Goal: Communication & Community: Answer question/provide support

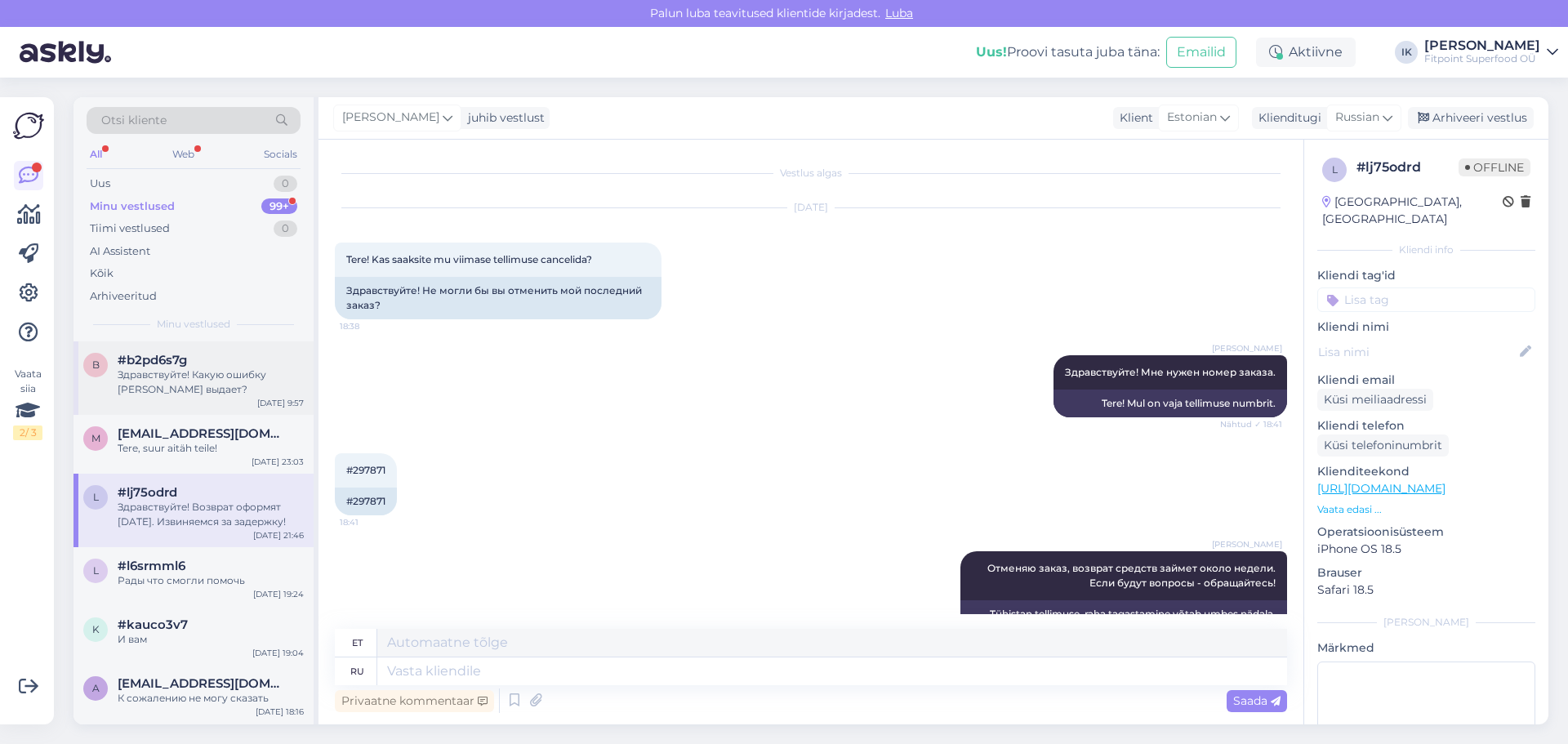
scroll to position [468, 0]
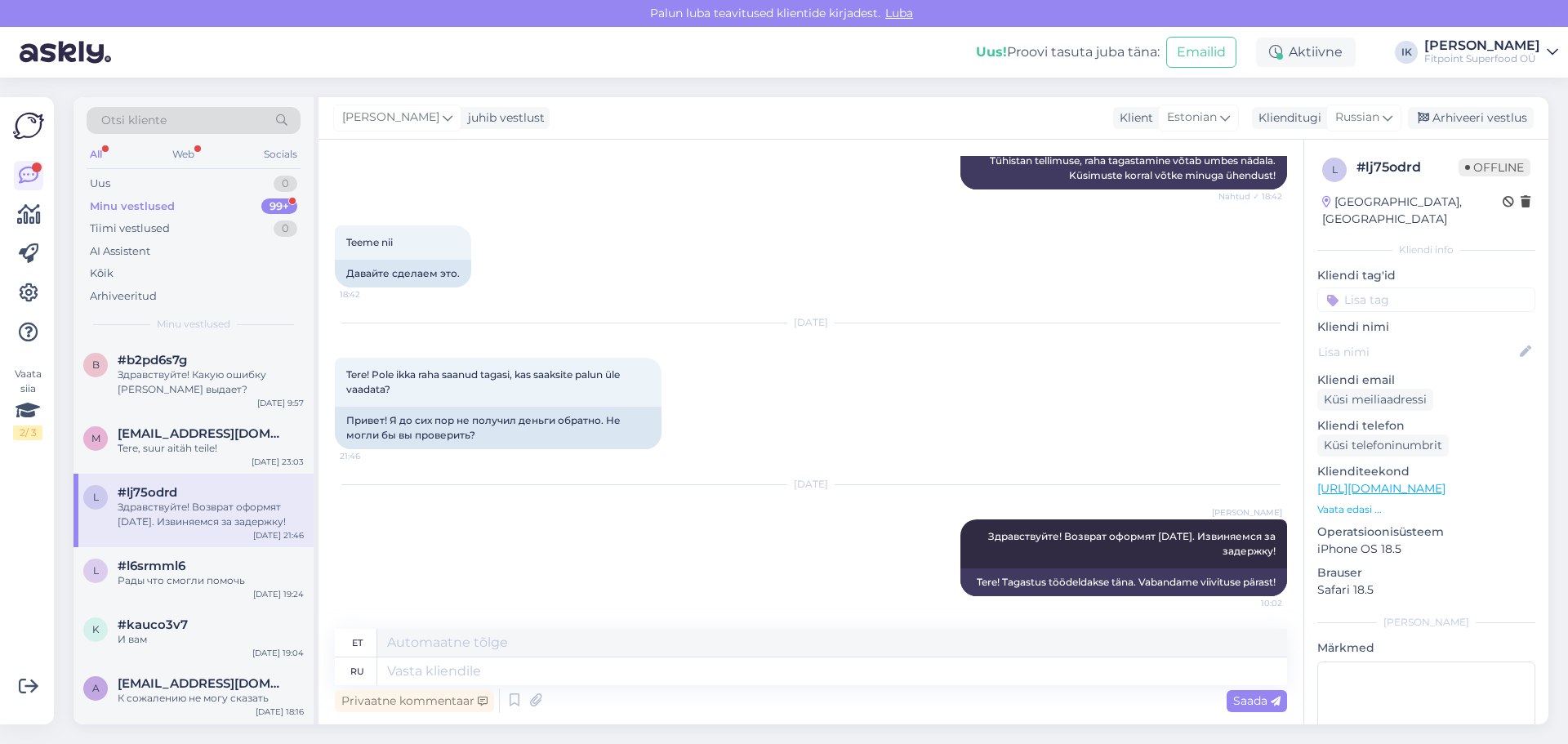
click at [237, 204] on div "Minu vestlused 99+" at bounding box center [194, 207] width 214 height 23
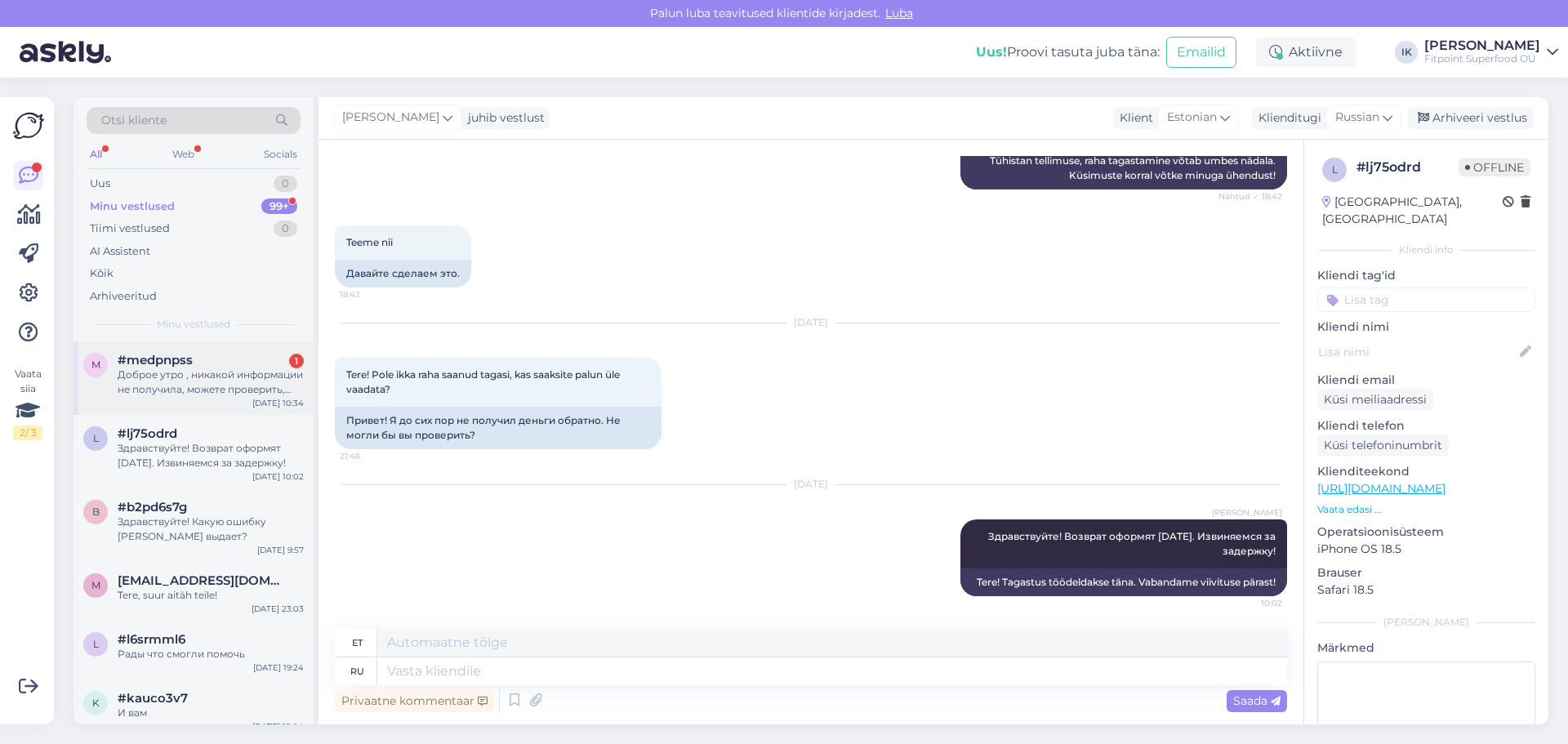
click at [230, 394] on div "Доброе утро , никакой информации не получила, можете проверить, где заказы, [DA…" at bounding box center [210, 381] width 186 height 29
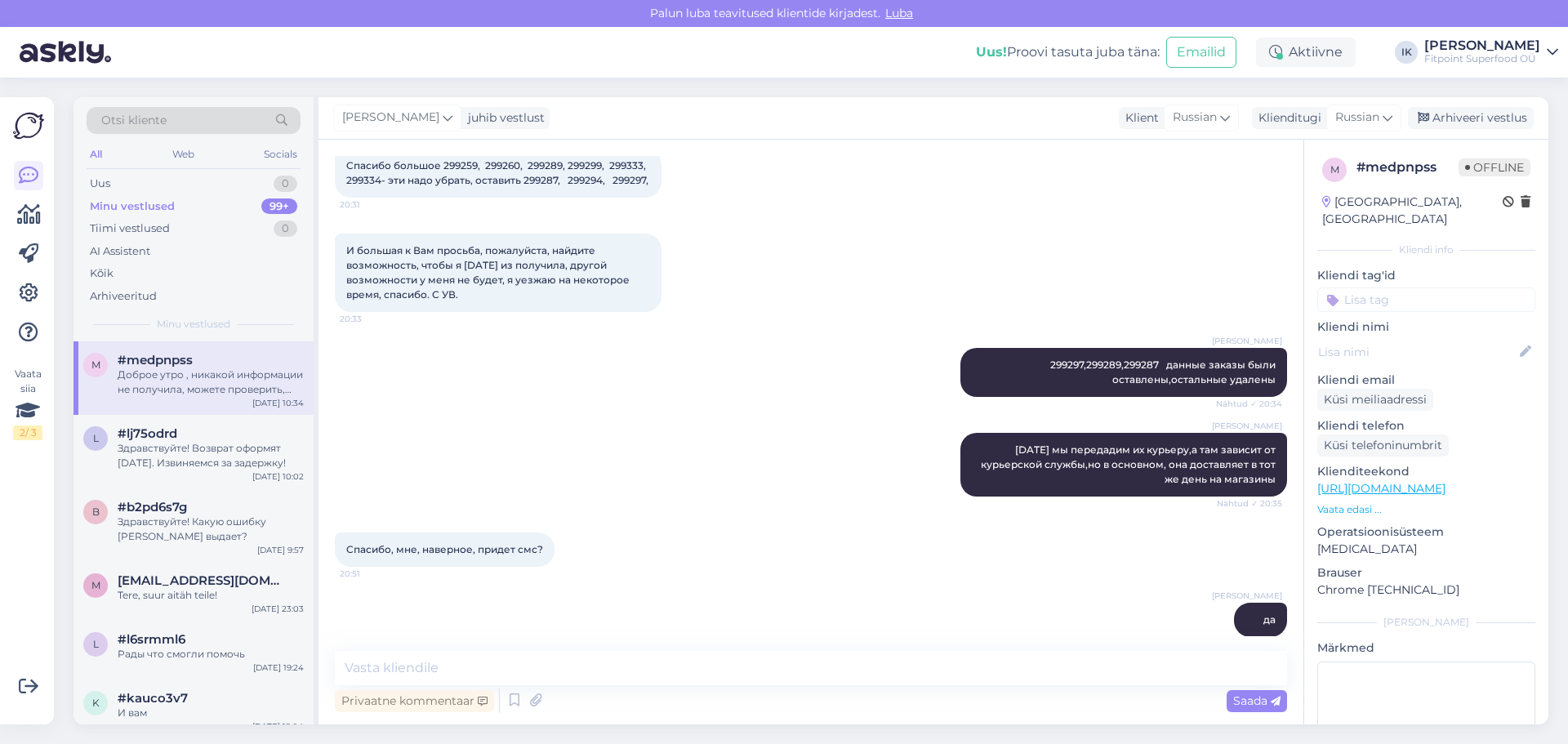
scroll to position [980, 0]
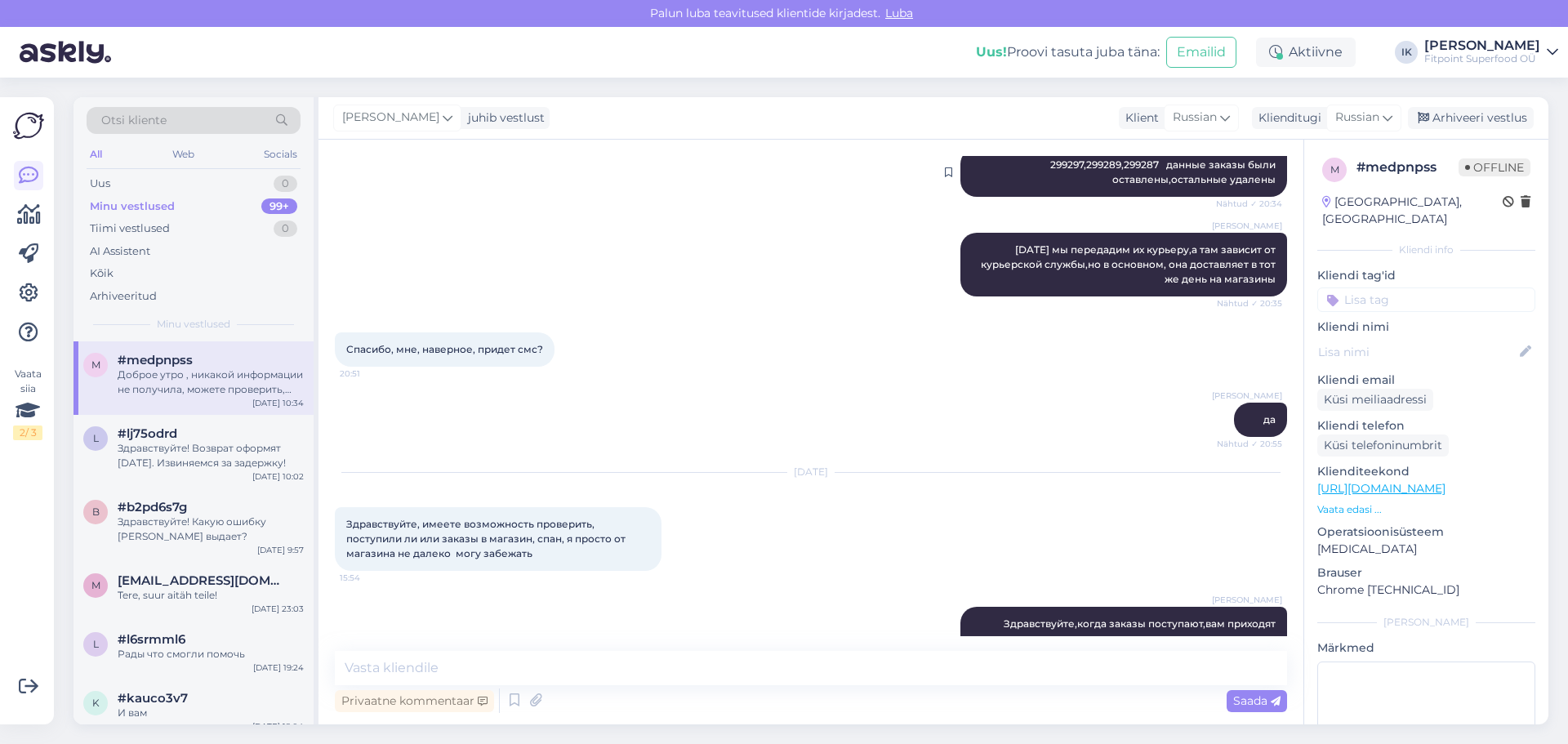
click at [1058, 173] on span "299297,299289,299287 данные заказы были оставлены,остальные удалены" at bounding box center [1164, 172] width 228 height 27
copy span "299297,299289,299287"
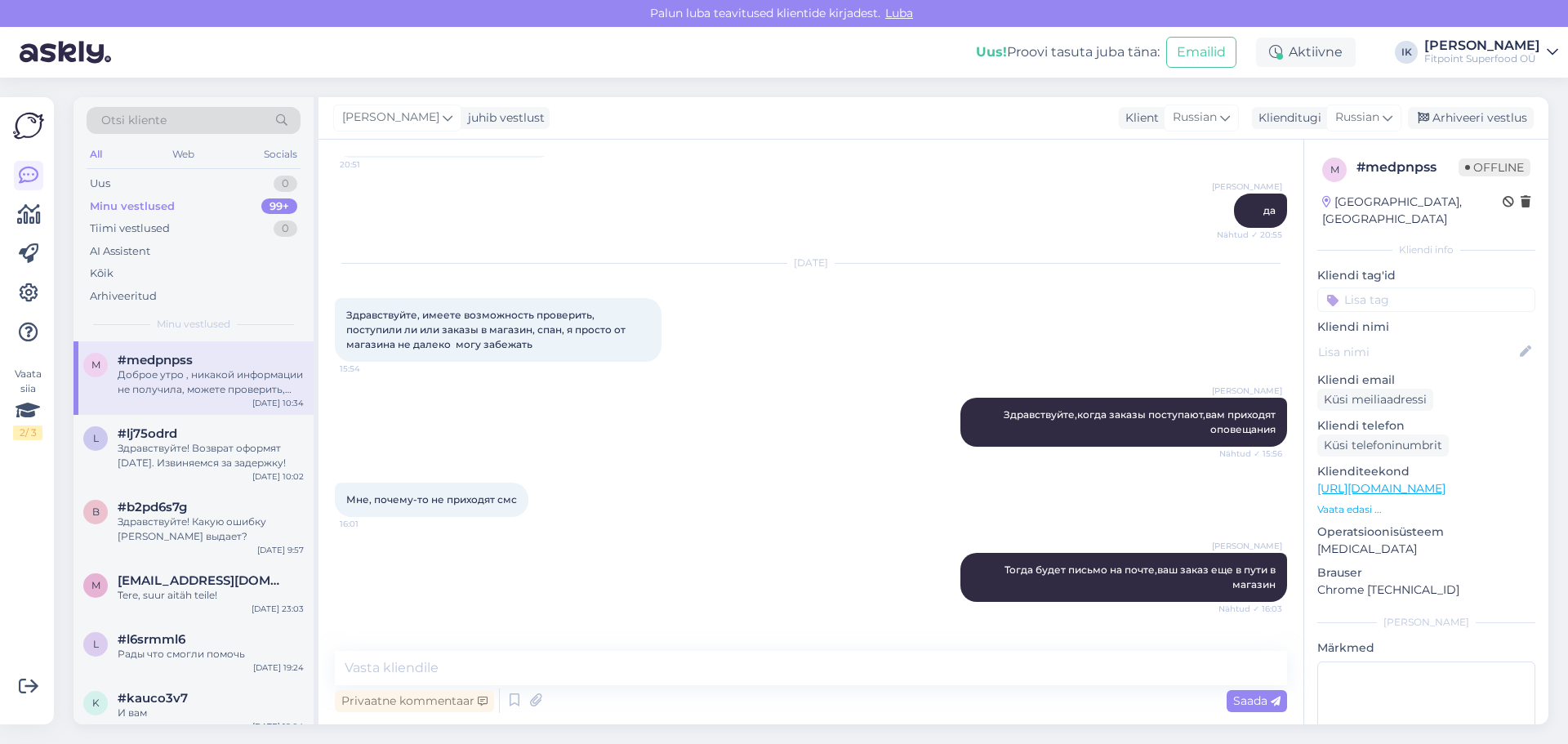
scroll to position [1391, 0]
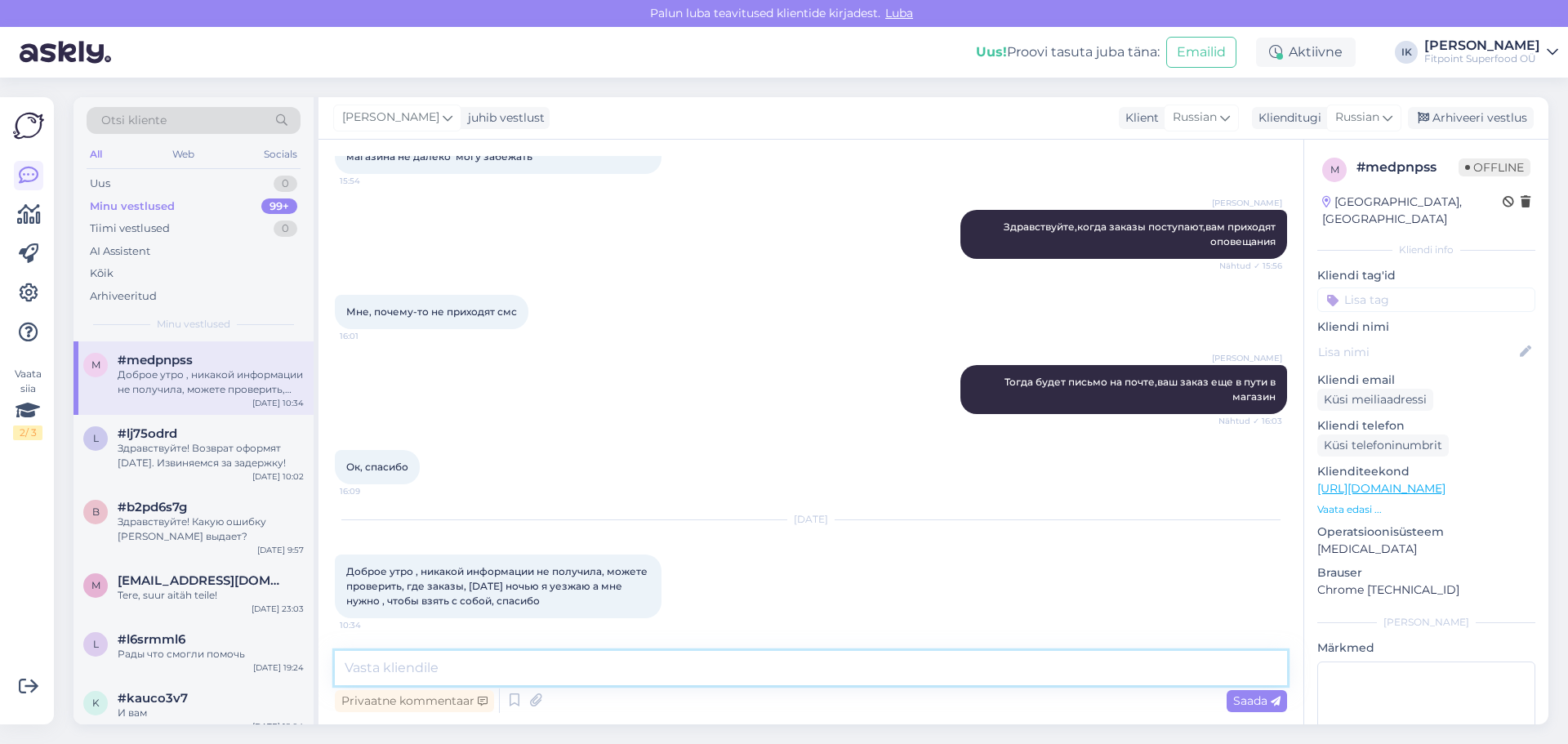
click at [546, 674] on textarea at bounding box center [810, 668] width 952 height 35
type textarea "Здравствуйте! Ваши заказы пришли вчер вечером в магазин и ожидают вас там по ад…"
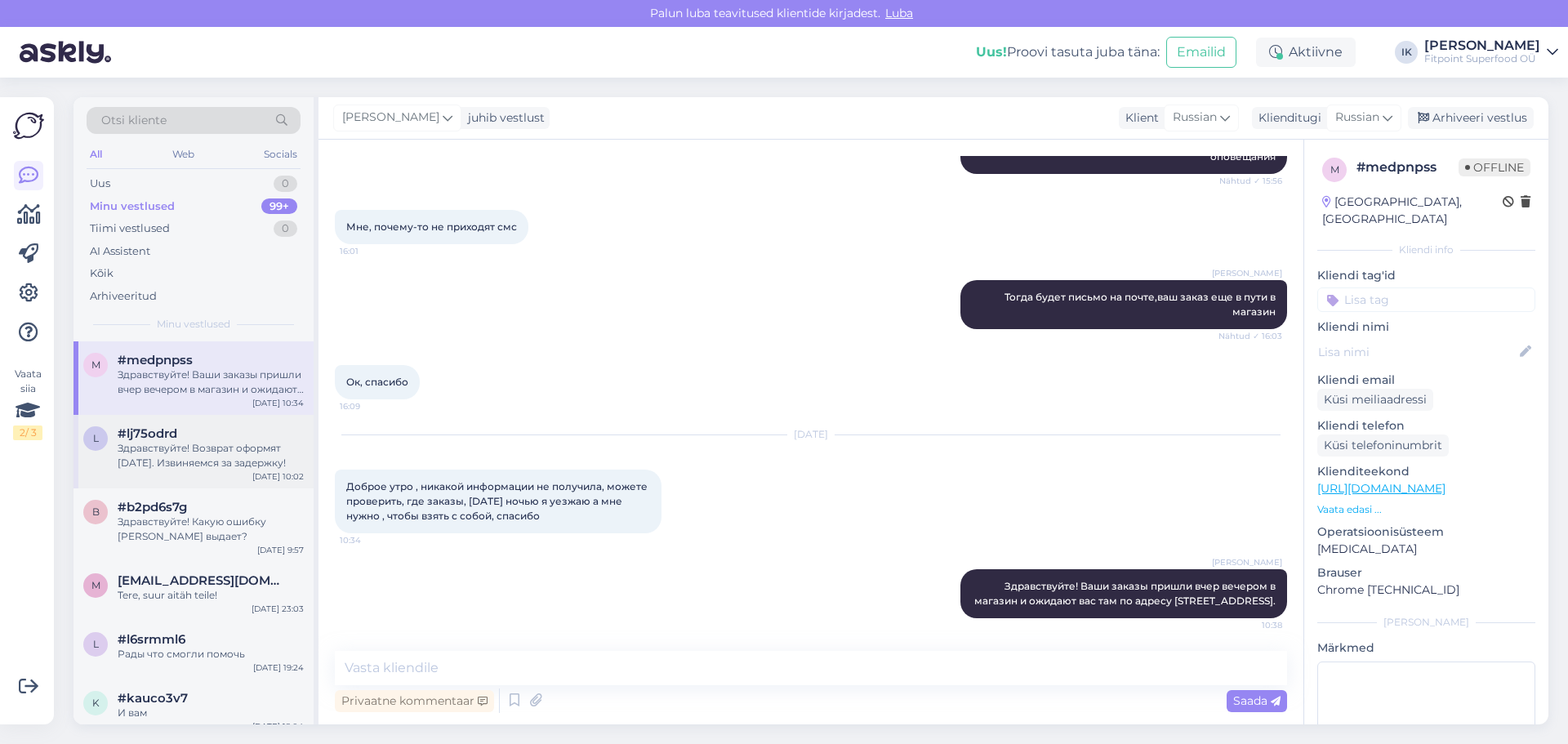
click at [191, 464] on div "Здравствуйте! Возврат оформят [DATE]. Извиняемся за задержку!" at bounding box center [210, 455] width 186 height 29
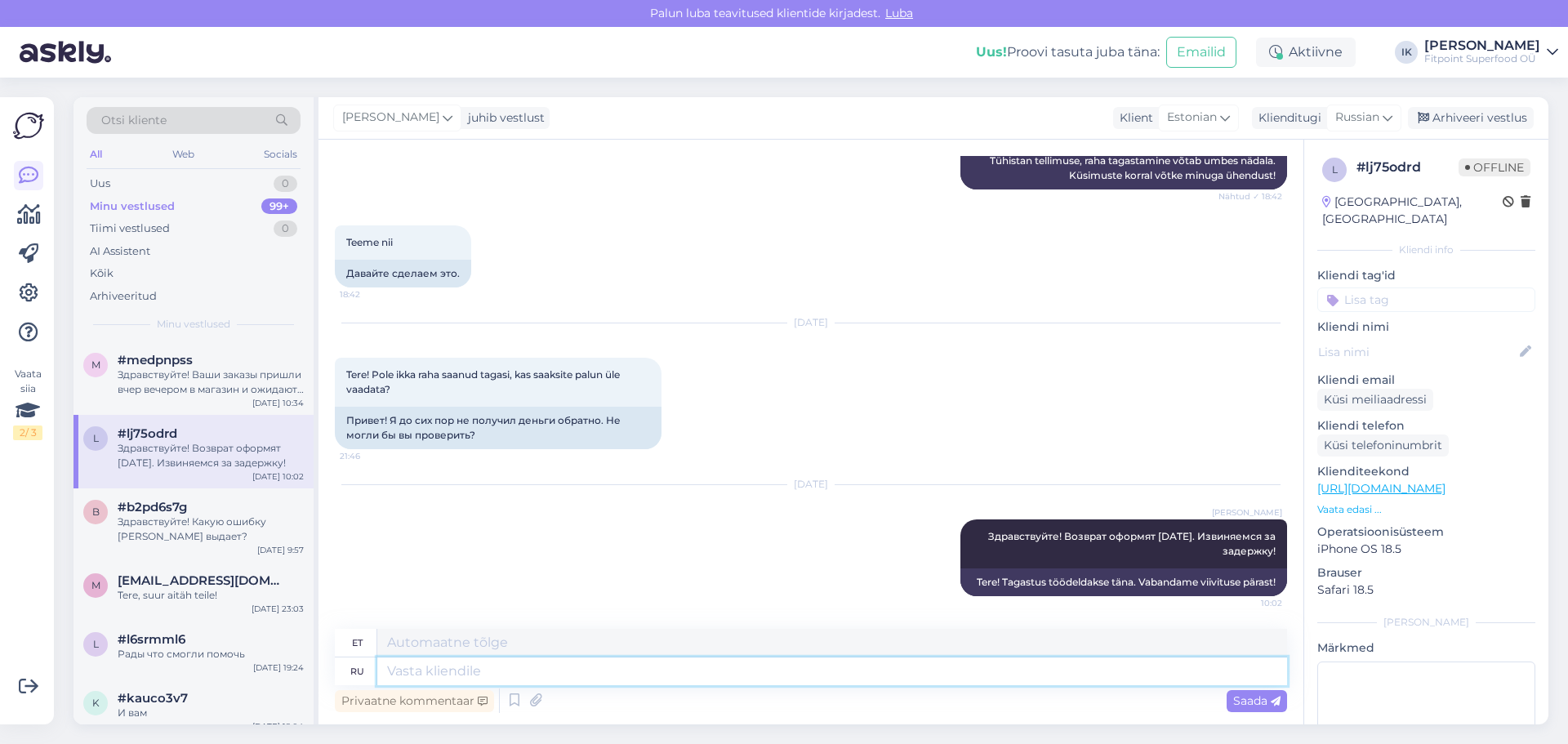
click at [706, 682] on textarea at bounding box center [832, 672] width 909 height 28
type textarea "Здравствуйте!"
type textarea "Tere!"
type textarea "Здравствуйте! Выяснилось, ч"
type textarea "Tere! Selgus, et"
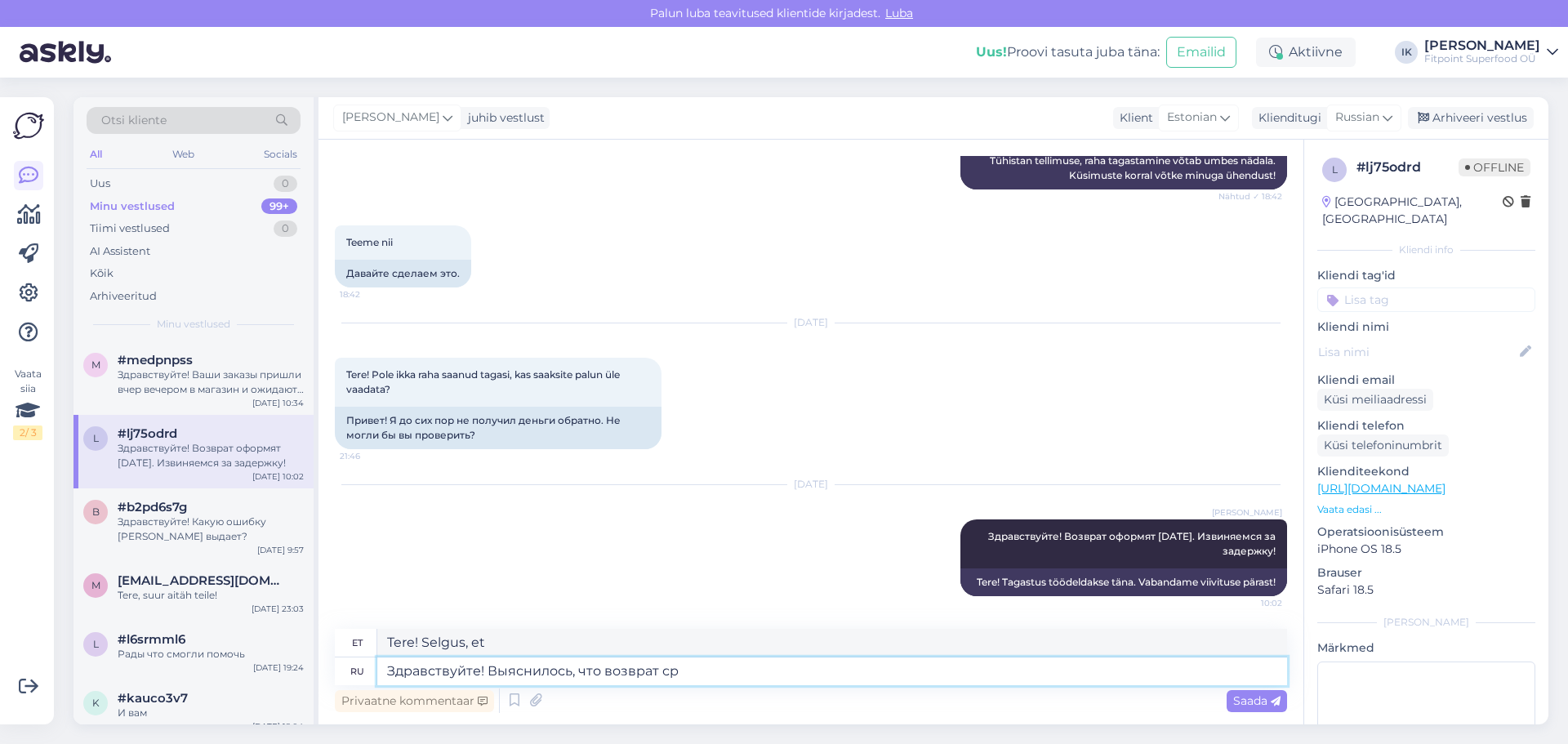
type textarea "Здравствуйте! Выяснилось, что возврат сре"
type textarea "Tere! Selgus, et tagasitulek"
type textarea "Здравствуйте! Выяснилось, что возврат средств н"
type textarea "Tere! Selgus, et tagasimakse"
type textarea "Здравствуйте! Выяснилось, что возврат средств не бы"
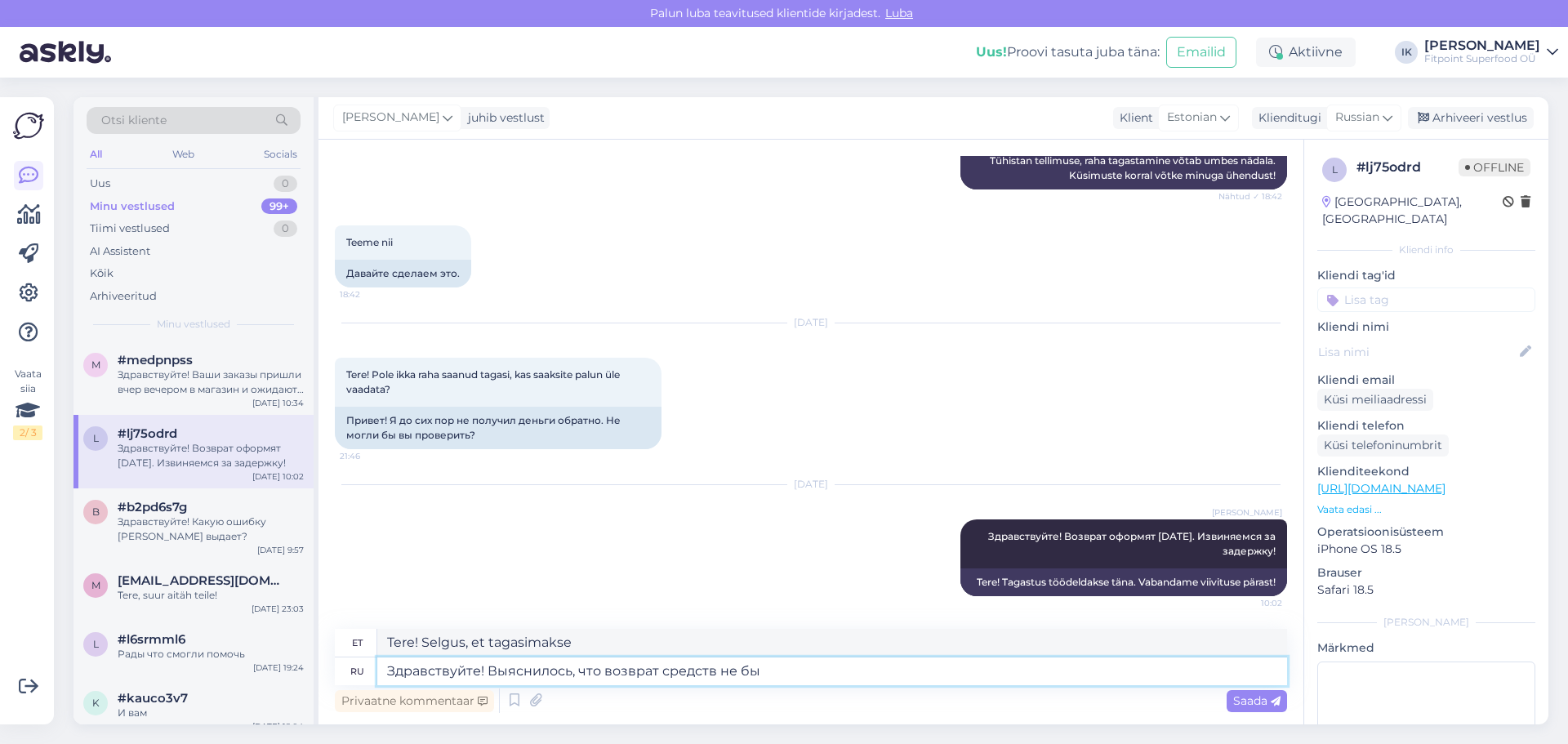
type textarea "Tere! Selgus, et tagasimakset ei tehtudki."
type textarea "Здравствуйте! Выяснилось, что возврат средств не был в"
type textarea "Tere! Selgus, et tagasimakset ei tehtud."
type textarea "Здравствуйте! Выяснилось, что возврат средств не был вам о"
type textarea "Tere! Selgus, et teile raha tagasi ei makstud."
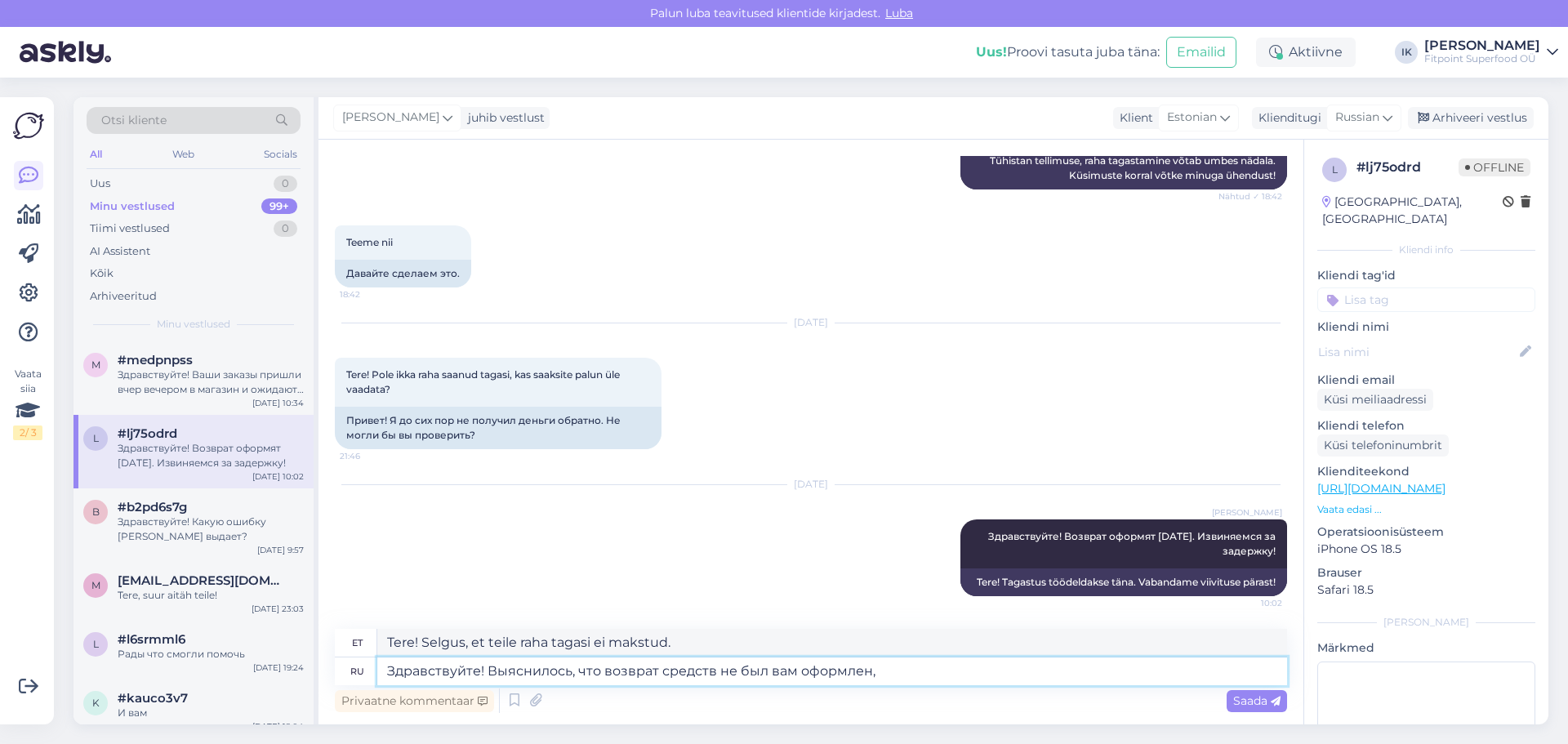
type textarea "Здравствуйте! Выяснилось, что возврат средств не был вам оформлен,"
type textarea "Tere! Selgus, et teie tagasimakset ei töödeldud."
type textarea "Здравствуйте! Выяснилось, что возврат средств не был вам оформлен, поскольку опл"
type textarea "Tere! [PERSON_NAME], et teie raha tagasi ei makstud, kuna"
type textarea "Здравствуйте! Выяснилось, что возврат средств не был вам оформлен, поскольку оп…"
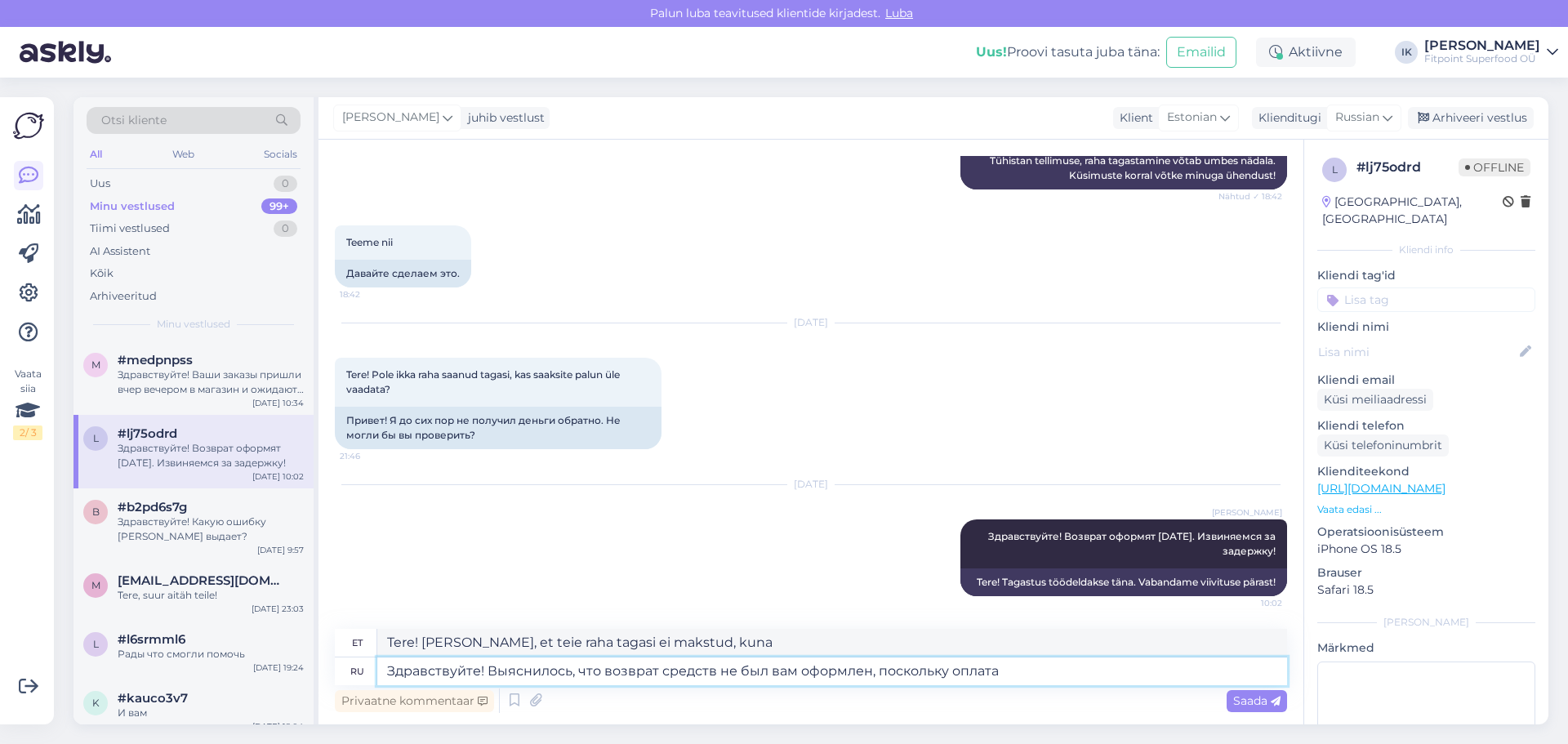
type textarea "Tere! Selgus, et teie tagasimakset ei töödeldud, kuna makse"
type textarea "Здравствуйте! Выяснилось, что возврат средств не был вам оформлен, поскольку оп…"
type textarea "Tere! Selgus, et teie tagasimakset ei töödeldud, kuna teie makse oli"
type textarea "Здравствуйте! Выяснилось, что возврат средств не был вам оформлен, поскольку оп…"
type textarea "Tere! [PERSON_NAME], et teie raha tagasi ei makstud, kuna teie tellimuse eest o…"
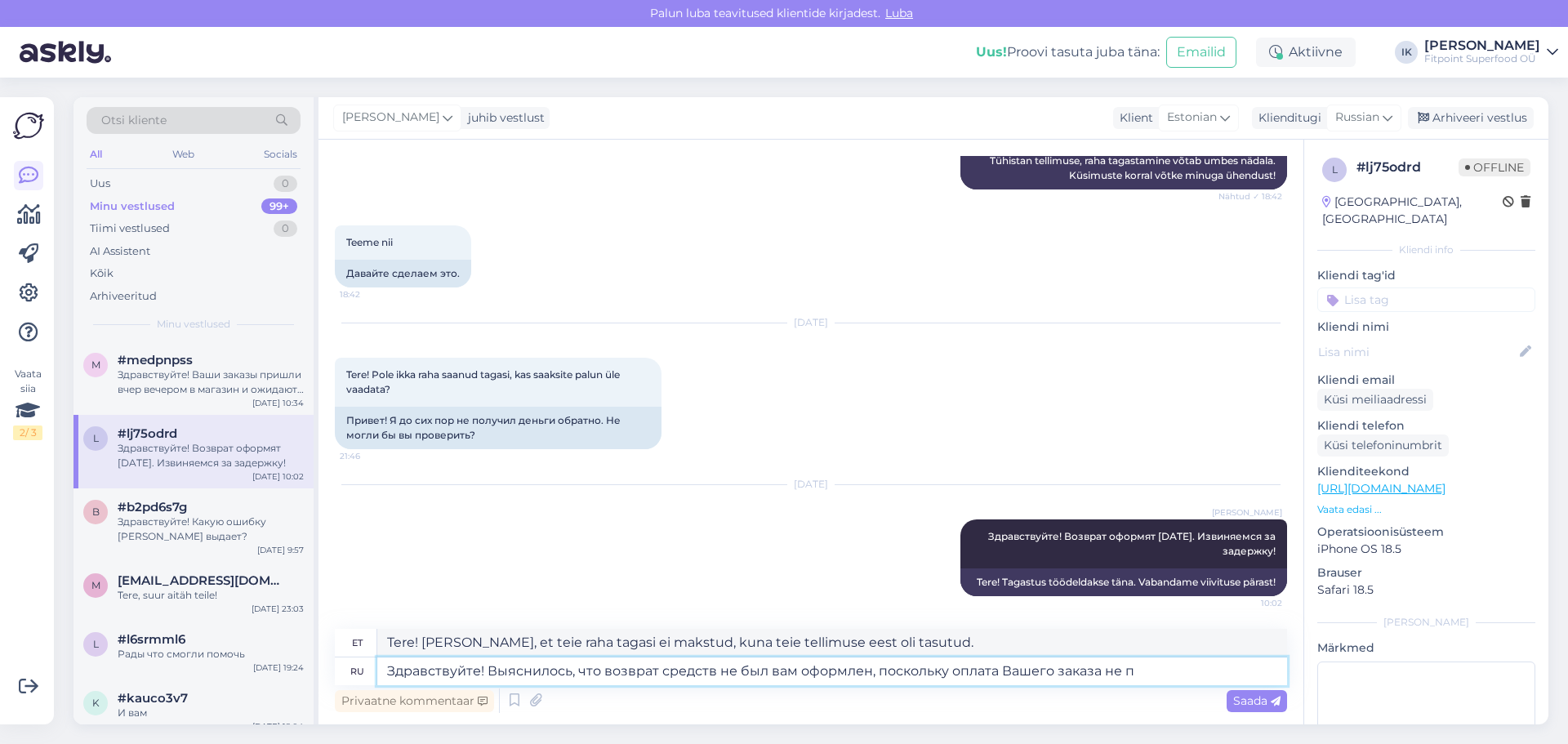
type textarea "Здравствуйте! Выяснилось, что возврат средств не был вам оформлен, поскольку оп…"
type textarea "Tere! [PERSON_NAME], et teie raha ei tagastatud, kuna teie tellimuse eest ei ta…"
type textarea "Здравствуйте! Выяснилось, что возврат средств не был вам оформлен, поскольку оп…"
type textarea "Tere! [PERSON_NAME], et teie raha ei tagastatud, kuna teie tellimuse eest ei ol…"
type textarea "Здравствуйте! Выяснилось, что возврат средств не был вам оформлен, поскольку оп…"
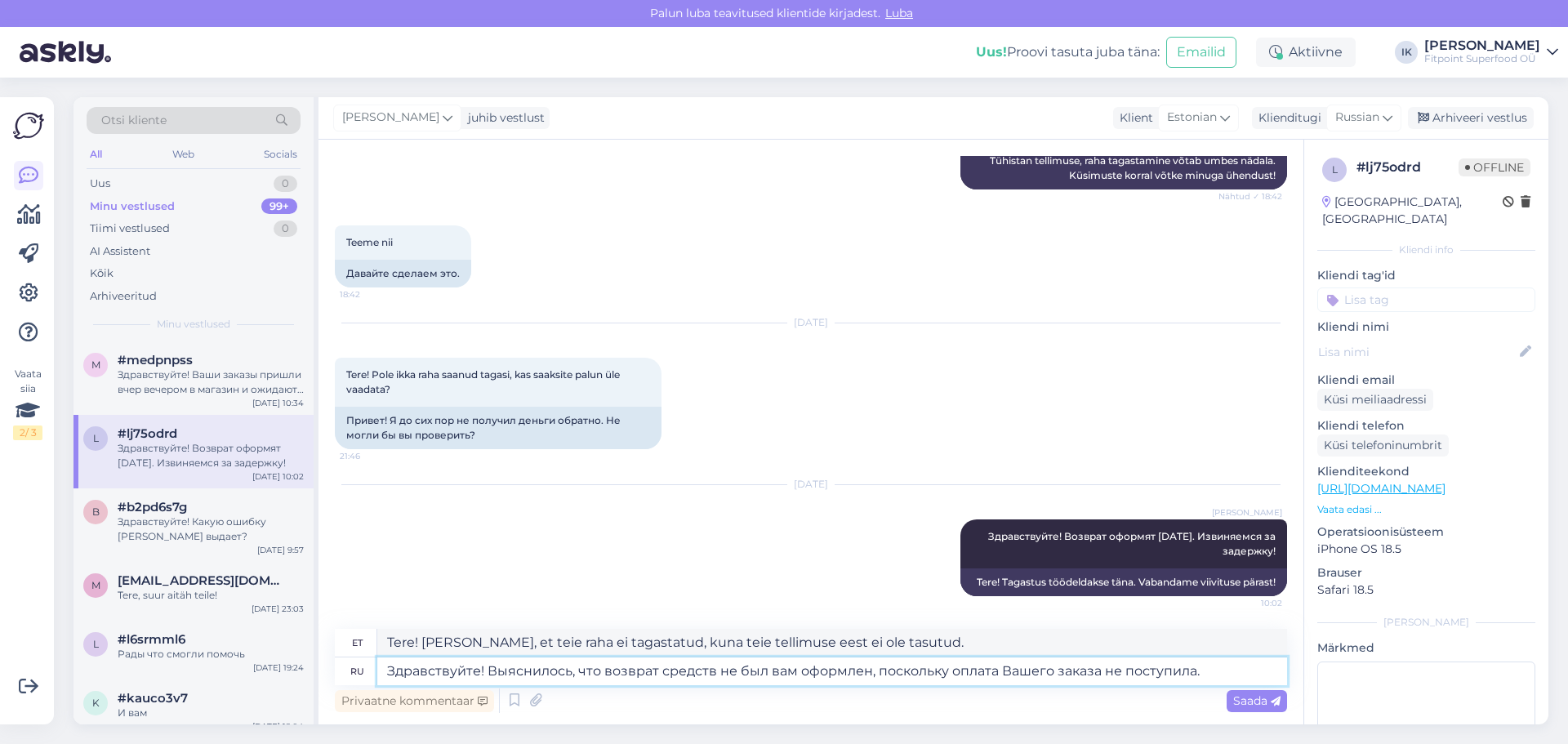
type textarea "Tere! [PERSON_NAME], et teie tagasimakset ei töödeldud, kuna teie tellimuse ees…"
type textarea "Здравствуйте! Выяснилось, что возврат средств не был вам оформлен, поскольку оп…"
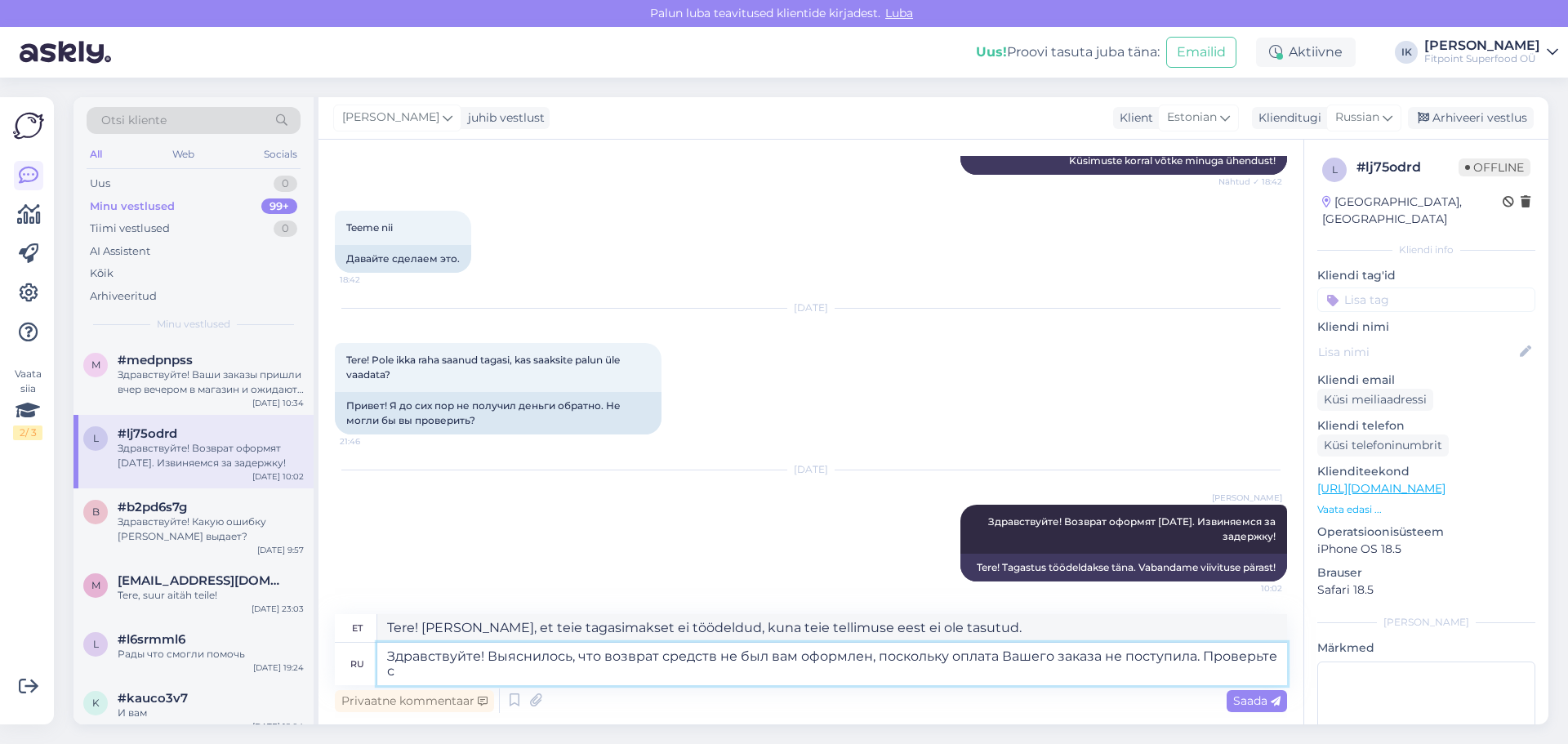
type textarea "Tere! [PERSON_NAME], et teie raha ei tagastatud, kuna teie tellimuse eest ei ol…"
type textarea "Здравствуйте! Выяснилось, что возврат средств не был вам оформлен, поскольку оп…"
type textarea "Tere! [PERSON_NAME], et teie raha tagasi ei makstud, kuna teie tellimuse eest e…"
type textarea "Здравствуйте! Выяснилось, что возврат средств не был вам оформлен, поскольку оп…"
type textarea "Tere! [PERSON_NAME], et teie raha tagasi ei makstud, kuna teie tellimuse eest e…"
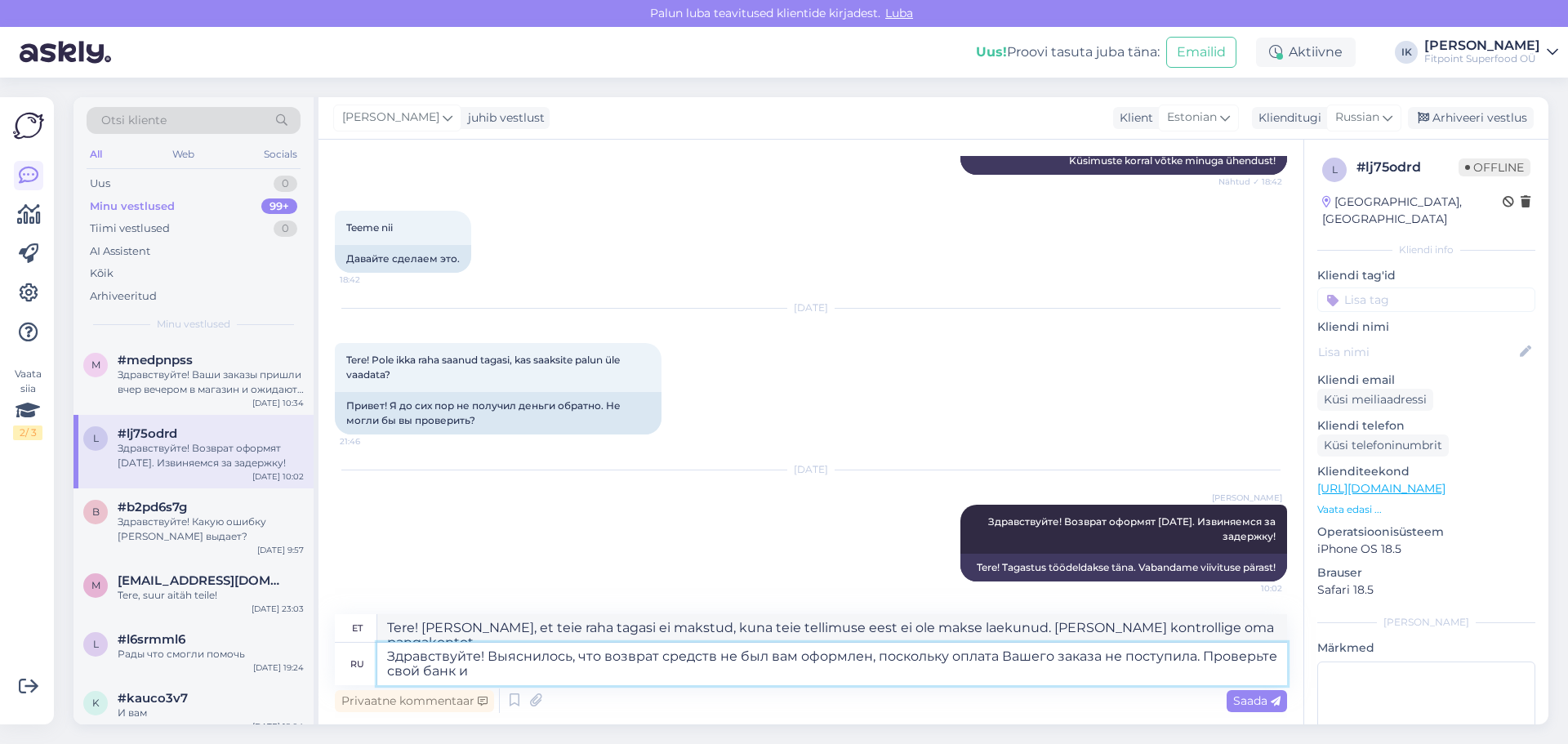
type textarea "Здравствуйте! Выяснилось, что возврат средств не был вам оформлен, поскольку оп…"
type textarea "Tere! [PERSON_NAME], et teie tagasimakset ei töödeldud, kuna teie tellimuse ees…"
type textarea "Здравствуйте! Выяснилось, что возврат средств не был вам оформлен, поскольку оп…"
type textarea "Tere! [PERSON_NAME], et teie raha tagasi ei makstud, kuna teie tellimuse eest e…"
type textarea "Здравствуйте! Выяснилось, что возврат средств не был вам оформлен, поскольку оп…"
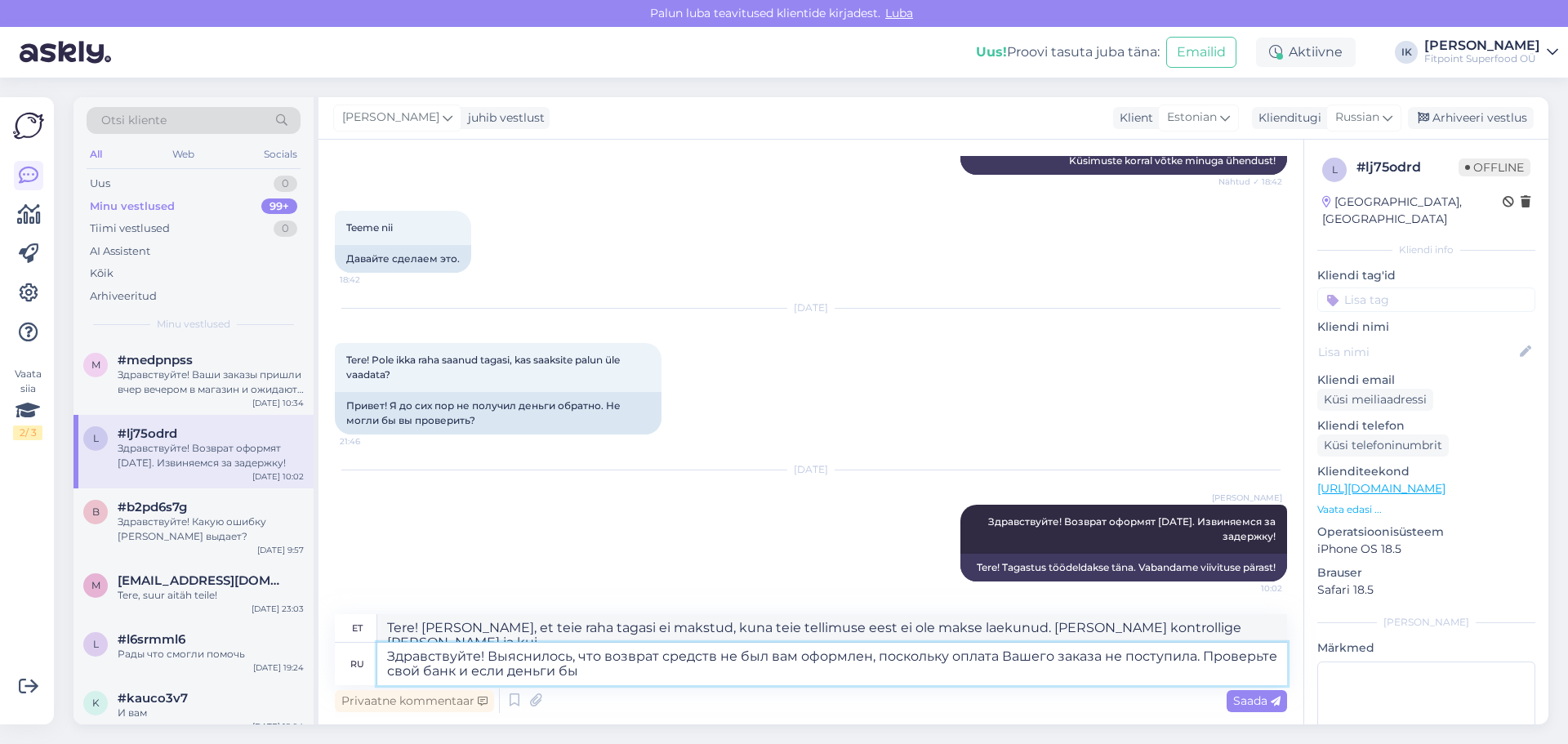
type textarea "Tere! [PERSON_NAME], et teie raha tagasi ei makstud, kuna teie tellimuse eest e…"
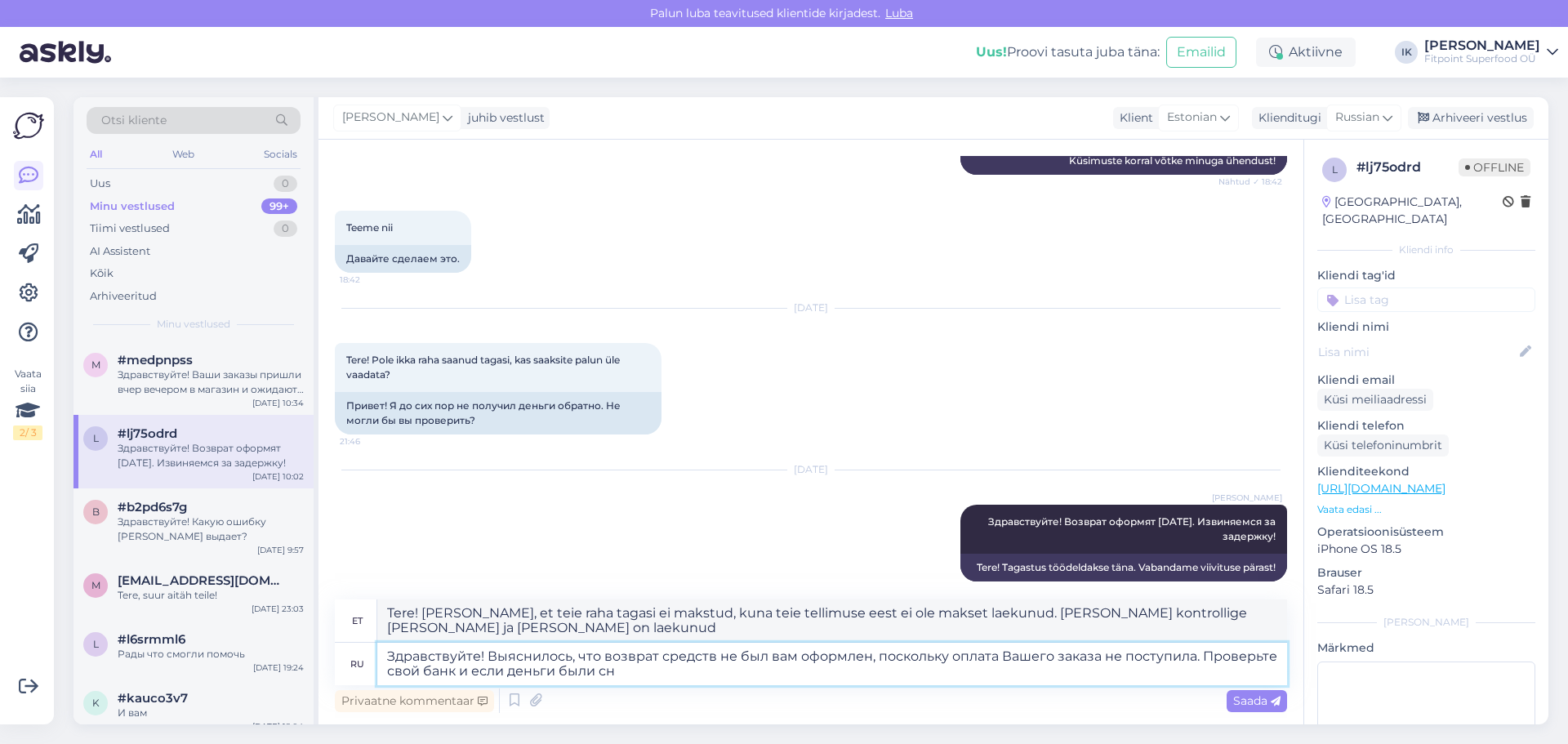
type textarea "Здравствуйте! Выяснилось, что возврат средств не был вам оформлен, поскольку оп…"
type textarea "Tere! [PERSON_NAME], et teie raha tagasi ei makstud, kuna teie tellimuse eest e…"
type textarea "Здравствуйте! Выяснилось, что возврат средств не был вам оформлен, поскольку оп…"
type textarea "Tere! [PERSON_NAME], et teie tagasimakset ei töödeldud, kuna teie tellimuse ees…"
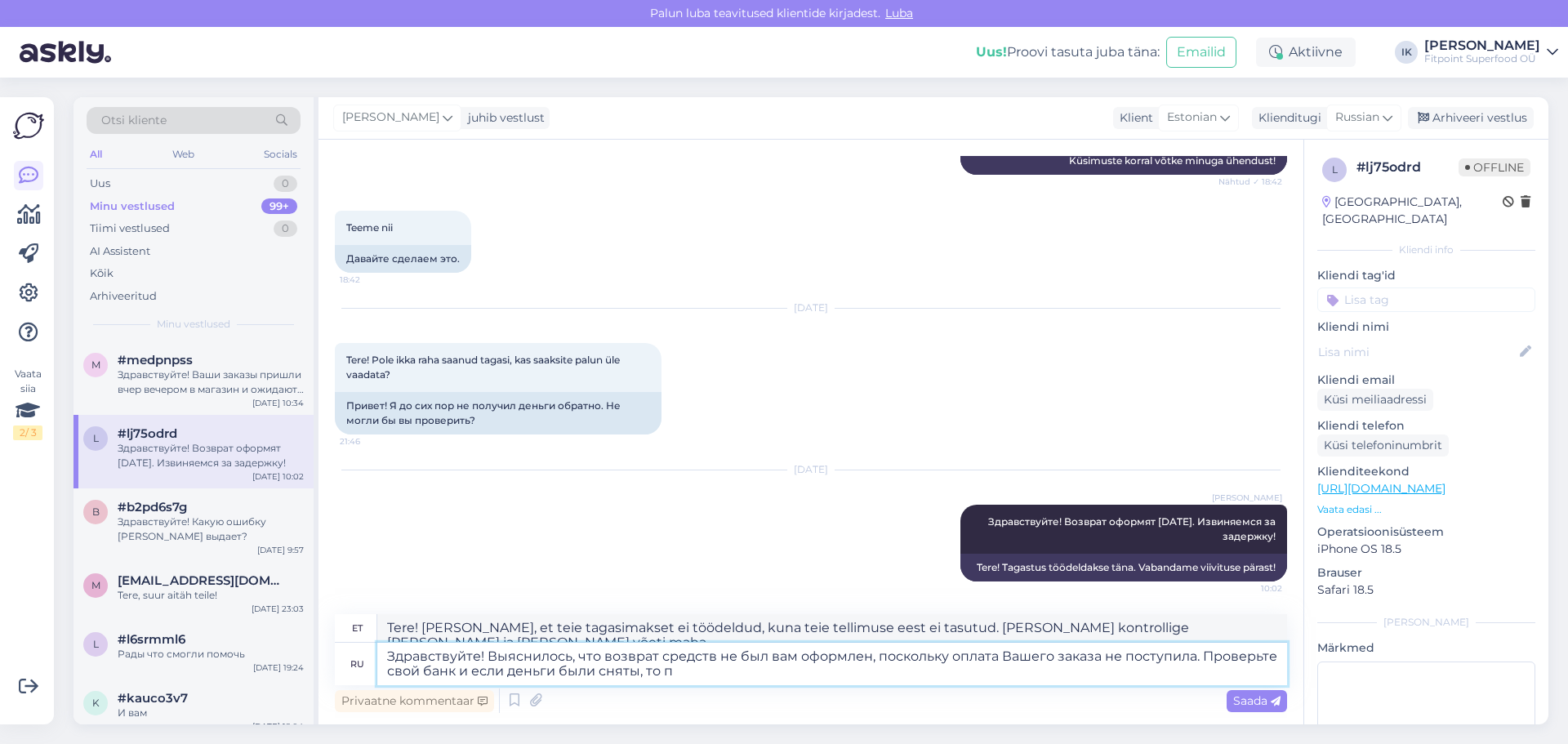
type textarea "Здравствуйте! Выяснилось, что возврат средств не был вам оформлен, поскольку оп…"
type textarea "Tere! Selgus, et teie tagasimakset ei tehtud, kuna teie tellimuse eest ei tasut…"
type textarea "Здравствуйте! Выяснилось, что возврат средств не был вам оформлен, поскольку оп…"
type textarea "Tere! [PERSON_NAME], et teie raha ei tagastatud, kuna teie tellimuse eest ei ol…"
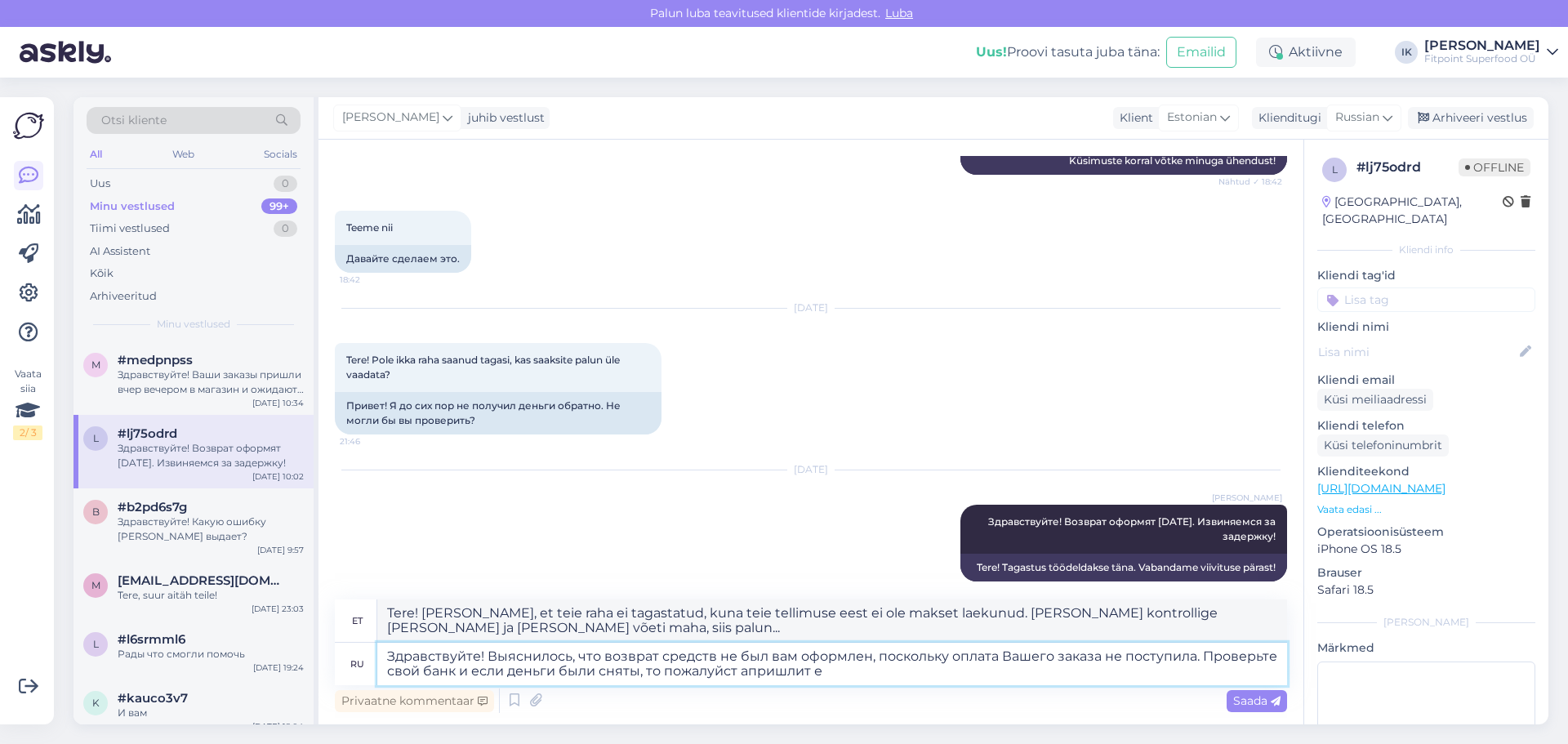
type textarea "Здравствуйте! Выяснилось, что возврат средств не был вам оформлен, поскольку оп…"
type textarea "Tere! [PERSON_NAME], et teie raha tagasi ei makstud, kuna teie tellimuse eest e…"
type textarea "Здравствуйте! Выяснилось, что возврат средств не был вам оформлен, поскольку оп…"
type textarea "Tere! [PERSON_NAME], et teie raha ei tagastatud, kuna teie tellimuse eest ei ta…"
type textarea "Здравствуйте! Выяснилось, что возврат средств не был вам оформлен, поскольку оп…"
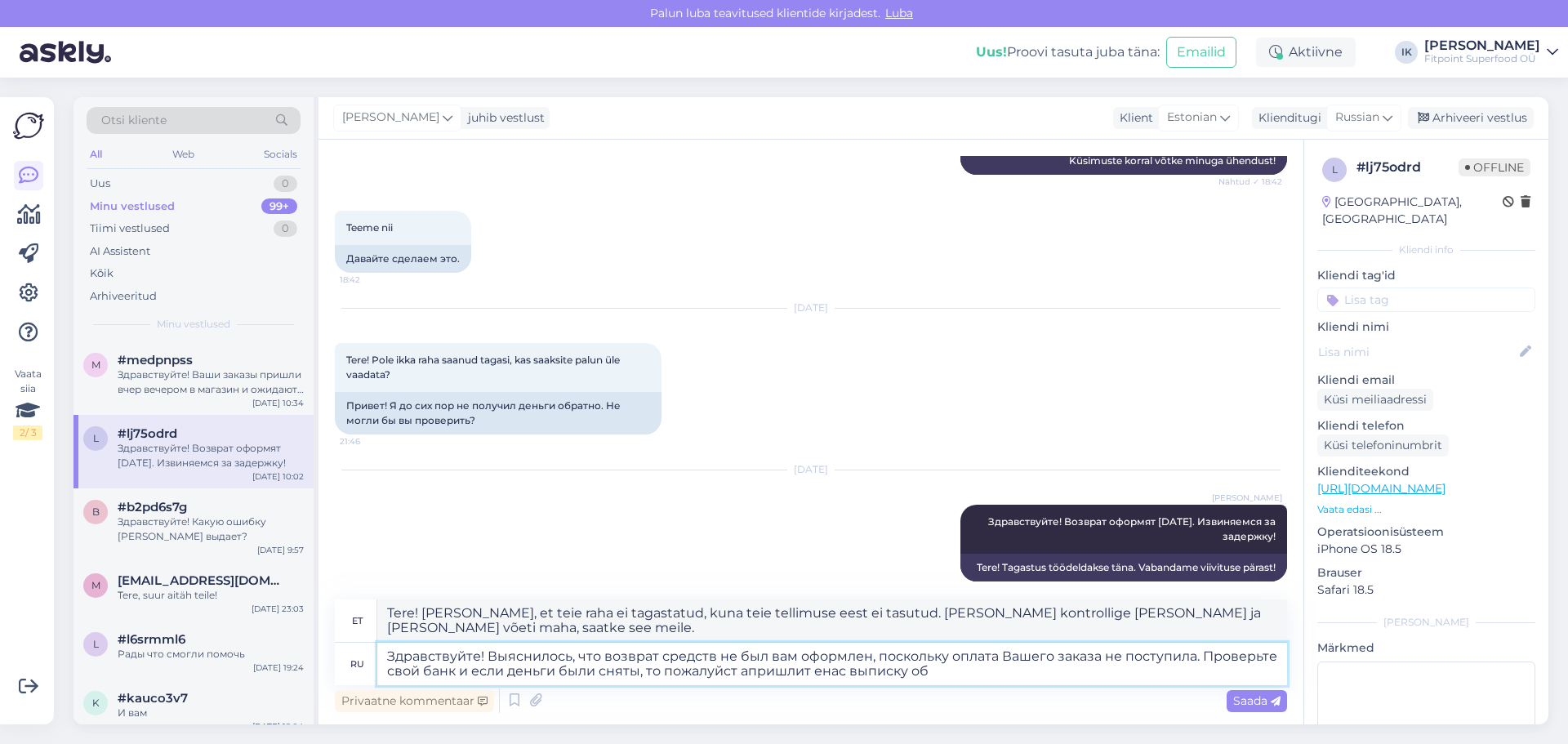
type textarea "Tere! [PERSON_NAME], et teie raha ei tagastatud, kuna teie tellimuse eest ei ta…"
type textarea "Здравствуйте! Выяснилось, что возврат средств не был вам оформлен, поскольку оп…"
type textarea "Tere! [PERSON_NAME], et teie raha ei tagastatud, kuna teie tellimuse eest ei ta…"
type textarea "Здравствуйте! Выяснилось, что возврат средств не был вам оформлен, поскольку оп…"
type textarea "Tere! [PERSON_NAME], et teie raha ei tagastatud, kuna teie tellimuse eest ei ta…"
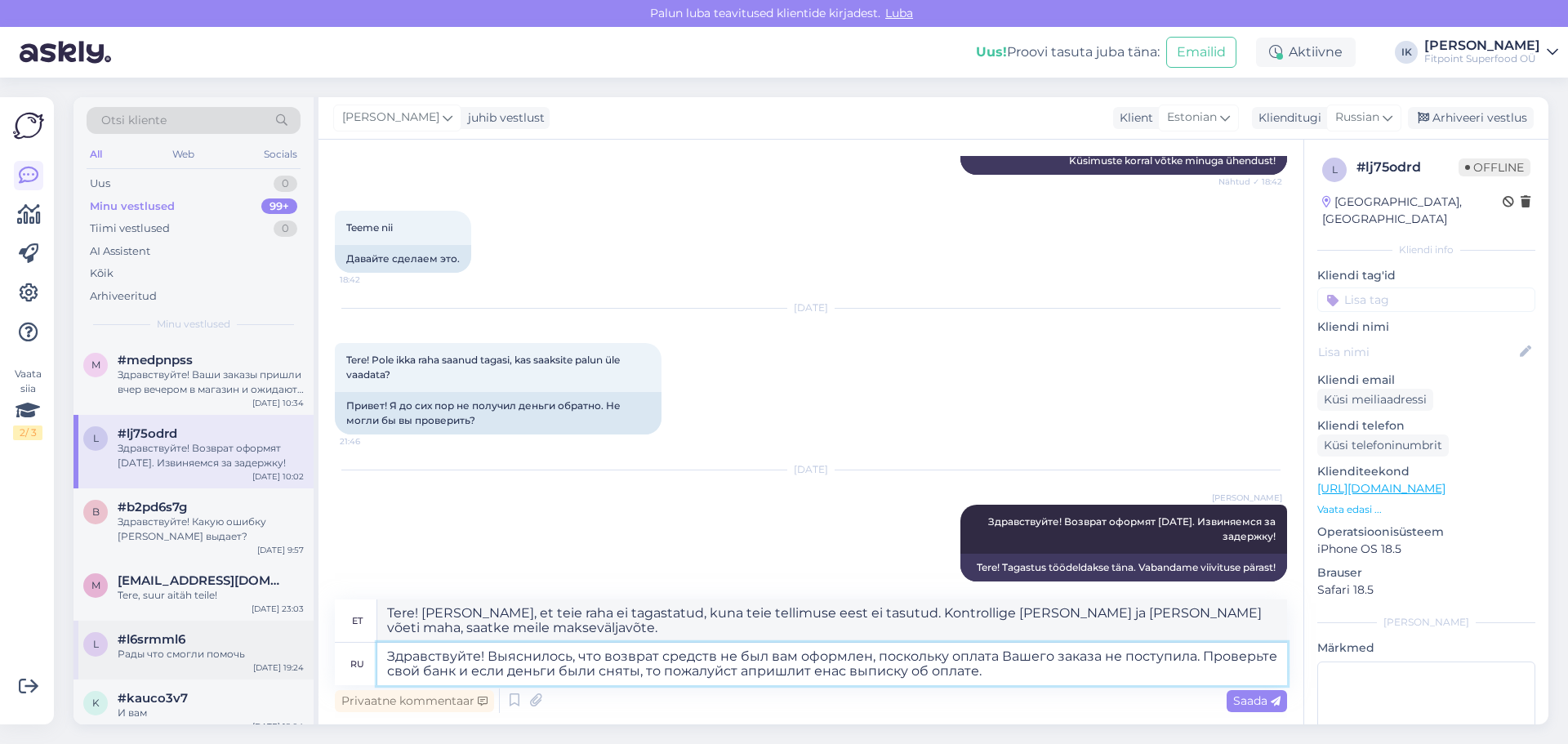
drag, startPoint x: 1014, startPoint y: 674, endPoint x: 215, endPoint y: 638, distance: 799.8
click at [215, 638] on div "Otsi kliente All Web Socials Uus 0 Minu vestlused 99+ Tiimi vestlused 0 AI Assi…" at bounding box center [811, 411] width 1475 height 628
paste textarea "Мы проверили информацию и выяснили, что возврат средств не был оформлен, так ка…"
type textarea "Здравствуйте! Мы проверили информацию и выяснили, что возврат средств не был оф…"
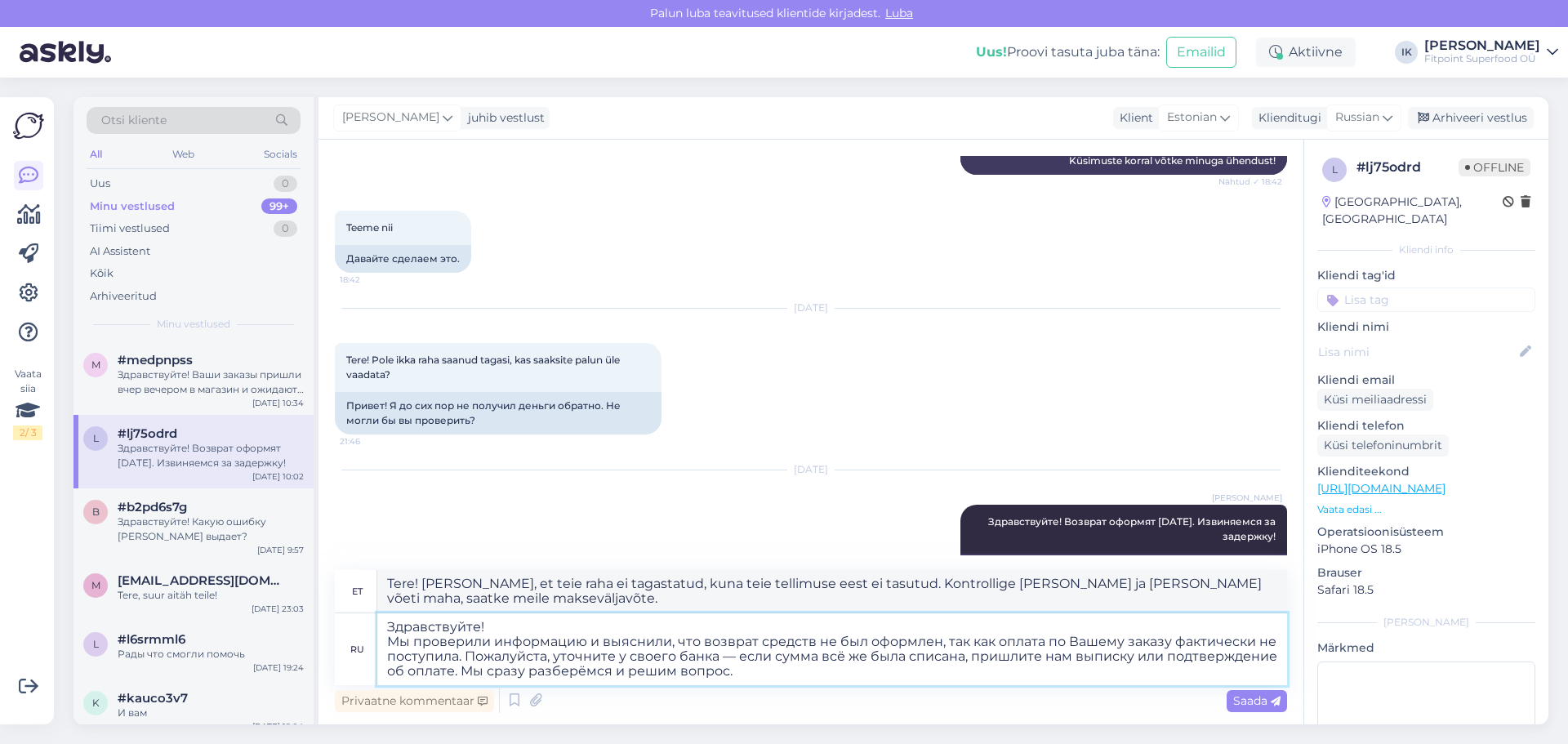
click at [564, 627] on textarea "Здравствуйте! Мы проверили информацию и выяснили, что возврат средств не был оф…" at bounding box center [832, 649] width 909 height 71
type textarea "Tere! Kontrollisime teavet ja selgus, et tagasimakset ei töödeldud, kuna teie t…"
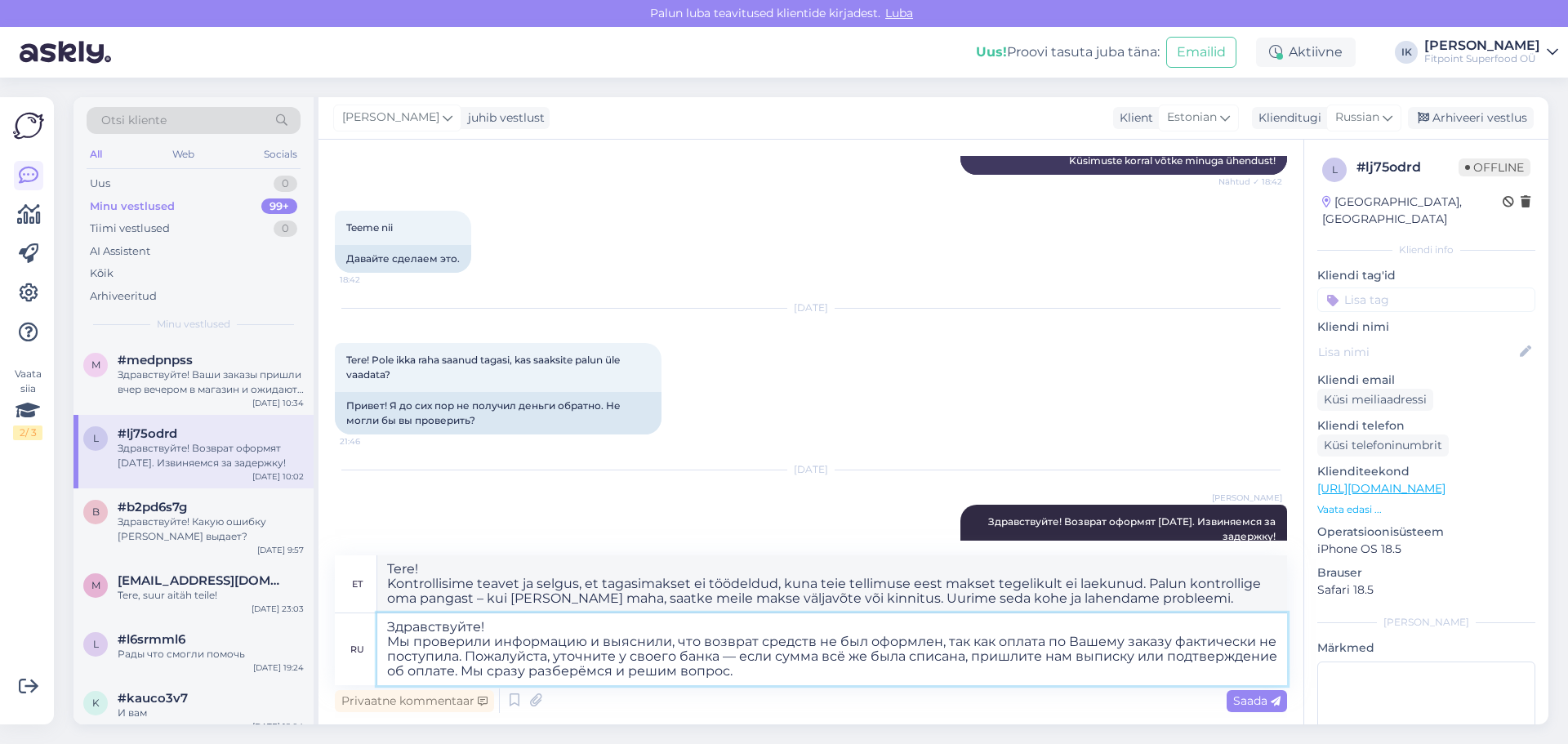
type textarea "Здравствуйте Мы проверили информацию и выяснили, что возврат средств не был офо…"
type textarea "Tere Kontrollisime infot ja selgus, et tagasimakset ei töödeldud, kuna teie tel…"
type textarea "Здравствуйте еще раз! Мы проверили информацию и выяснили, что возврат средств н…"
type textarea "Tere jälle! Kontrollisime infot ja selgus, et tagasimakset ei töödeldud, kuna t…"
click at [802, 676] on textarea "Здравствуйте еще раз! Мы проверили информацию и выяснили, что возврат средств н…" at bounding box center [832, 649] width 909 height 71
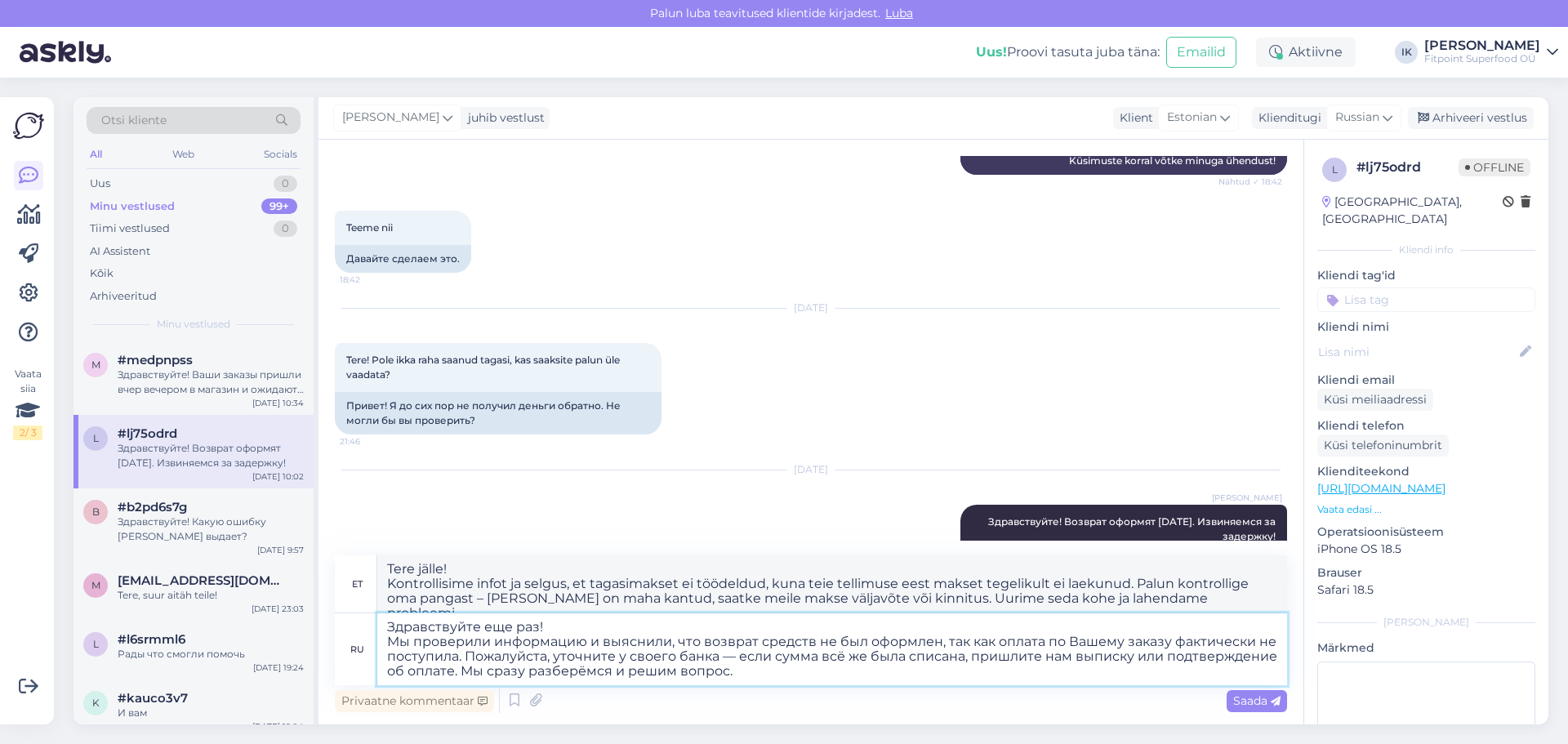
drag, startPoint x: 1173, startPoint y: 640, endPoint x: 1251, endPoint y: 648, distance: 78.4
click at [1251, 648] on textarea "Здравствуйте еще раз! Мы проверили информацию и выяснили, что возврат средств н…" at bounding box center [832, 649] width 909 height 71
type textarea "Здравствуйте еще раз! Мы проверили информацию и выяснили, что возврат средств н…"
click at [729, 676] on textarea "Здравствуйте еще раз! Мы проверили информацию и выяснили, что возврат средств н…" at bounding box center [832, 649] width 909 height 71
type textarea "Tere jälle! Kontrollisime infot ja selgus, et tagasimakset ei töödeldud, kuna t…"
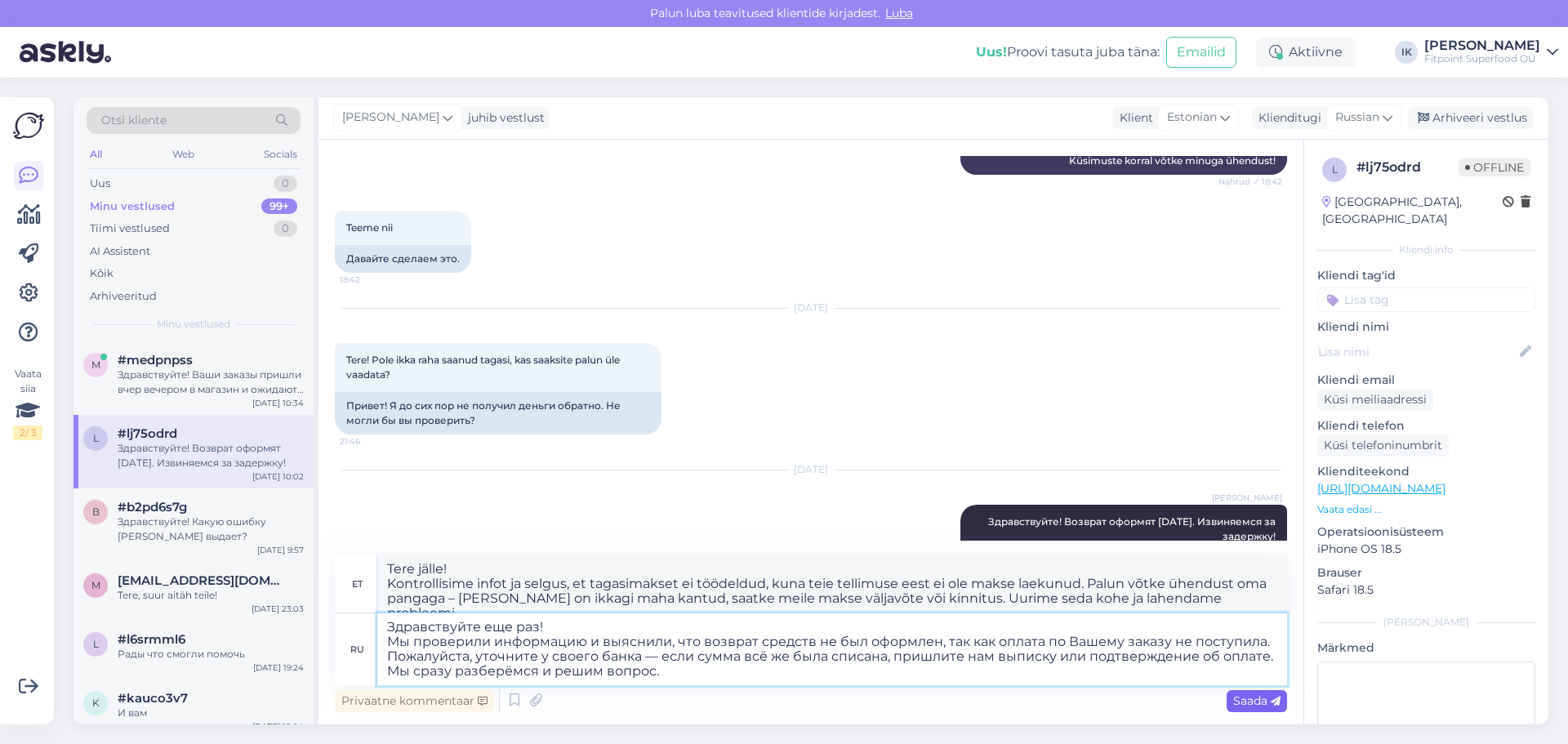
type textarea "Здравствуйте еще раз! Мы проверили информацию и выяснили, что возврат средств н…"
click at [1258, 697] on span "Saada" at bounding box center [1257, 701] width 47 height 15
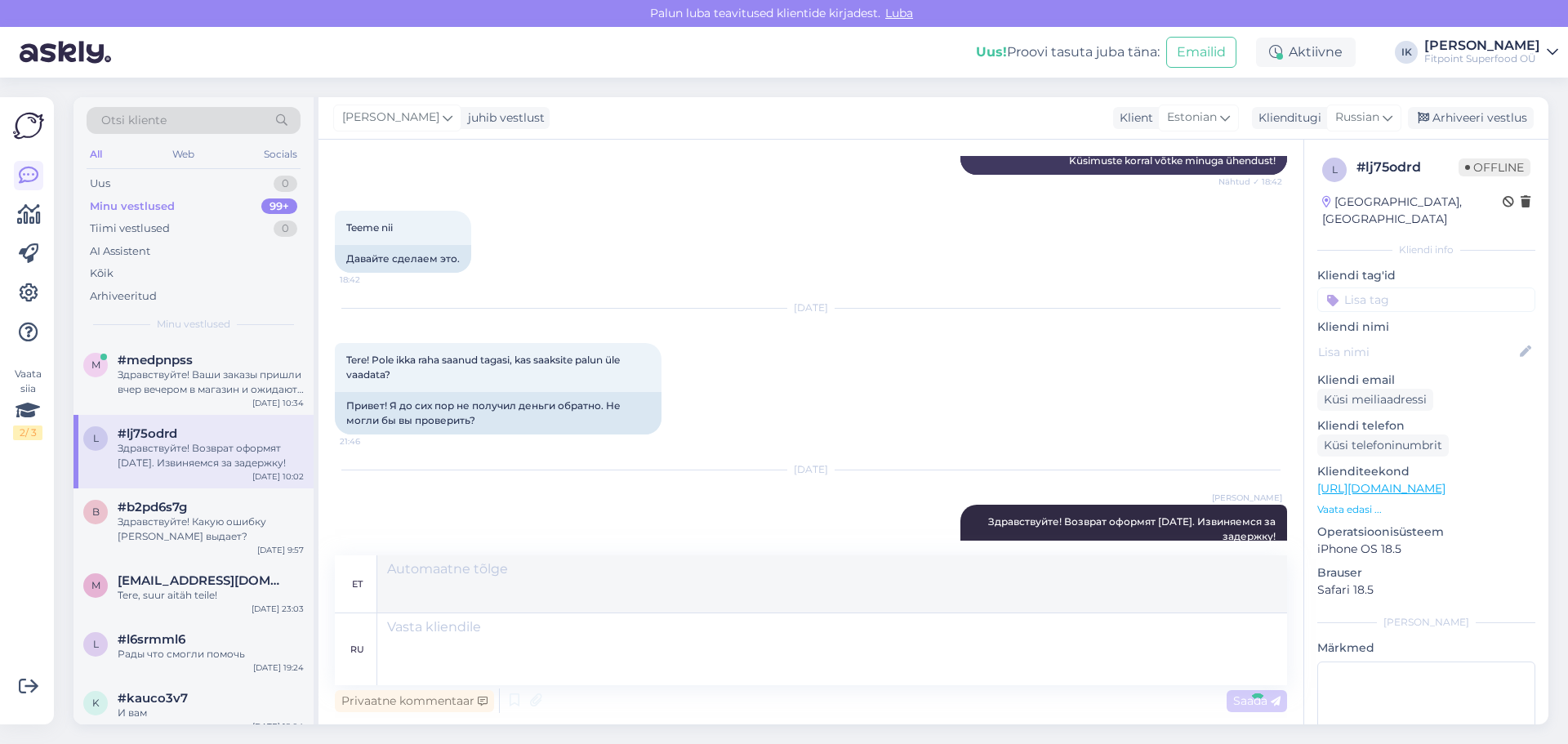
scroll to position [727, 0]
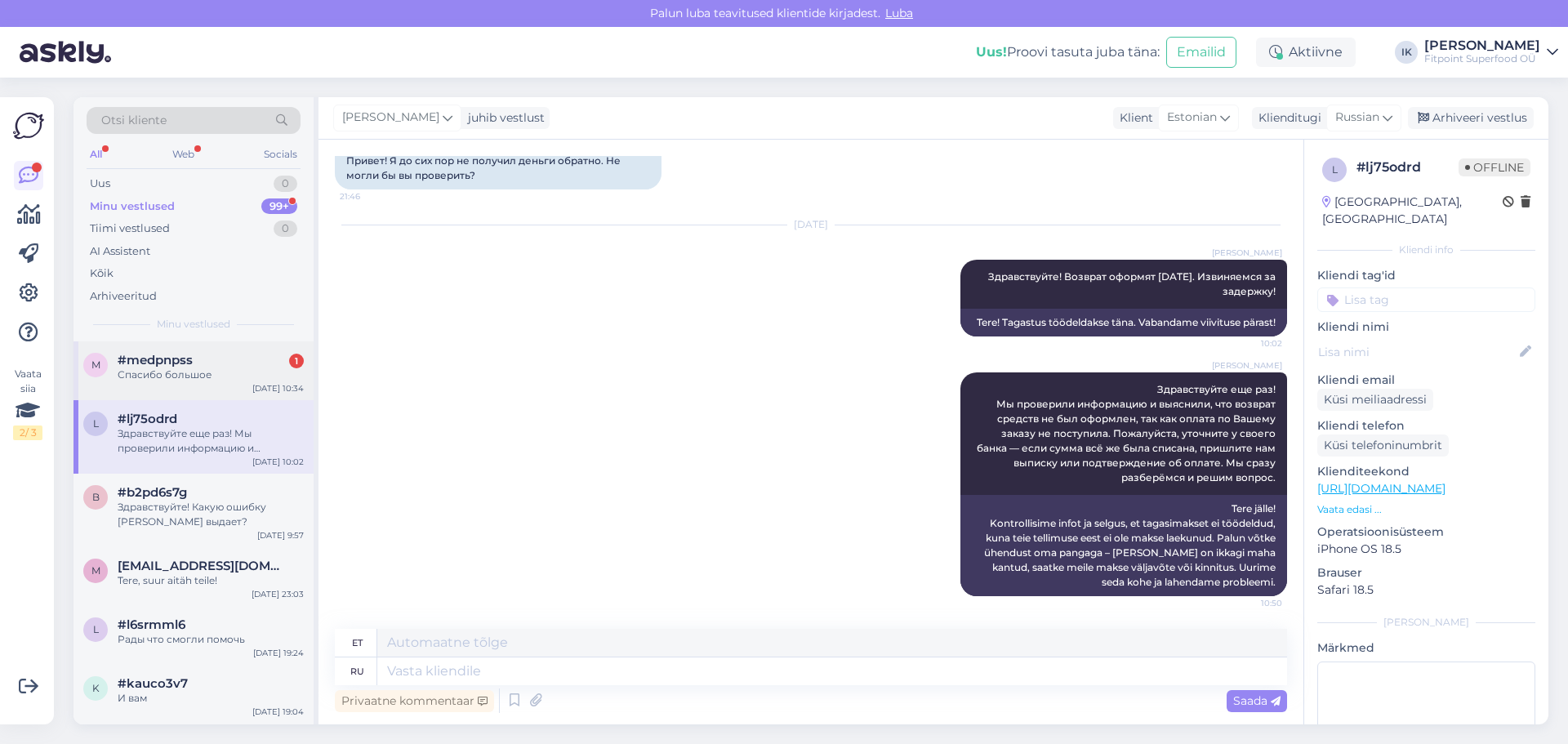
click at [247, 372] on div "Спасибо большое" at bounding box center [210, 375] width 186 height 15
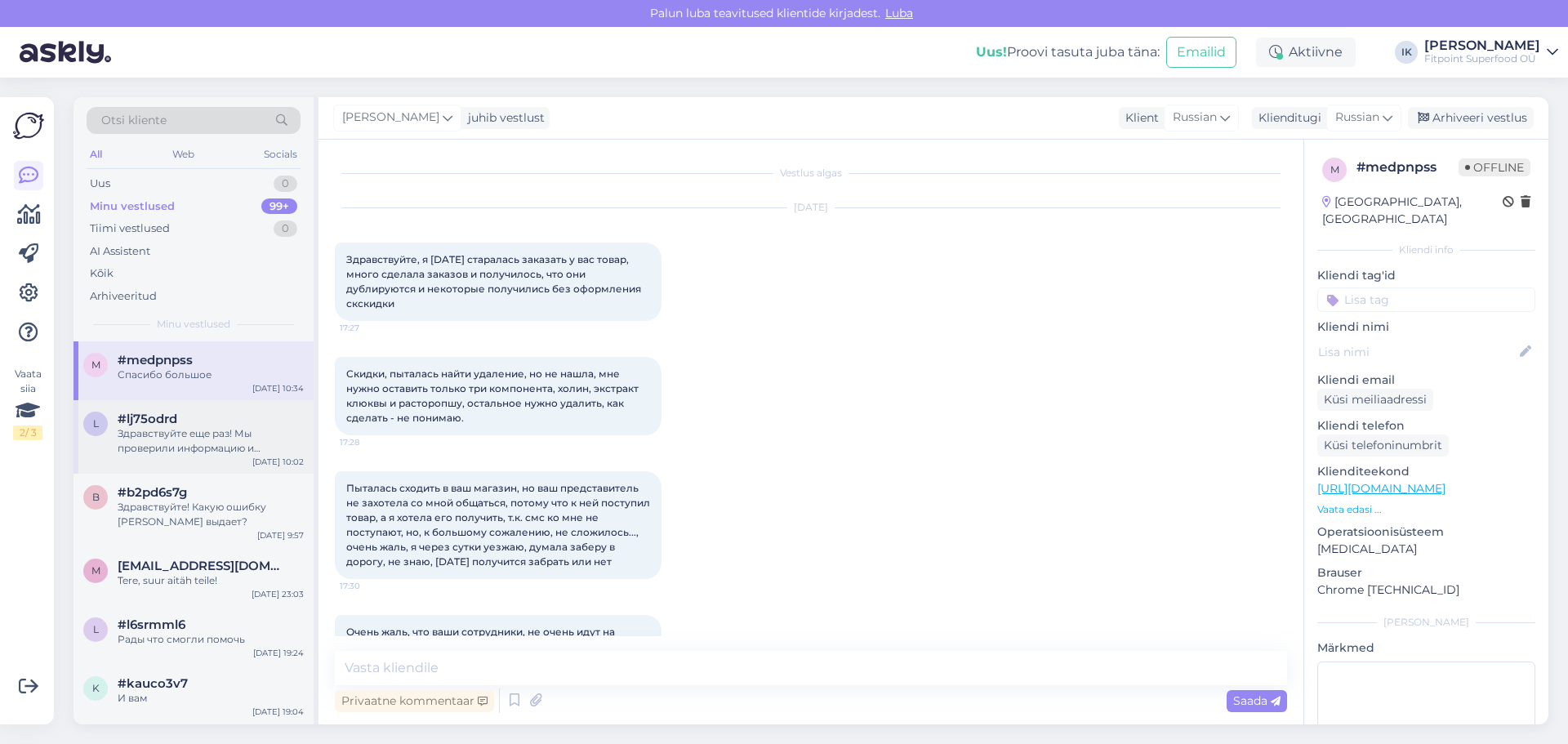
scroll to position [1546, 0]
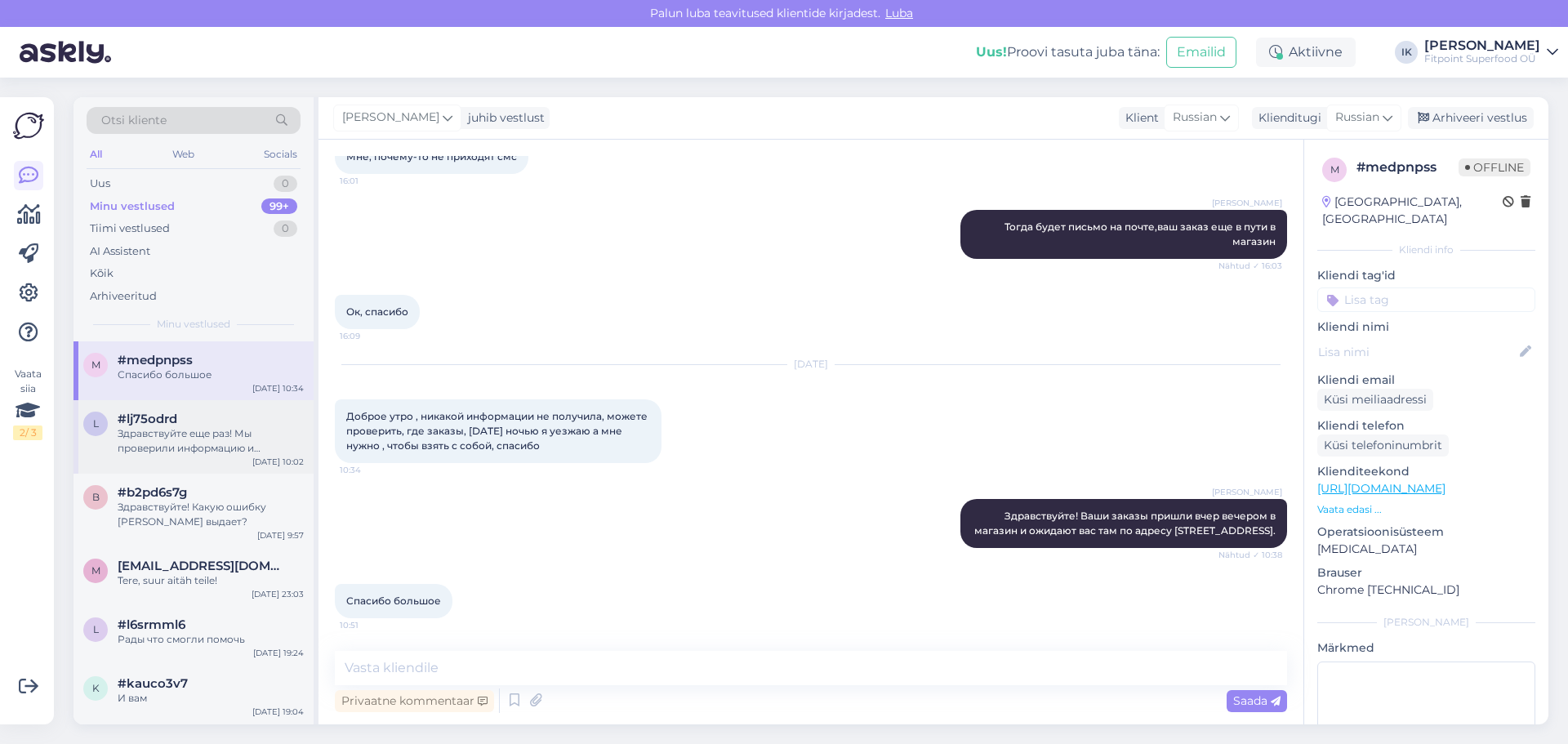
click at [255, 438] on div "Здравствуйте еще раз! Мы проверили информацию и выяснили, что возврат средств н…" at bounding box center [210, 441] width 186 height 29
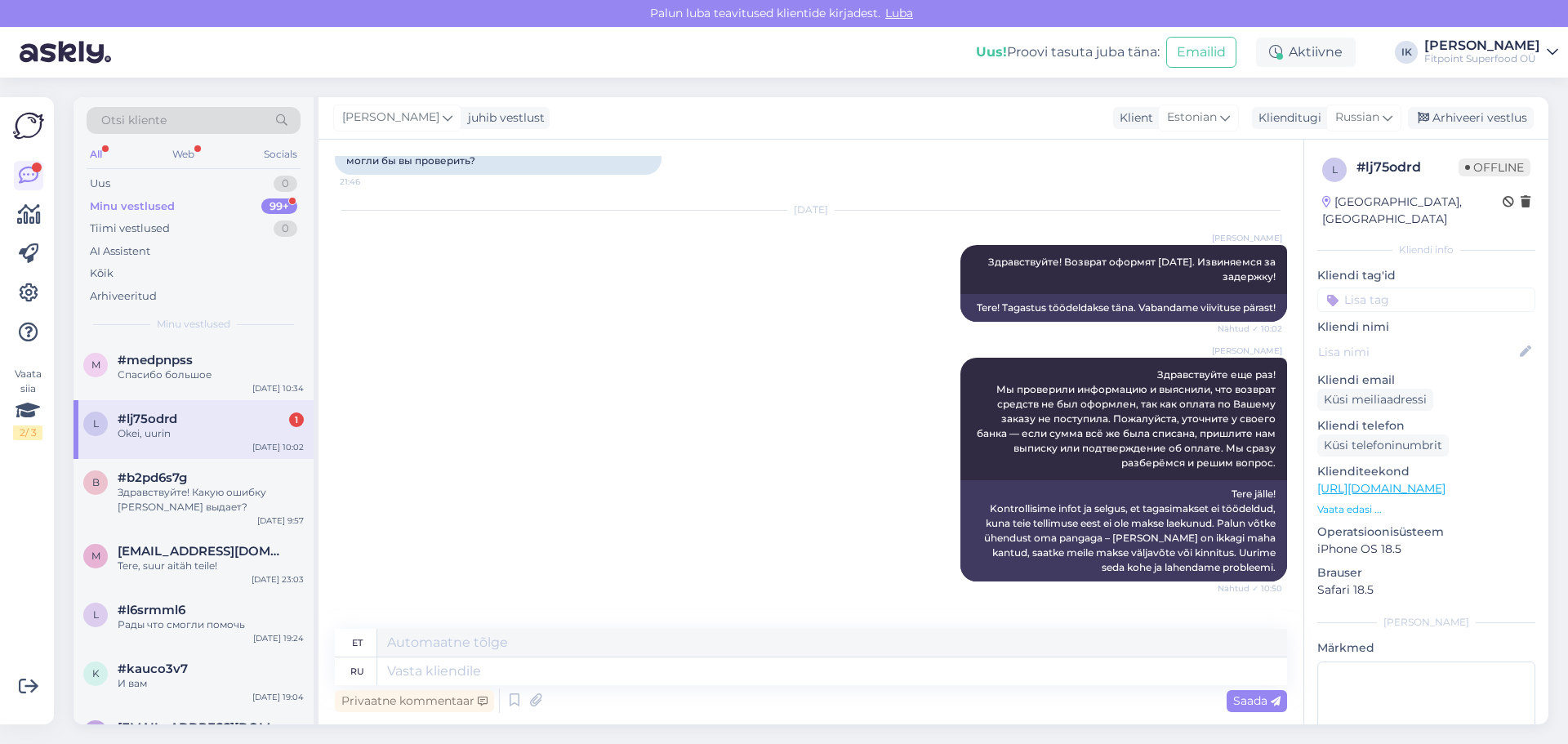
scroll to position [826, 0]
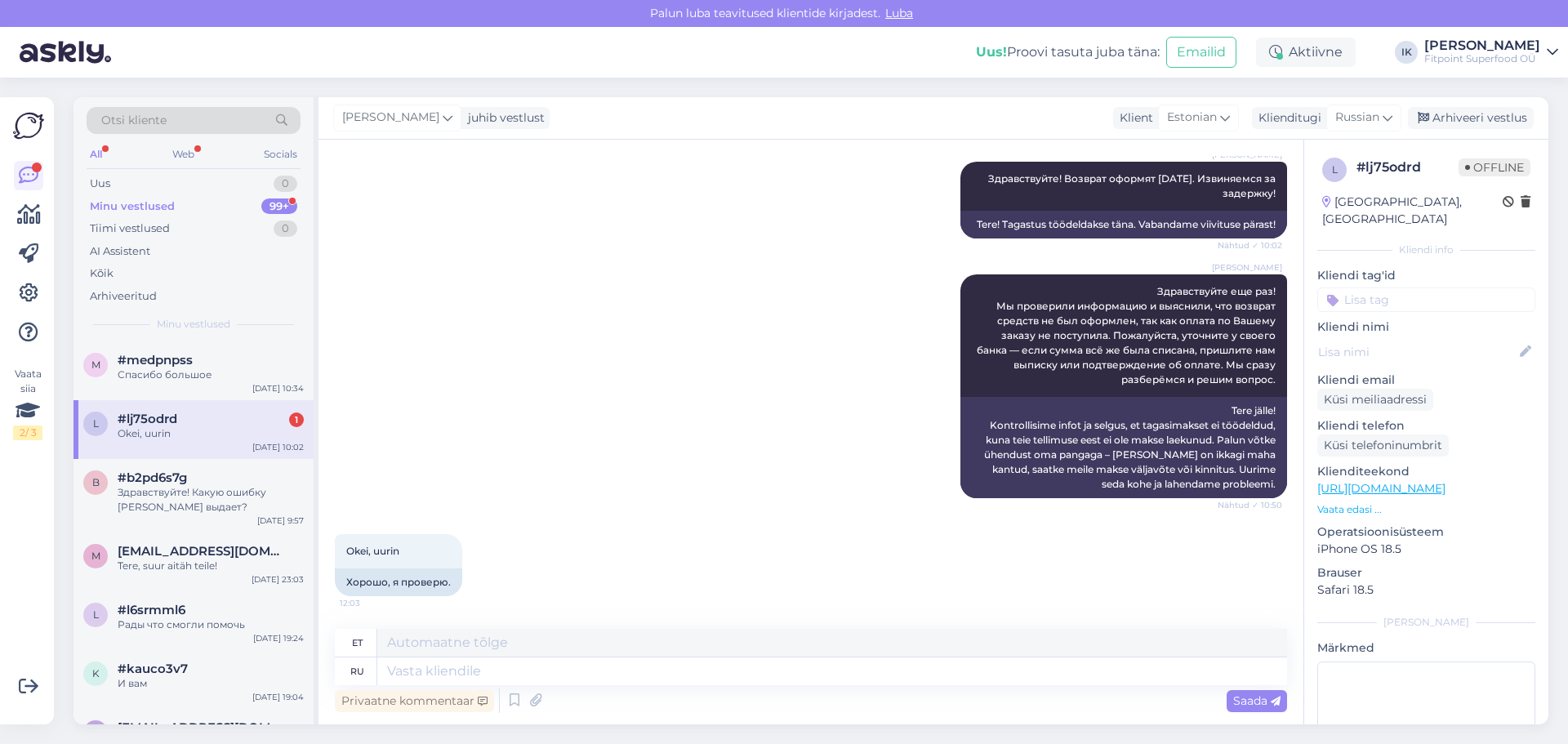
click at [269, 453] on div "l #lj75odrd 1 Okei, uurin [DATE] 10:02" at bounding box center [194, 429] width 241 height 59
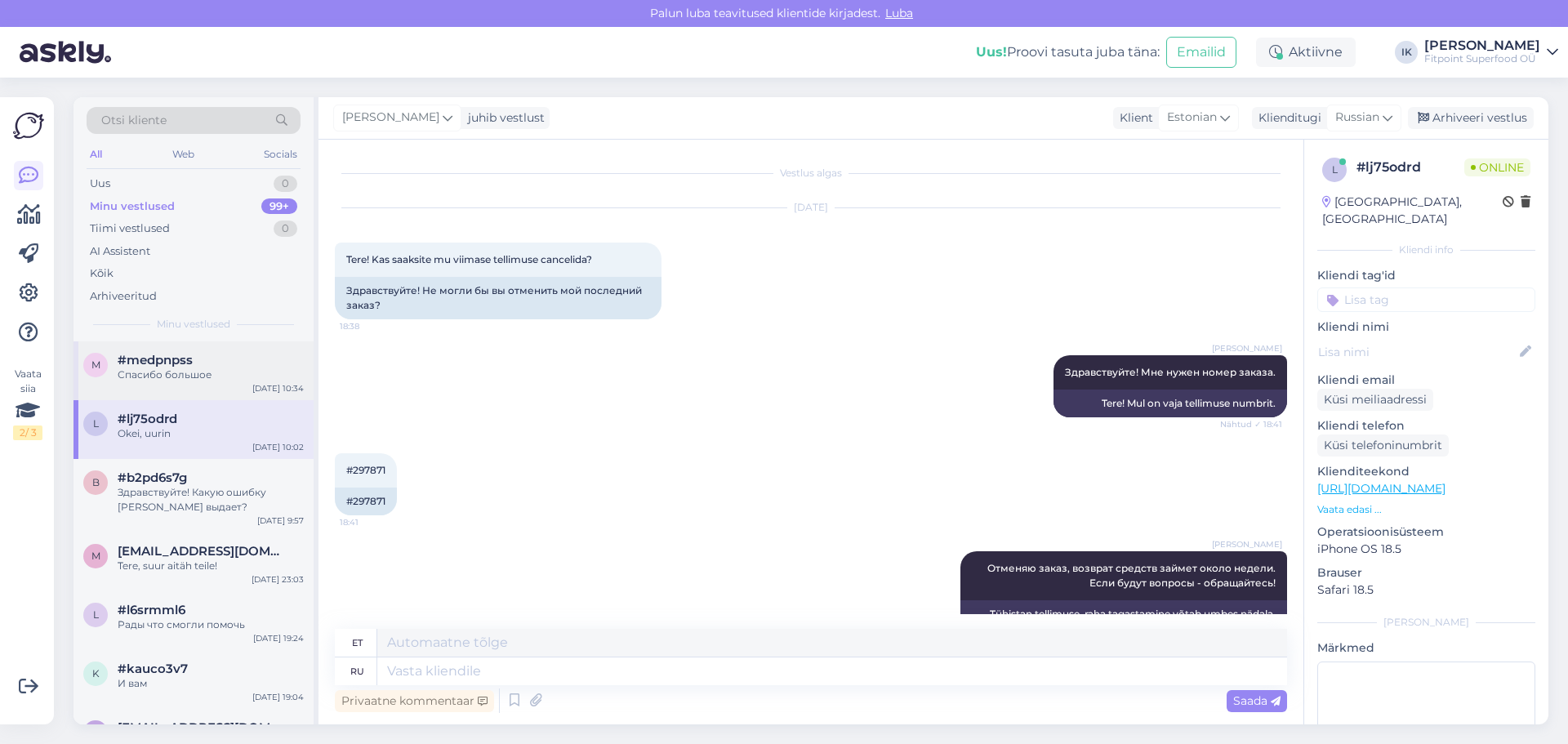
click at [265, 390] on div "[DATE] 10:34" at bounding box center [278, 388] width 52 height 12
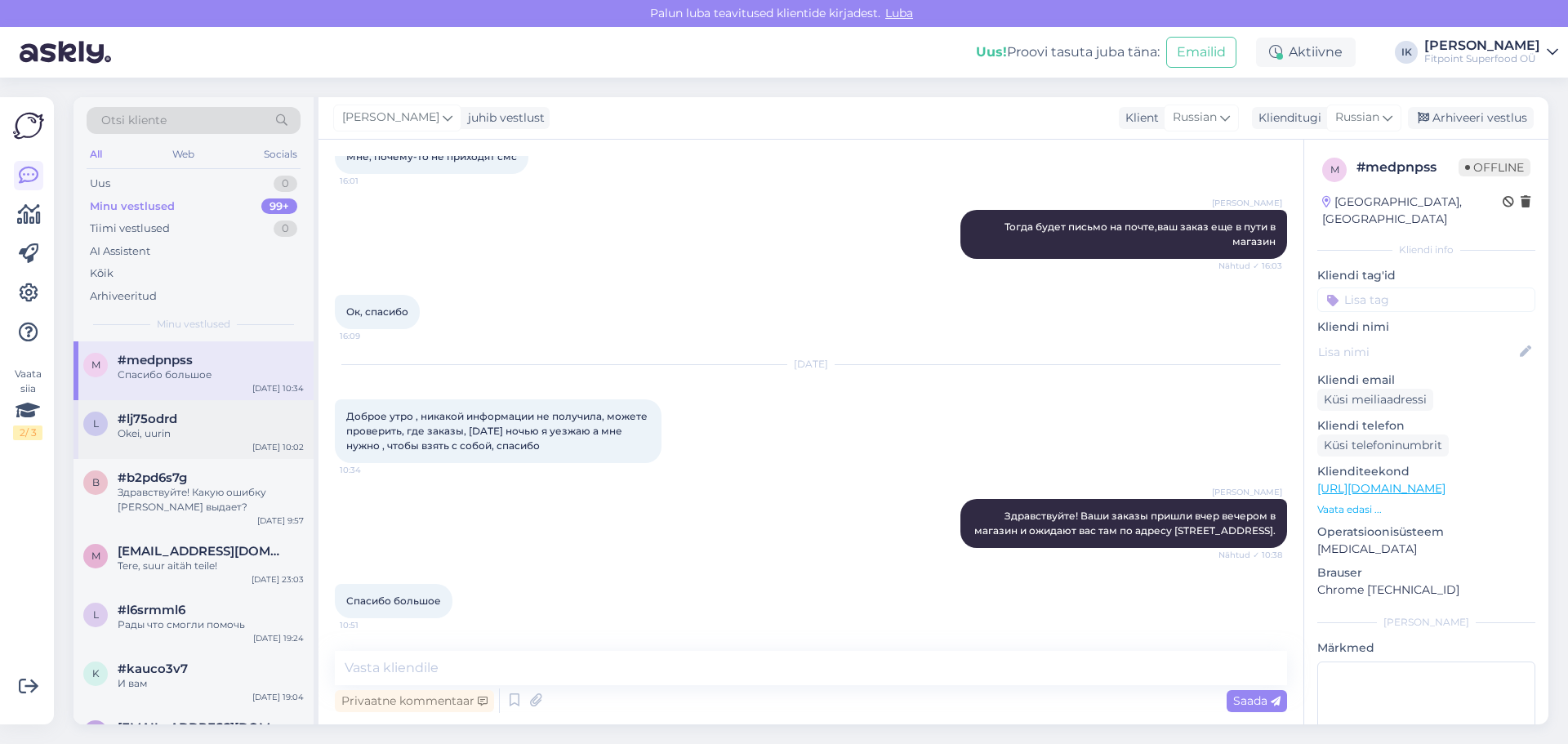
click at [265, 443] on div "[DATE] 10:02" at bounding box center [278, 446] width 52 height 12
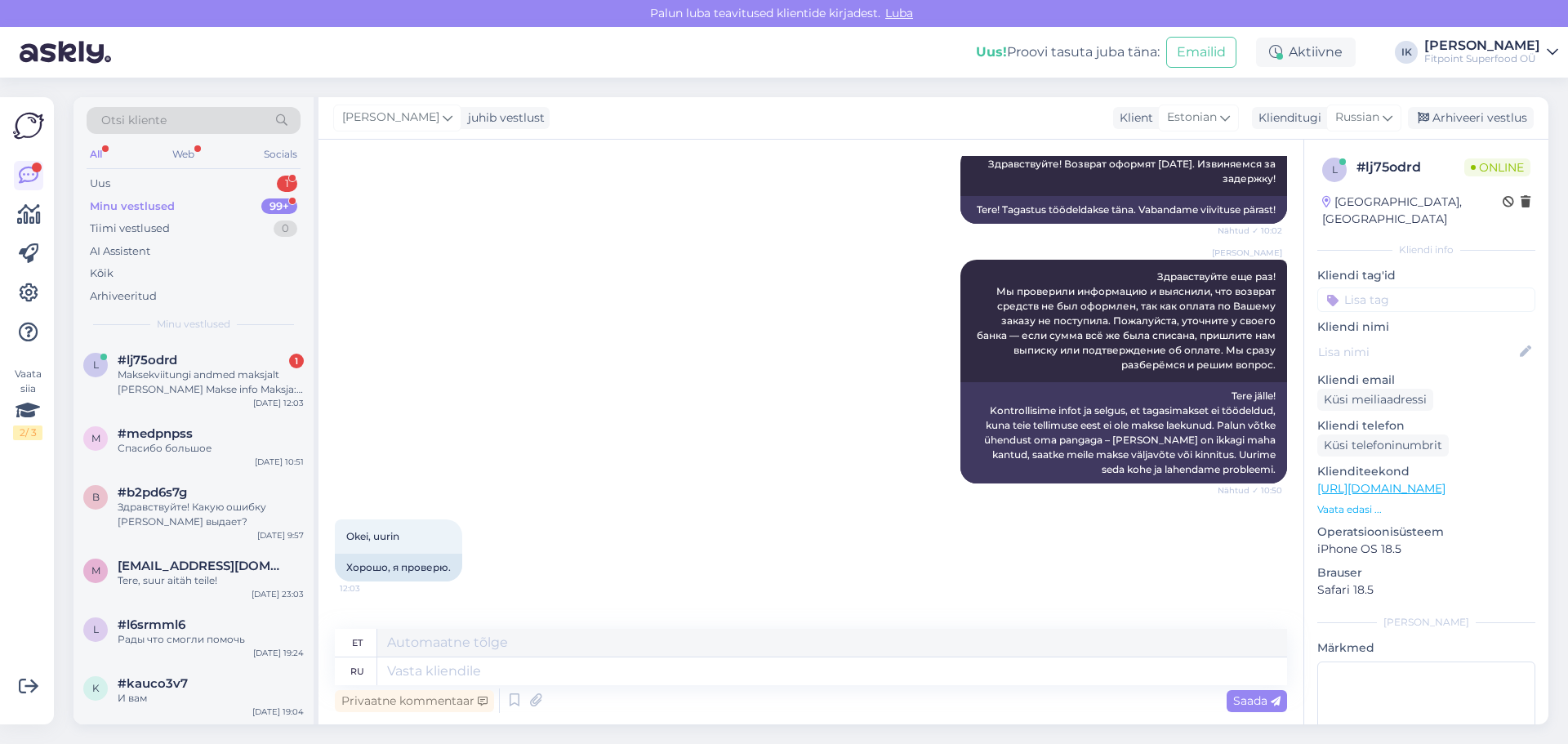
scroll to position [1129, 0]
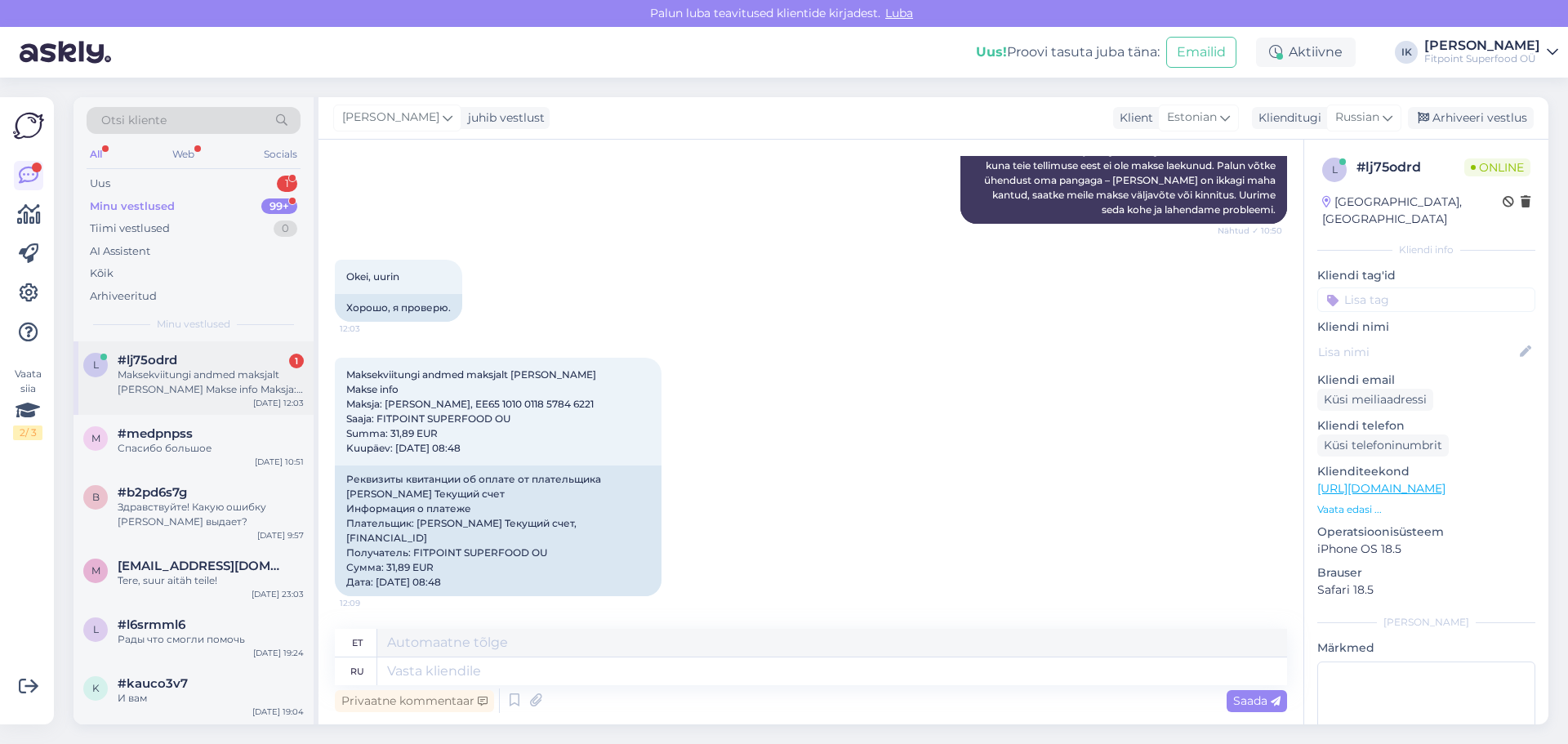
click at [262, 376] on div "Maksekviitungi andmed maksjalt [PERSON_NAME] Makse info Maksja: [PERSON_NAME], …" at bounding box center [210, 381] width 186 height 29
click at [509, 572] on div "Реквизиты квитанции об оплате от плательщика [PERSON_NAME] Текущий счет Информа…" at bounding box center [498, 530] width 327 height 131
click at [706, 669] on textarea at bounding box center [832, 672] width 909 height 28
type textarea "Можете п"
type textarea "Sa saad"
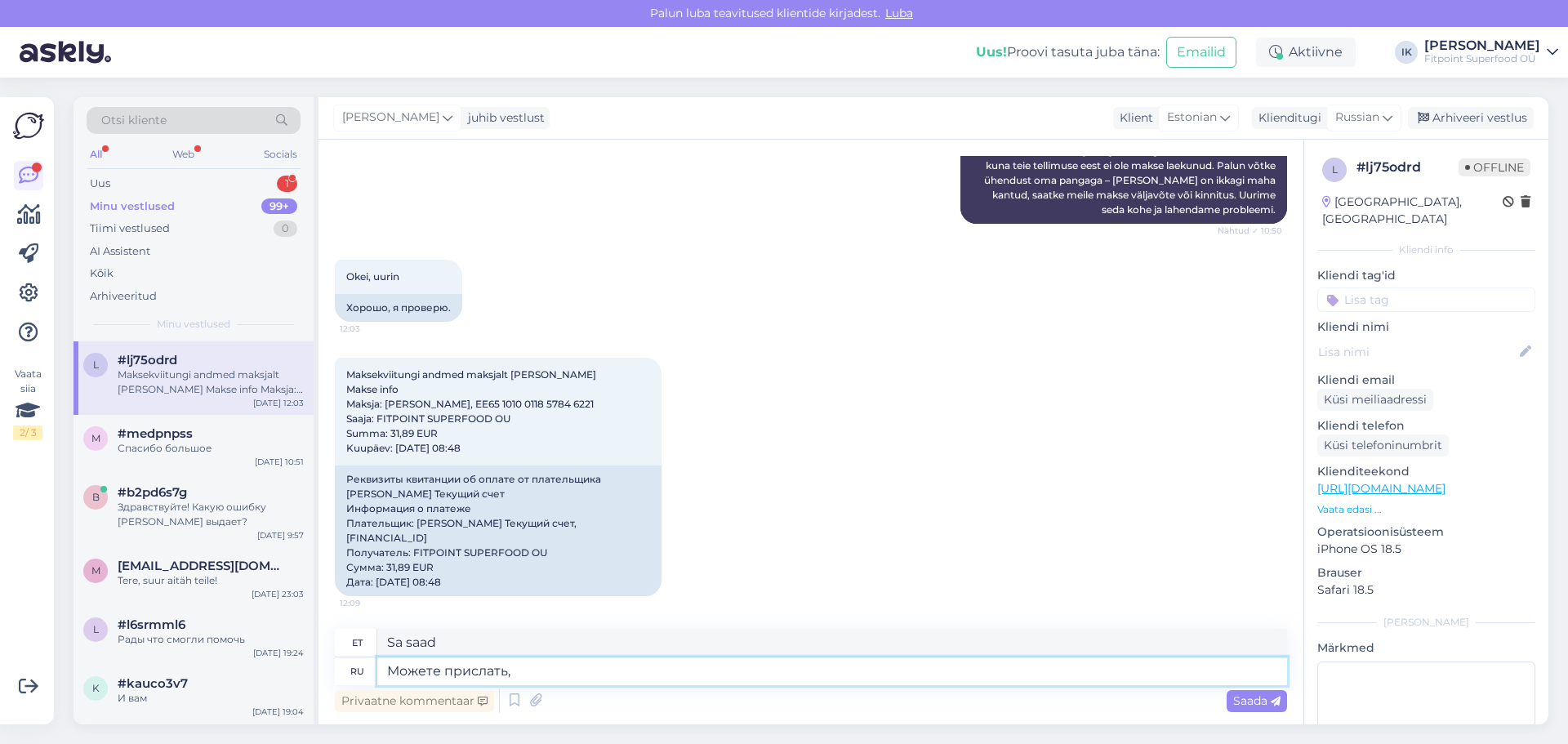
type textarea "Можете прислать, п"
type textarea "Sa võid [PERSON_NAME],"
type textarea "Можете прислать, пожалуйста, скр"
type textarea "Kas sa saaksid [PERSON_NAME], palun?"
type textarea "Можете прислать, пожалуйста, скрин"
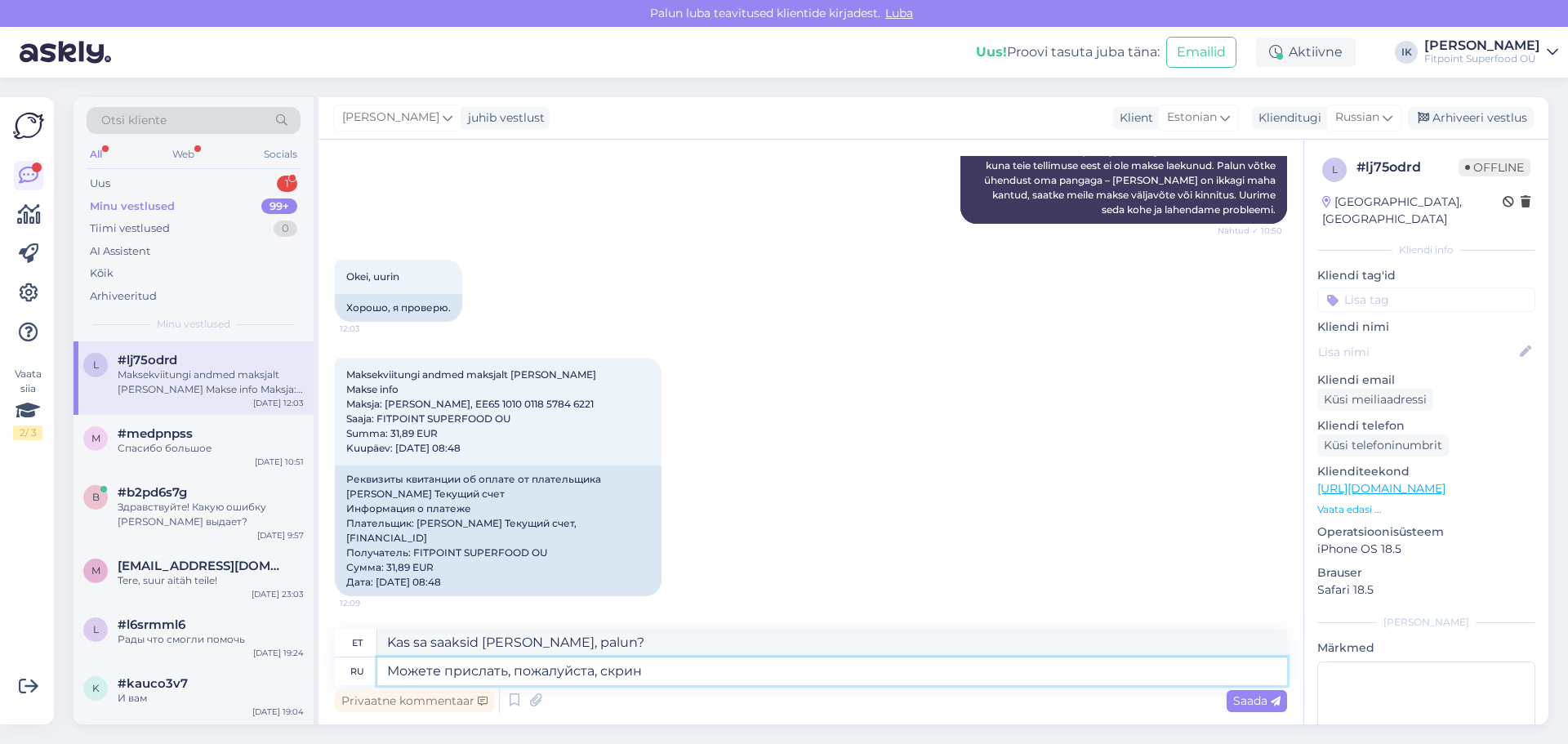
type textarea "Kas saaksite palun saata ekraanipildi?"
type textarea "Можете прислать, пожалуйста, скрин или"
type textarea "Kas saaksite palun saata ekraanipildi või"
type textarea "Можете прислать, пожалуйста, скрин"
type textarea "Kas saaksite palun saata ekraanipildi?"
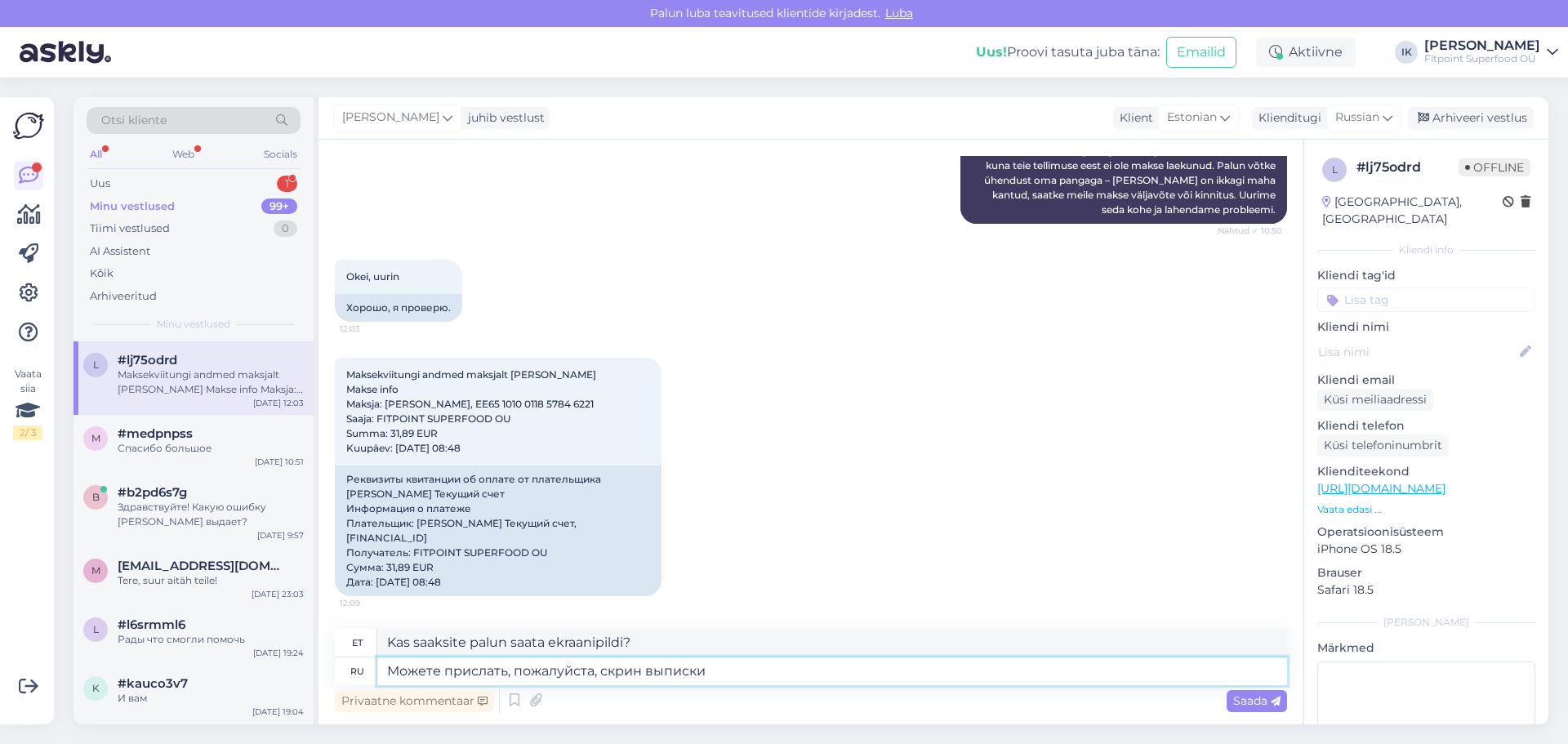
type textarea "Можете прислать, пожалуйста, [PERSON_NAME] выписки и"
type textarea "Kas saaksite palun saata avalduse ekraanipildi?"
type textarea "Можете прислать, пожалуйста, [PERSON_NAME] выписки из ба"
type textarea "Kas saaksite palun saata ekraanipildi väljavõttest?"
type textarea "Можете прислать, пожалуйста, скрин выписки из банка ил"
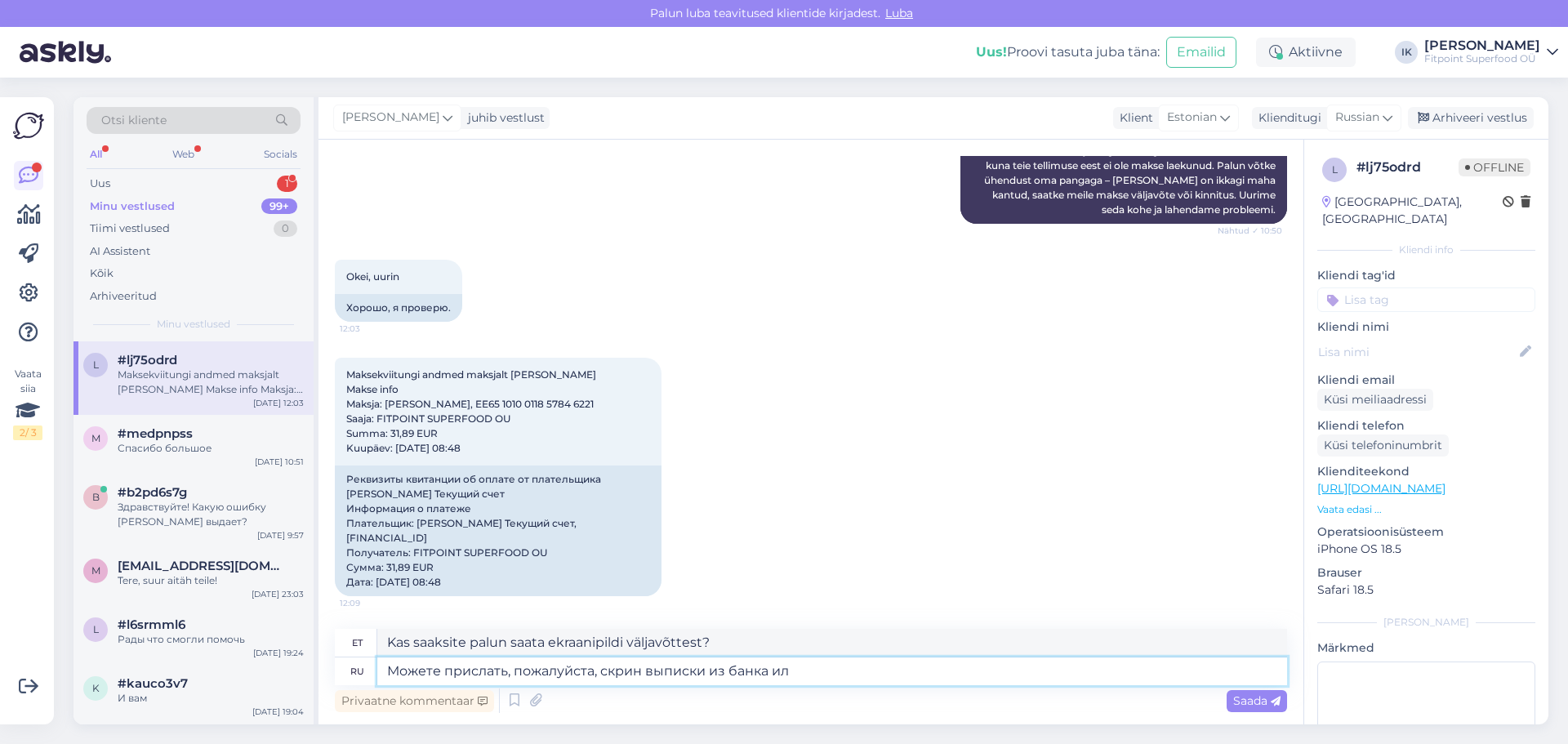
type textarea "Kas saaksite palun saata oma pangaväljavõtte ekraanipildi?"
type textarea "Можете прислать, пожалуйста, скрин выписки из банка или"
type textarea "Kas saaksite palun saata oma pangaväljavõtte ekraanipildi või"
type textarea "Можете прислать, пожалуйста, скрин выписки из банка или ыайл"
type textarea "Kas saaksite palun [PERSON_NAME] oma pangaväljavõtte või e-kirja ekraanipildi?"
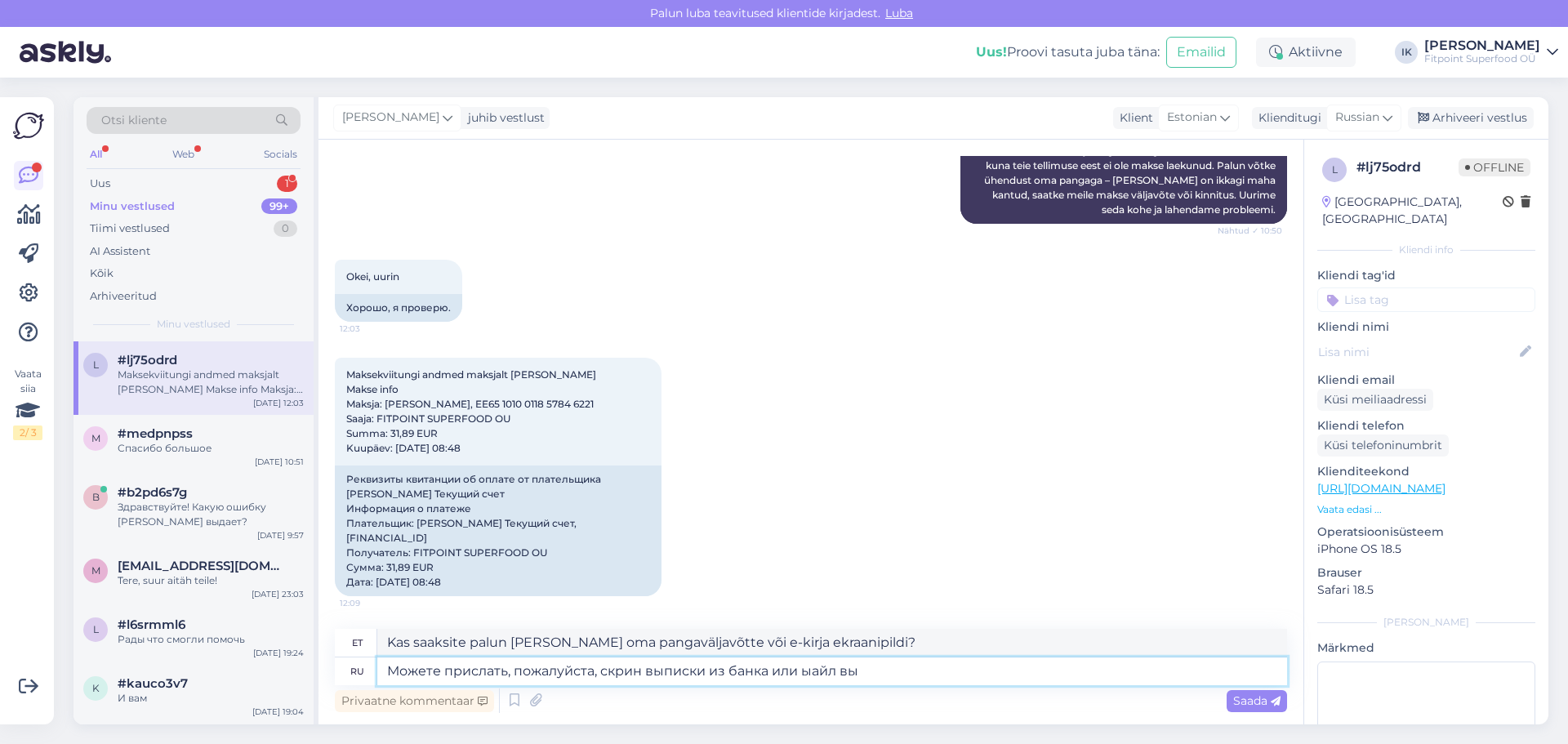
type textarea "Можете прислать, пожалуйста, скрин выписки из банка или ыайл вып"
type textarea "Kas te saaksite palun [PERSON_NAME] oma pangaväljavõtte või e-kirja ekraanipild…"
type textarea "Можете прислать, пожалуйста, скрин выписки из банка или ыайл выписки, сп"
type textarea "Kas saaksite palun saata pangaväljavõtte ekraanipildi või väljavõtte e-posti te…"
type textarea "Можете прислать, пожалуйста, скрин выписки из банка или ыайл выписки, спасибо!"
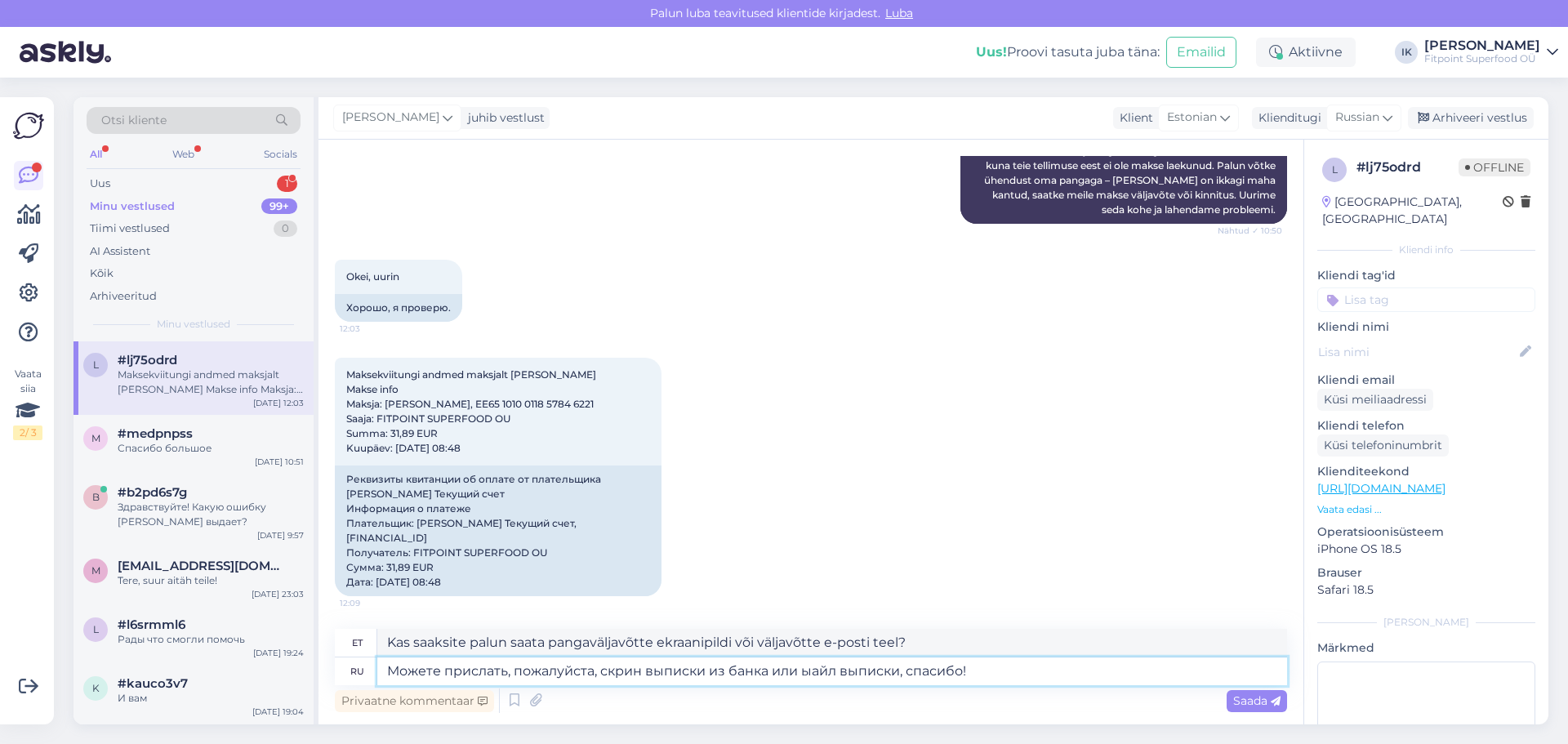
type textarea "Kas saaksite palun saata pangaväljavõtte ekraanipildi või väljavõtte e-posti te…"
drag, startPoint x: 977, startPoint y: 674, endPoint x: 337, endPoint y: 693, distance: 640.3
click at [337, 693] on div "et Kas saaksite palun saata pangaväljavõtte ekraanipildi või väljavõtte e-posti…" at bounding box center [810, 672] width 952 height 87
paste textarea "удем признательны, если вы сможете прислать скриншот или файл выписки из банка.…"
type textarea "Будем признательны, если вы сможете прислать скриншот или файл выписки из банка…"
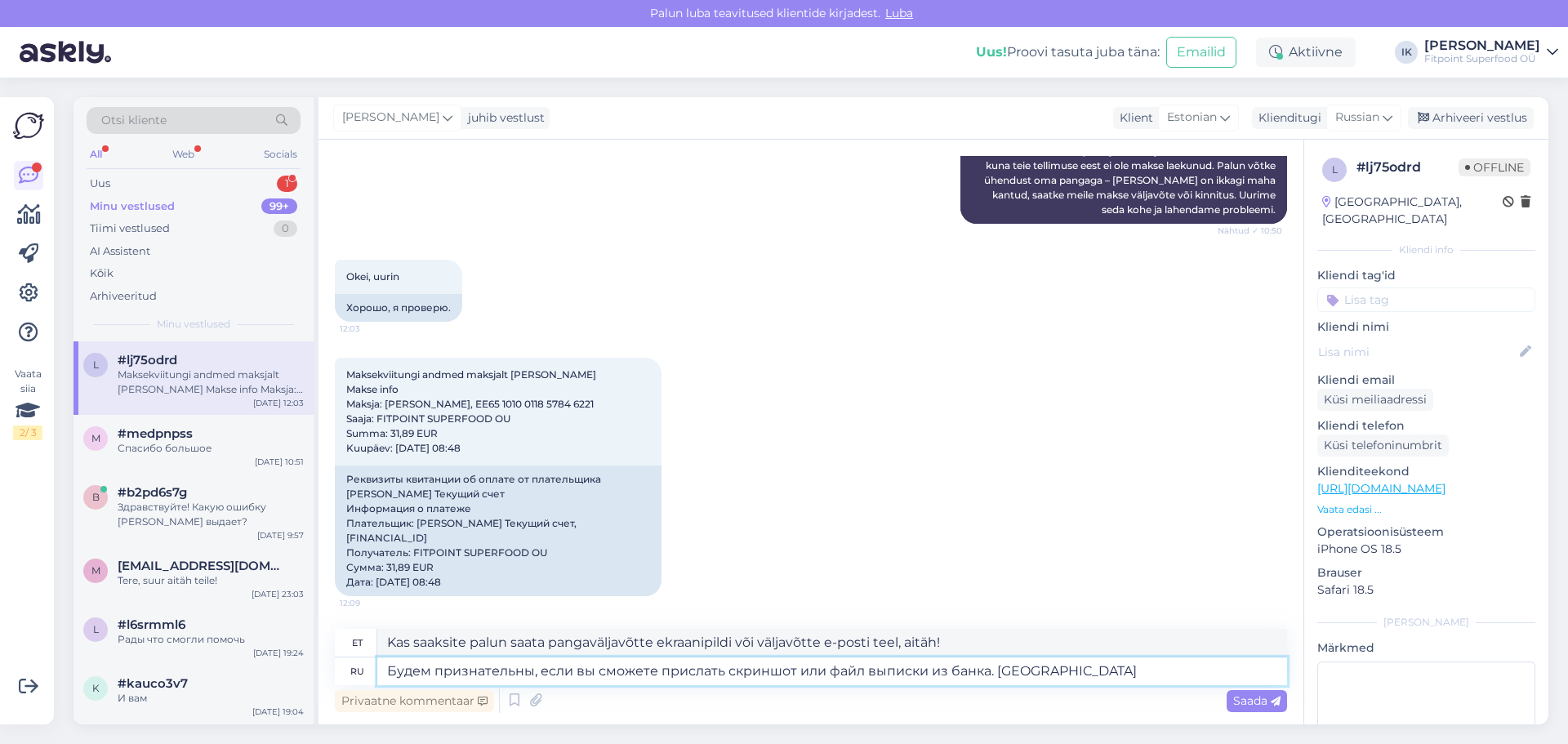
type textarea "Oleksime tänulikud, kui saadaksite meile oma pangaväljavõtte ekraanipildi või f…"
drag, startPoint x: 531, startPoint y: 671, endPoint x: 339, endPoint y: 663, distance: 192.2
click at [339, 663] on div "ru Будем признательны, если вы сможете прислать скриншот или файл выписки из ба…" at bounding box center [810, 672] width 952 height 28
type textarea "Могли бы Вы пр, если вы сможете прислать скриншот или файл выписки из банка. [G…"
type textarea "Kas te saaksite palun saata ekraanipildi või pangaväljavõtte faili? [GEOGRAPHIC…"
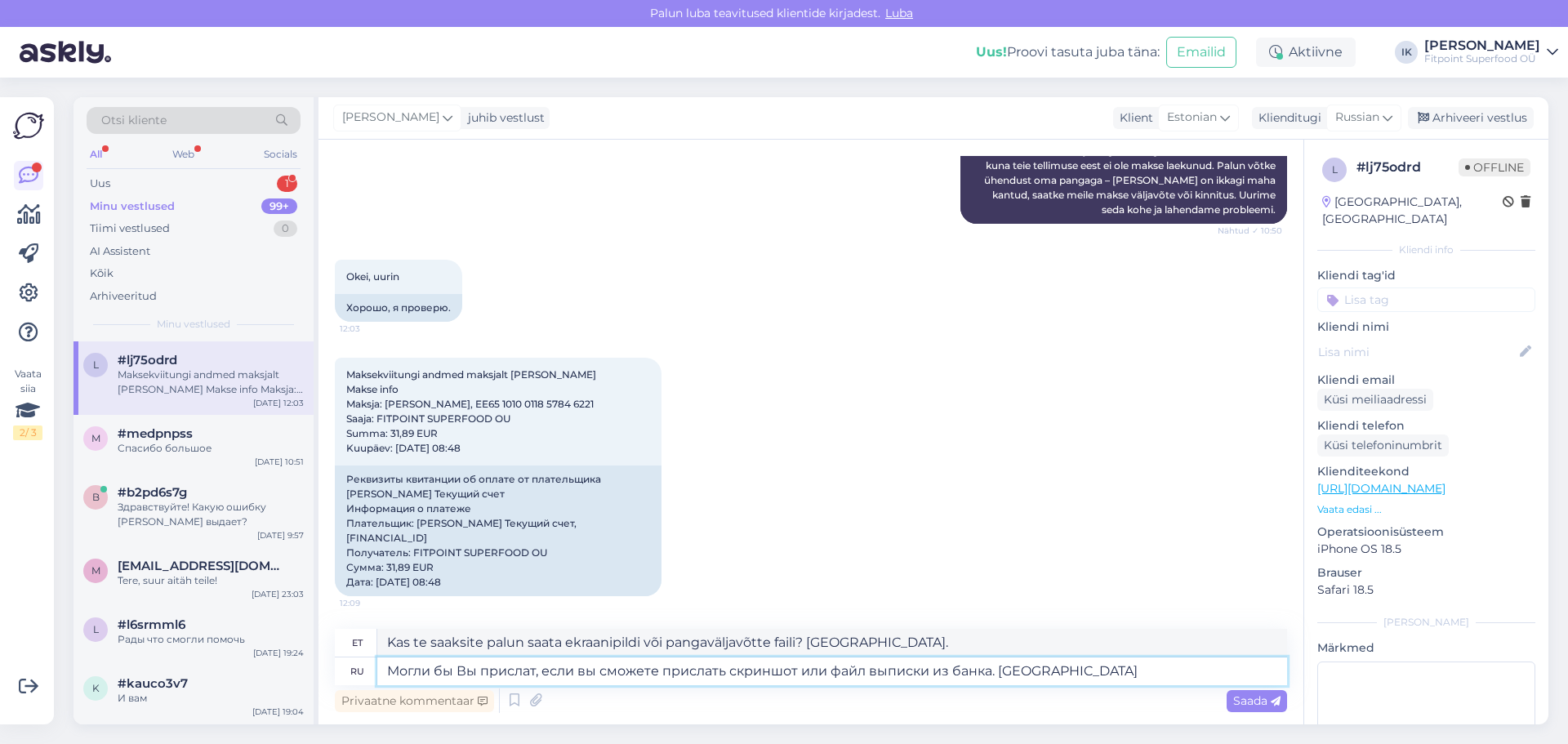
type textarea "Могли бы Вы прислать, если вы сможете прислать скриншот или файл выписки из бан…"
type textarea "Kas te saaksite mulle palun saata ekraanipildi või pangaväljavõtte faili, kui s…"
drag, startPoint x: 737, startPoint y: 672, endPoint x: 544, endPoint y: 671, distance: 193.0
click at [544, 671] on textarea "Могли бы Вы прислать, если вы сможете прислать скриншот или файл выписки из бан…" at bounding box center [832, 672] width 909 height 28
type textarea "Могли бы Вы прислать скриншот или файл выписки из банка. [GEOGRAPHIC_DATA]"
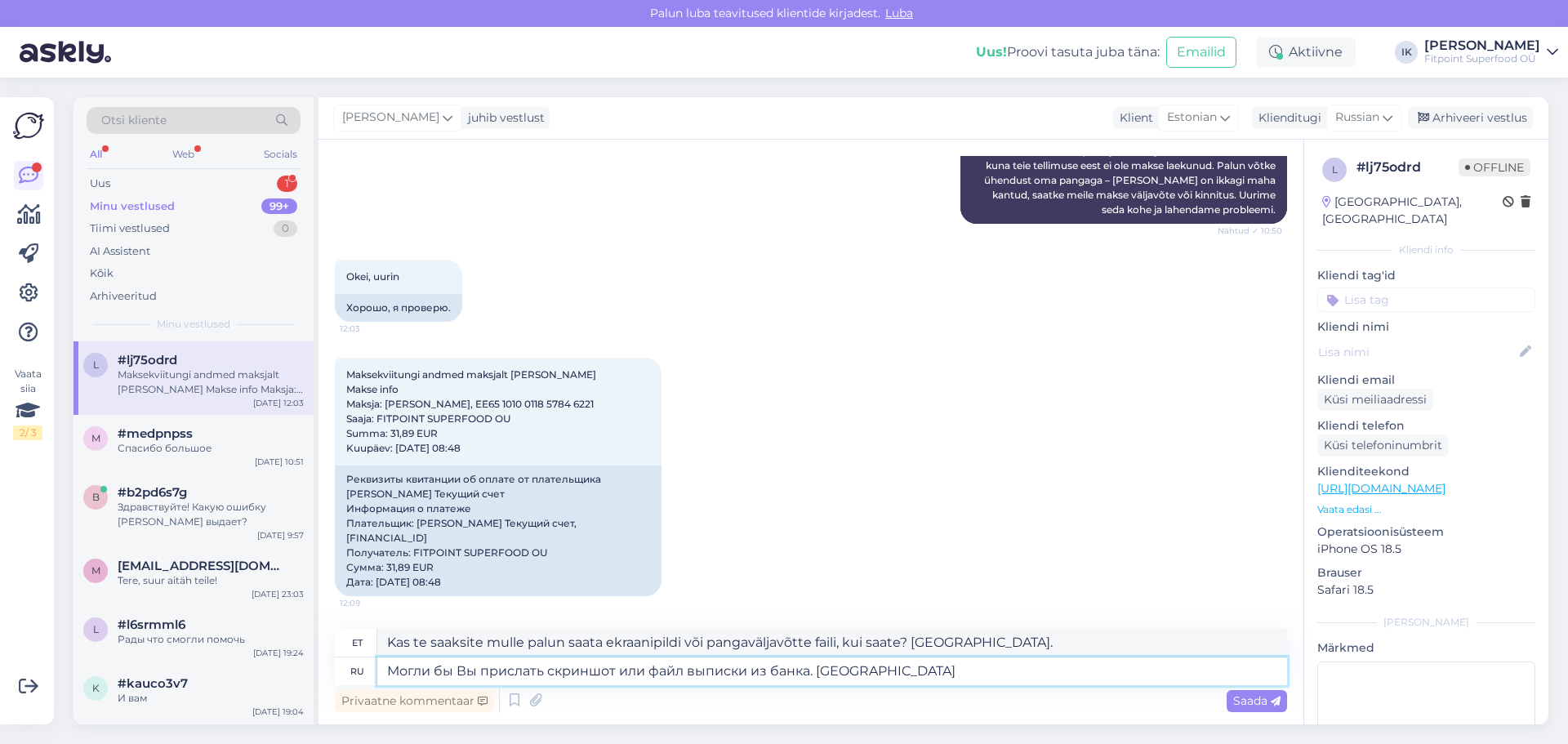
click at [980, 671] on textarea "Могли бы Вы прислать скриншот или файл выписки из банка. [GEOGRAPHIC_DATA]" at bounding box center [832, 672] width 909 height 28
type textarea "Kas te saaksite palun [PERSON_NAME] pangaväljavõtte ekraanipildi või faili? [PE…"
type textarea "Могли бы Вы прислать скриншот или файл выписки из банка. [GEOGRAPHIC_DATA]"
click at [1241, 697] on span "Saada" at bounding box center [1257, 701] width 47 height 15
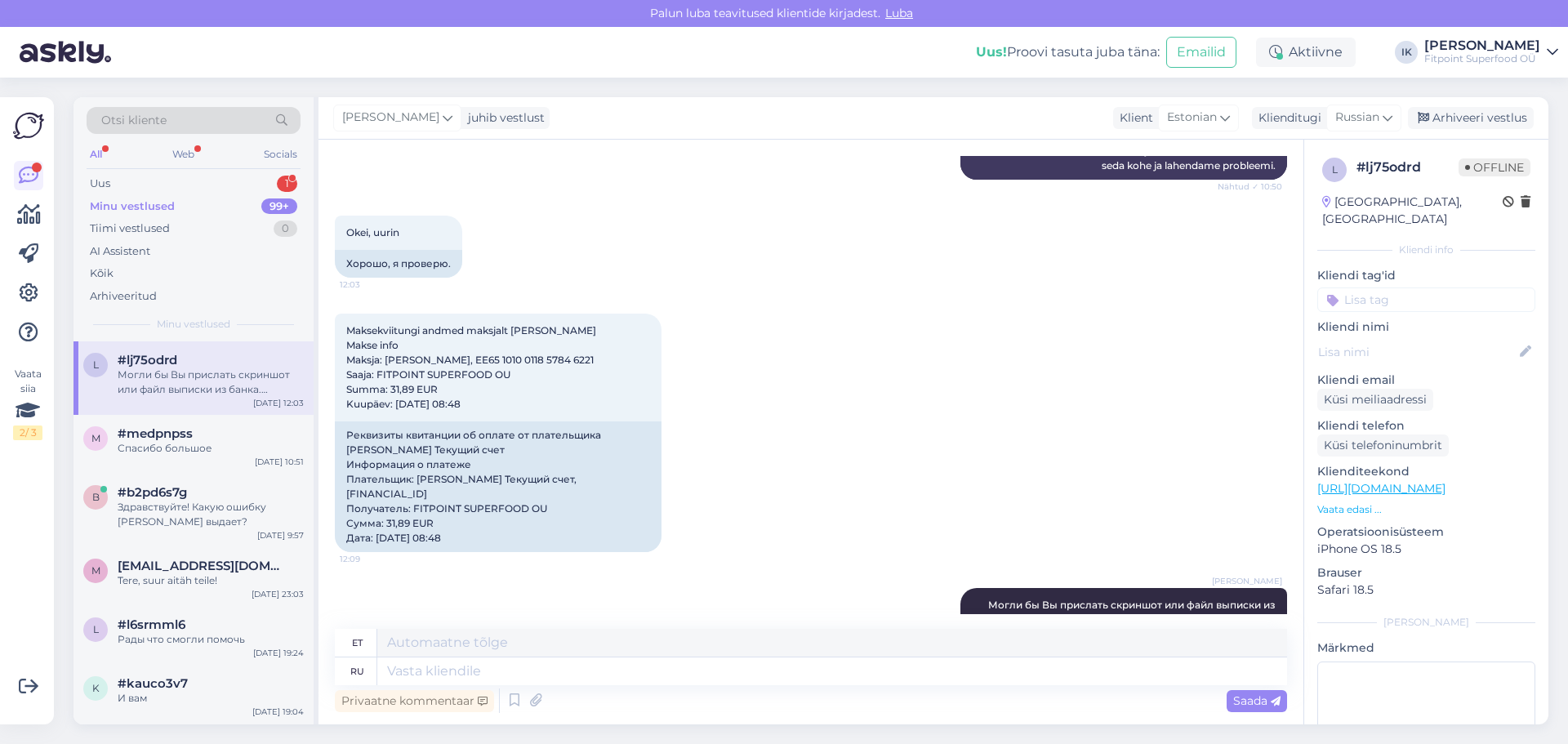
scroll to position [1257, 0]
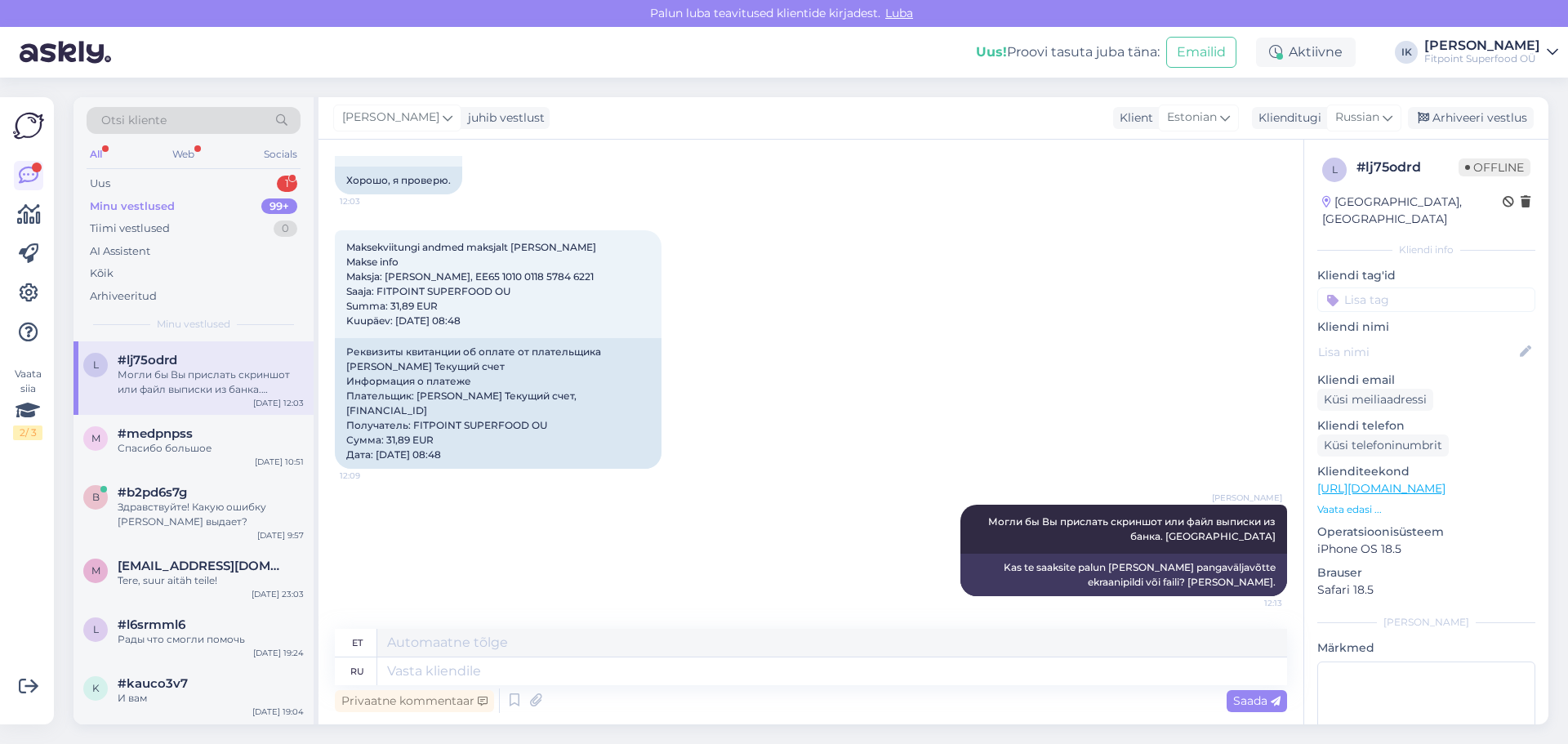
click at [757, 434] on div "Maksekviitungi andmed maksjalt [PERSON_NAME] Makse info Maksja: [PERSON_NAME], …" at bounding box center [810, 349] width 952 height 274
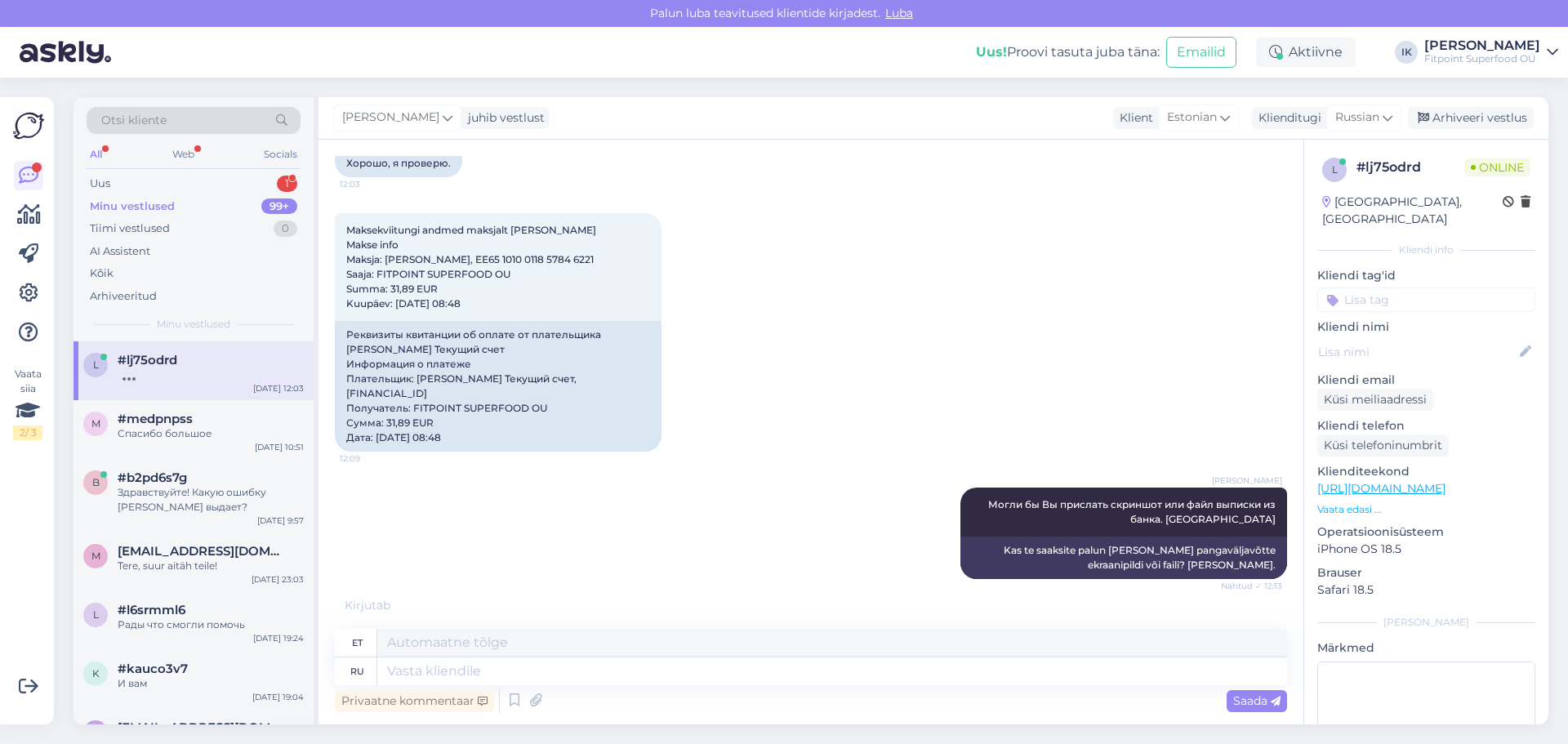
scroll to position [1355, 0]
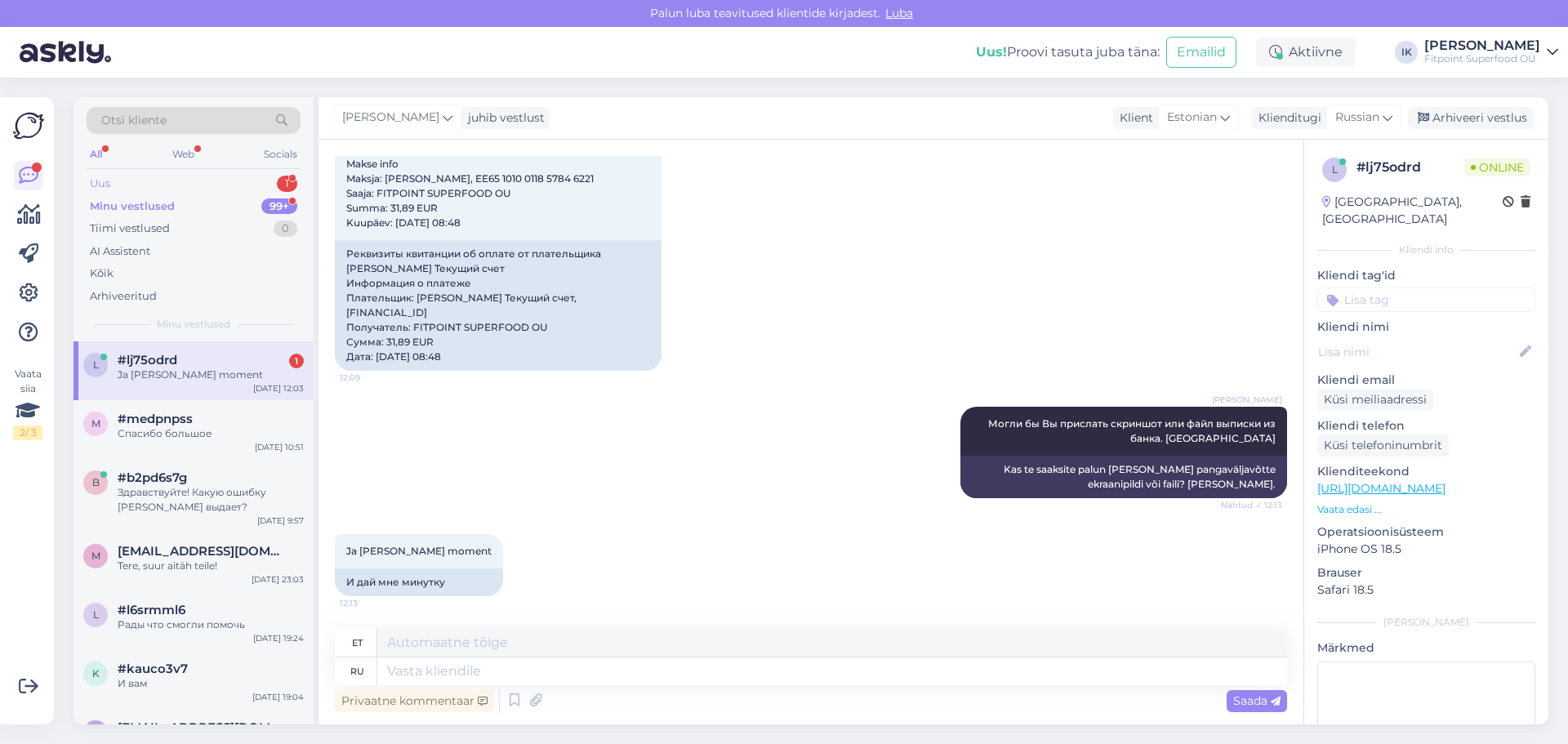
click at [266, 178] on div "Uus 1" at bounding box center [194, 183] width 214 height 23
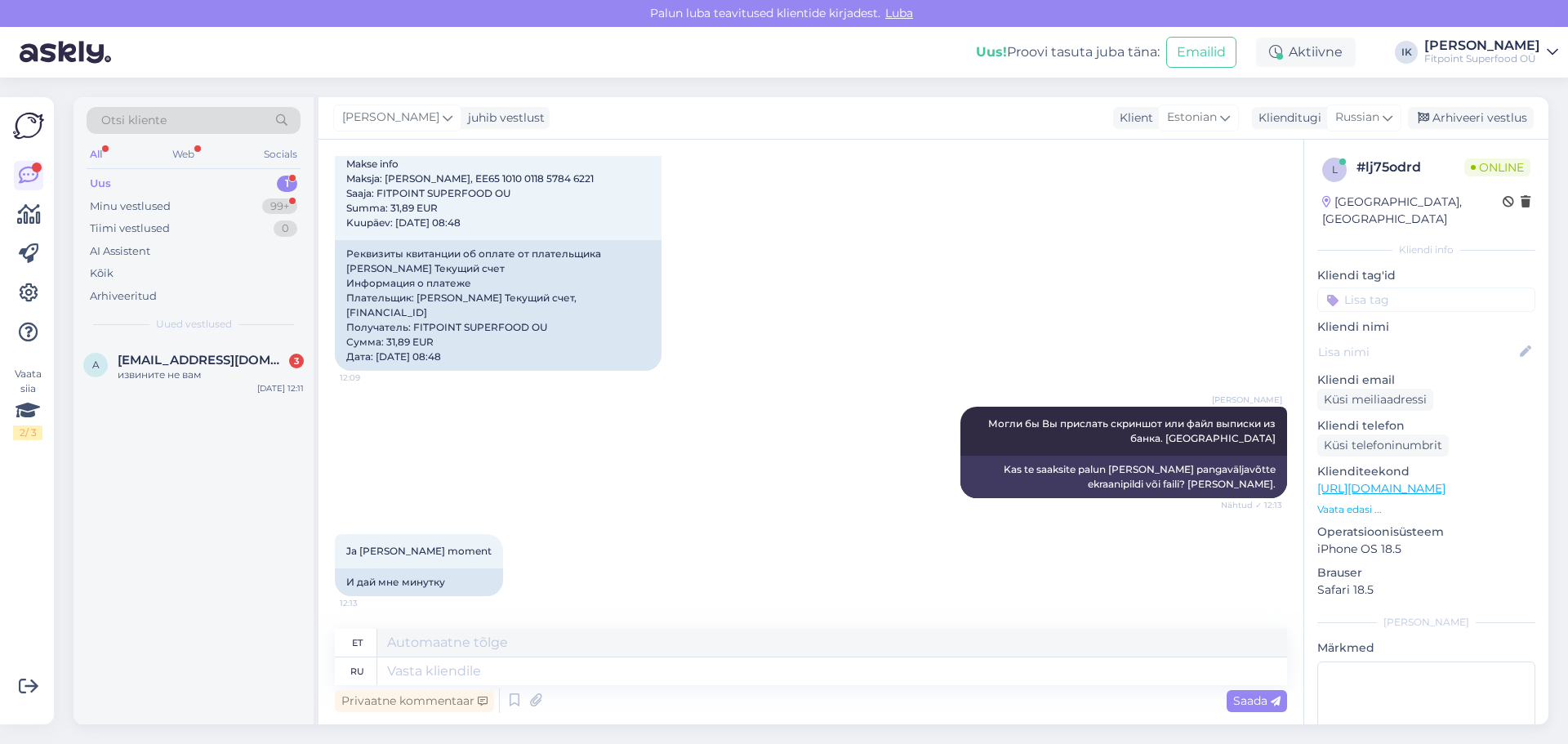
click at [233, 378] on div "извините не вам" at bounding box center [210, 375] width 186 height 15
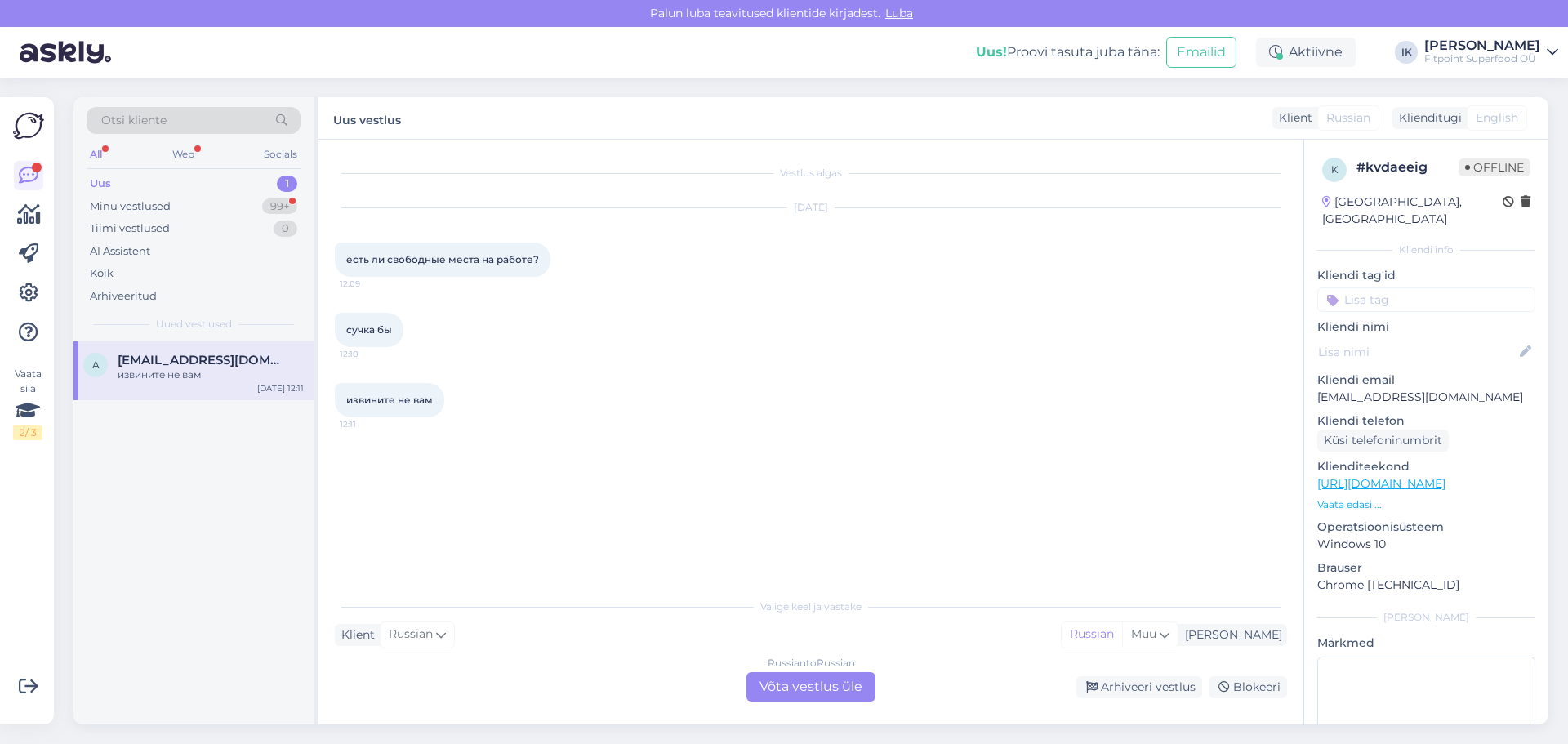
click at [803, 685] on div "Russian to Russian Võta vestlus üle" at bounding box center [810, 686] width 129 height 29
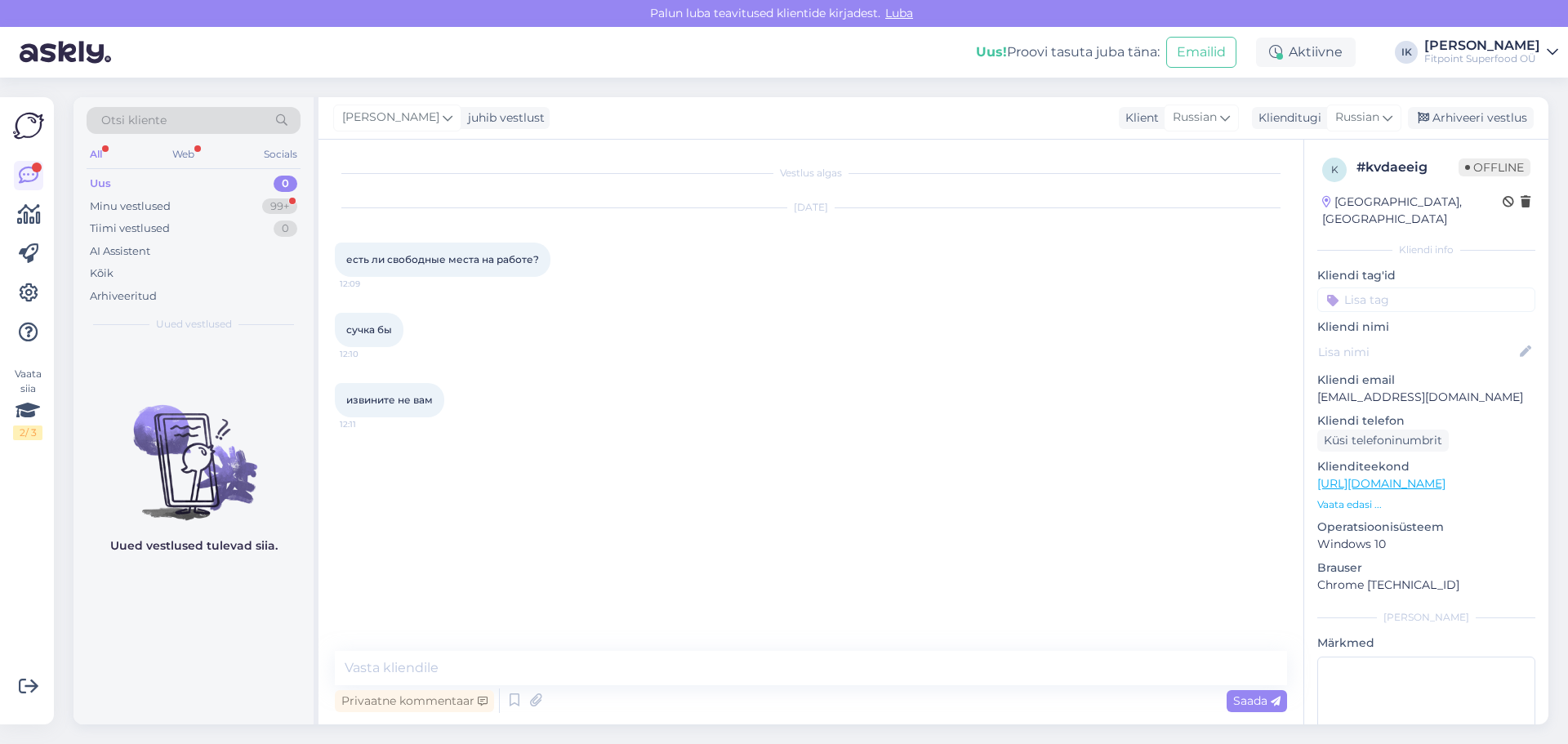
click at [801, 686] on div "Privaatne kommentaar Saada" at bounding box center [810, 700] width 952 height 31
click at [1069, 535] on div "Vestlus algas [DATE] есть ли свободные места на работе? 12:09 сучка бы 12:10 из…" at bounding box center [817, 395] width 967 height 480
click at [269, 209] on div "99+" at bounding box center [279, 206] width 35 height 16
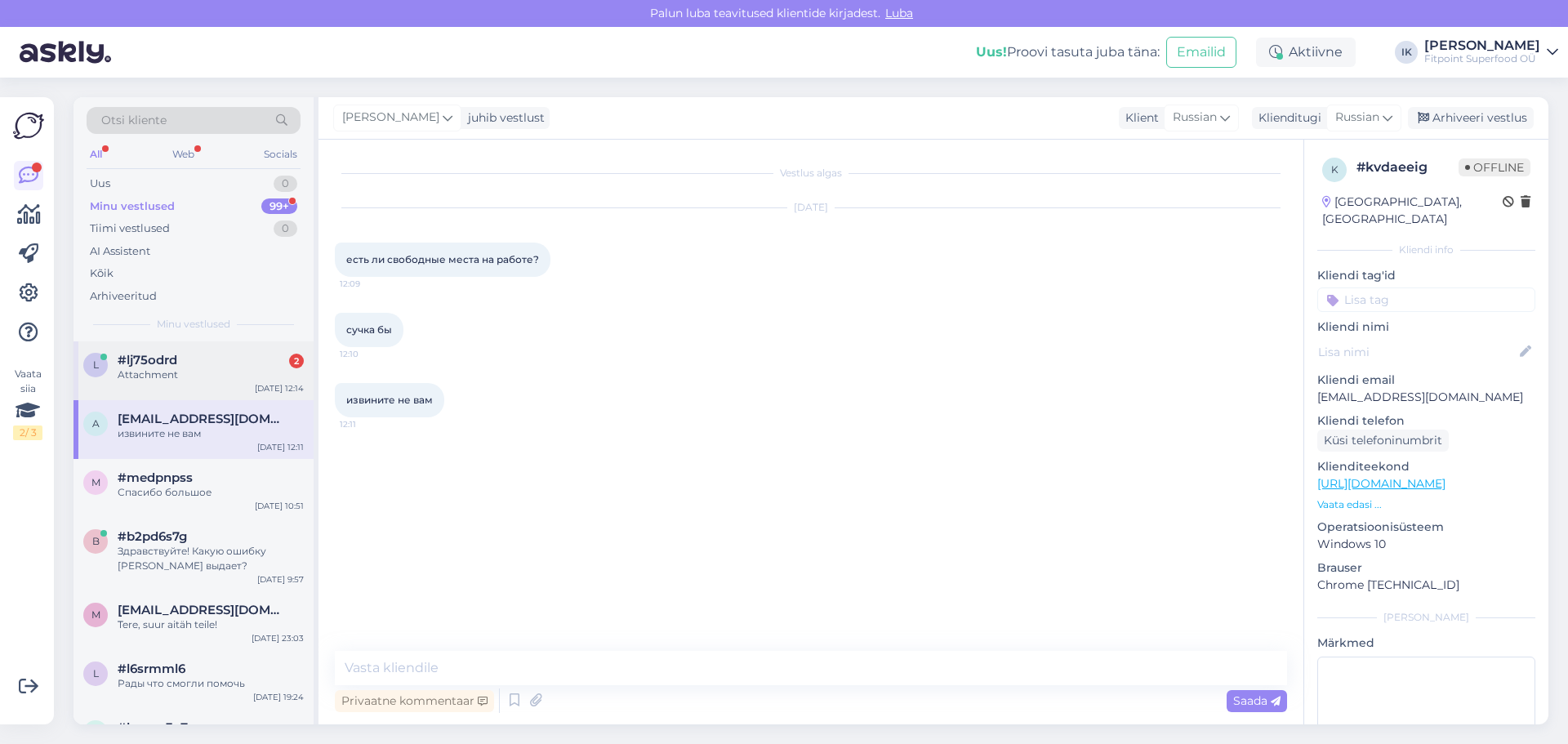
click at [270, 365] on div "#lj75odrd 2" at bounding box center [210, 360] width 186 height 15
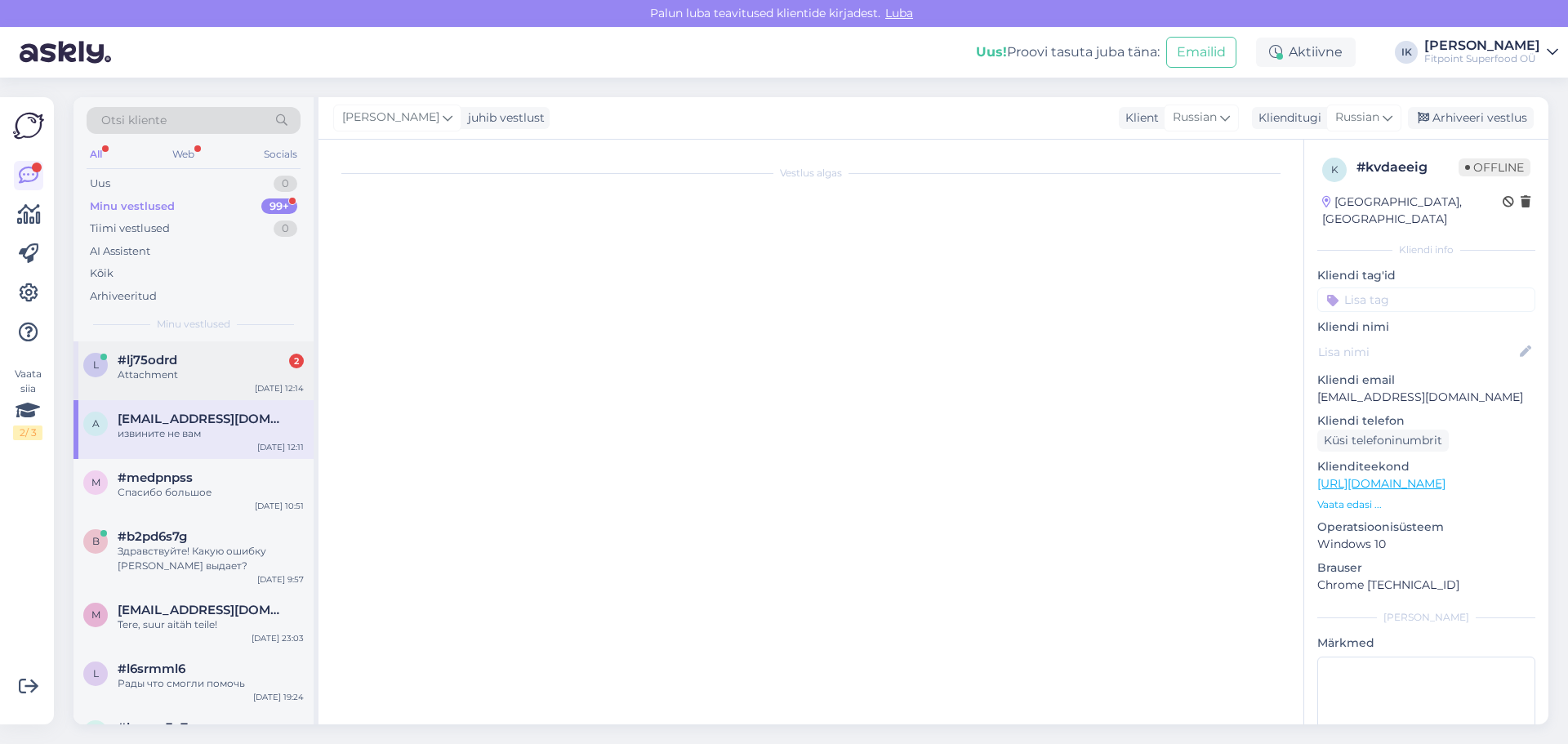
scroll to position [1426, 0]
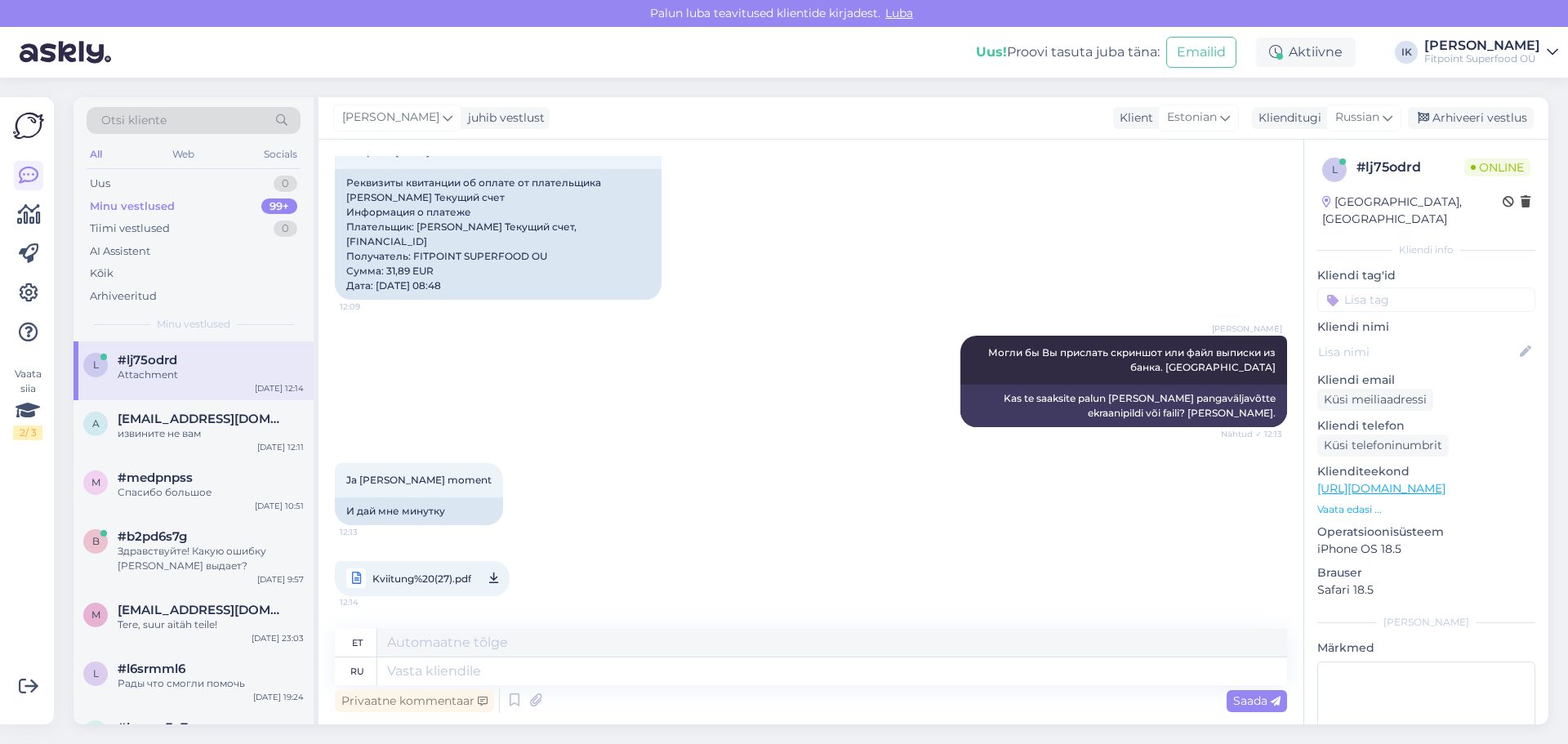
click at [485, 580] on link "Kviitung%20(27).pdf 12:14" at bounding box center [422, 578] width 175 height 35
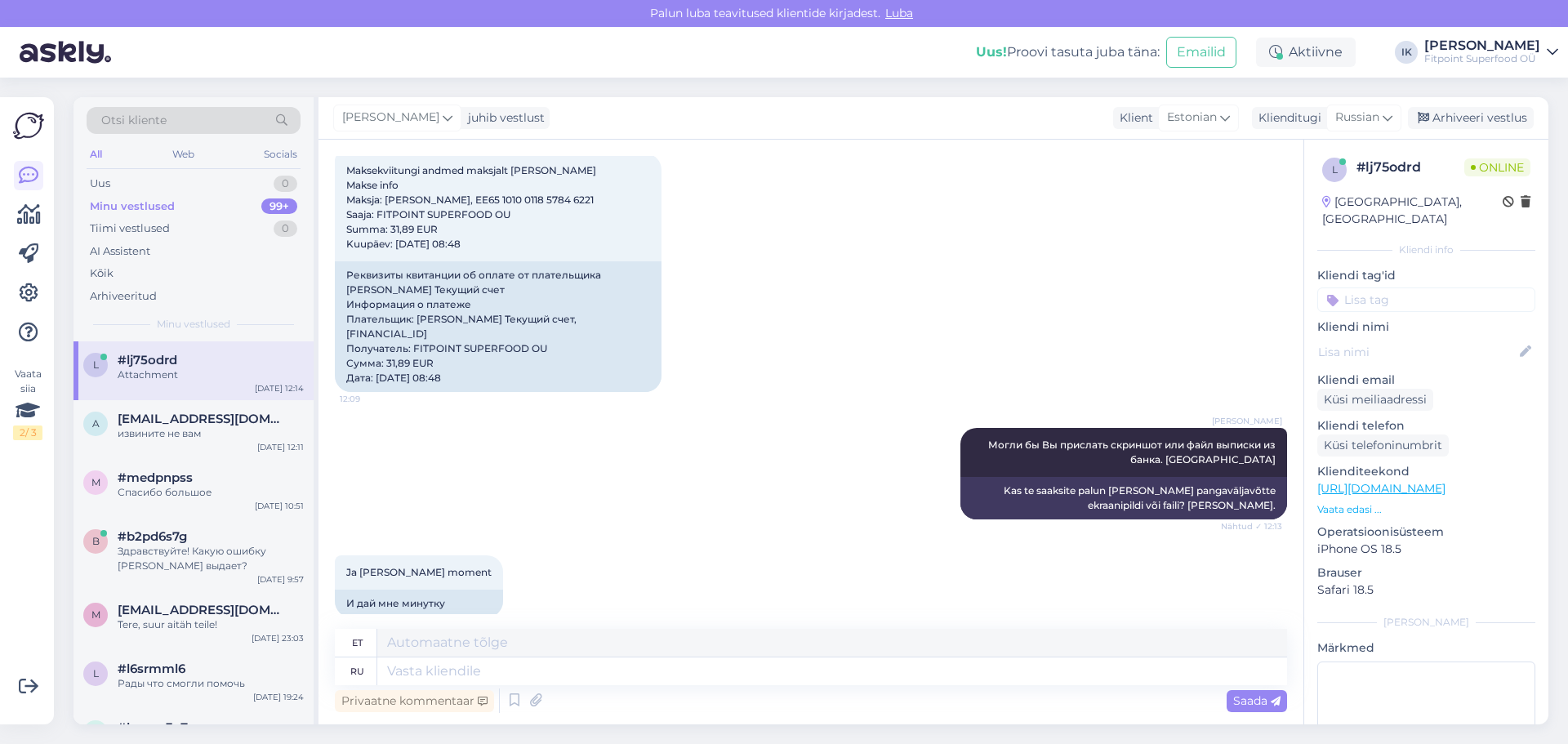
scroll to position [1263, 0]
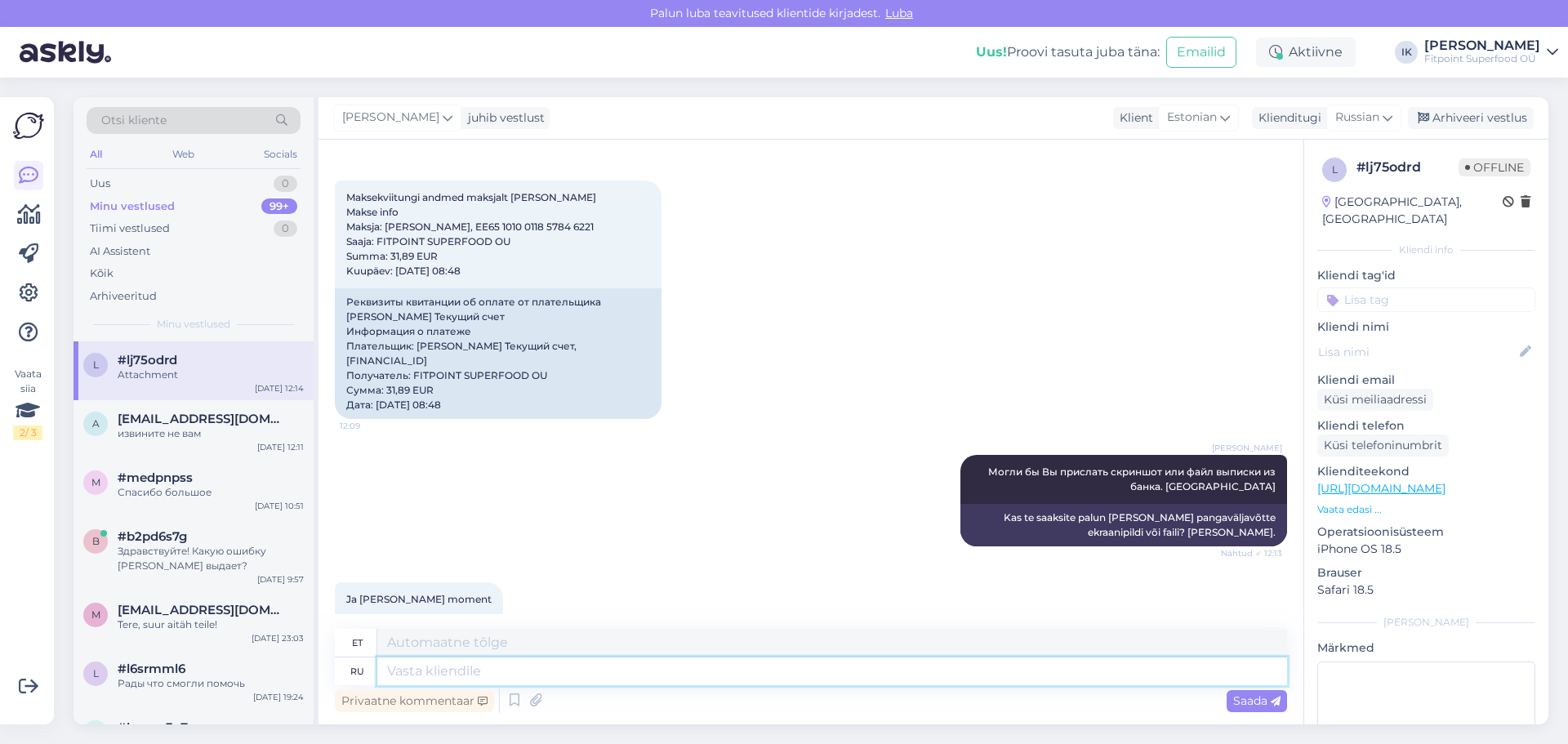
click at [553, 660] on textarea at bounding box center [832, 672] width 909 height 28
type textarea "Мы п"
type textarea "Meie"
type textarea "М"
type textarea "[PERSON_NAME]"
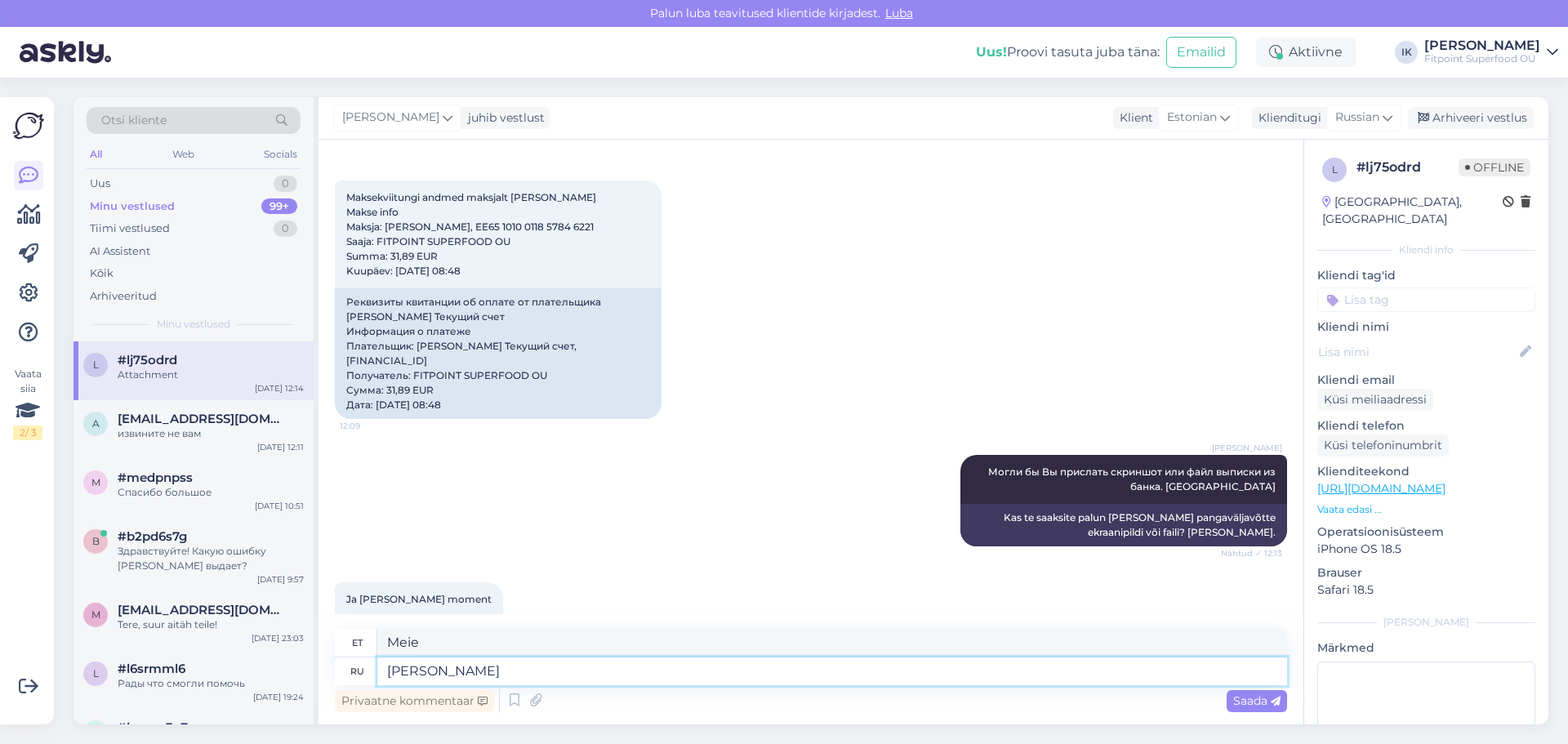
type textarea "[PERSON_NAME]"
type textarea "Я передала [PERSON_NAME]"
type textarea "Ma andsin selle edasi"
type textarea "Я передала информацию д"
type textarea "Andsin info edasi"
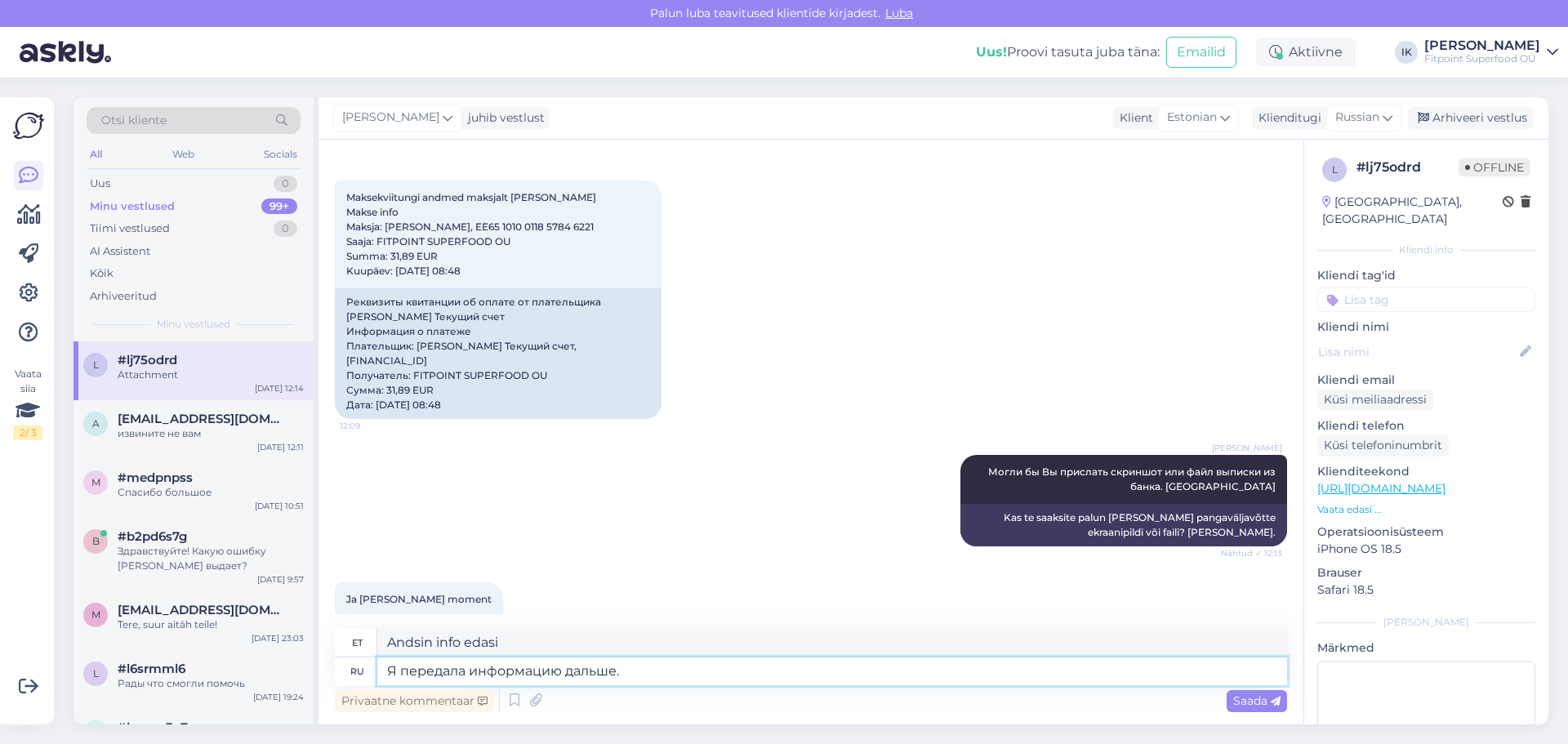
type textarea "Я передала информацию дальше."
type textarea "Andsin info edasi."
type textarea "Я передала информацию дальше. Как"
type textarea "Andsin info edasi. Kuidas"
type textarea "Я передала информацию дальше. Как только мы"
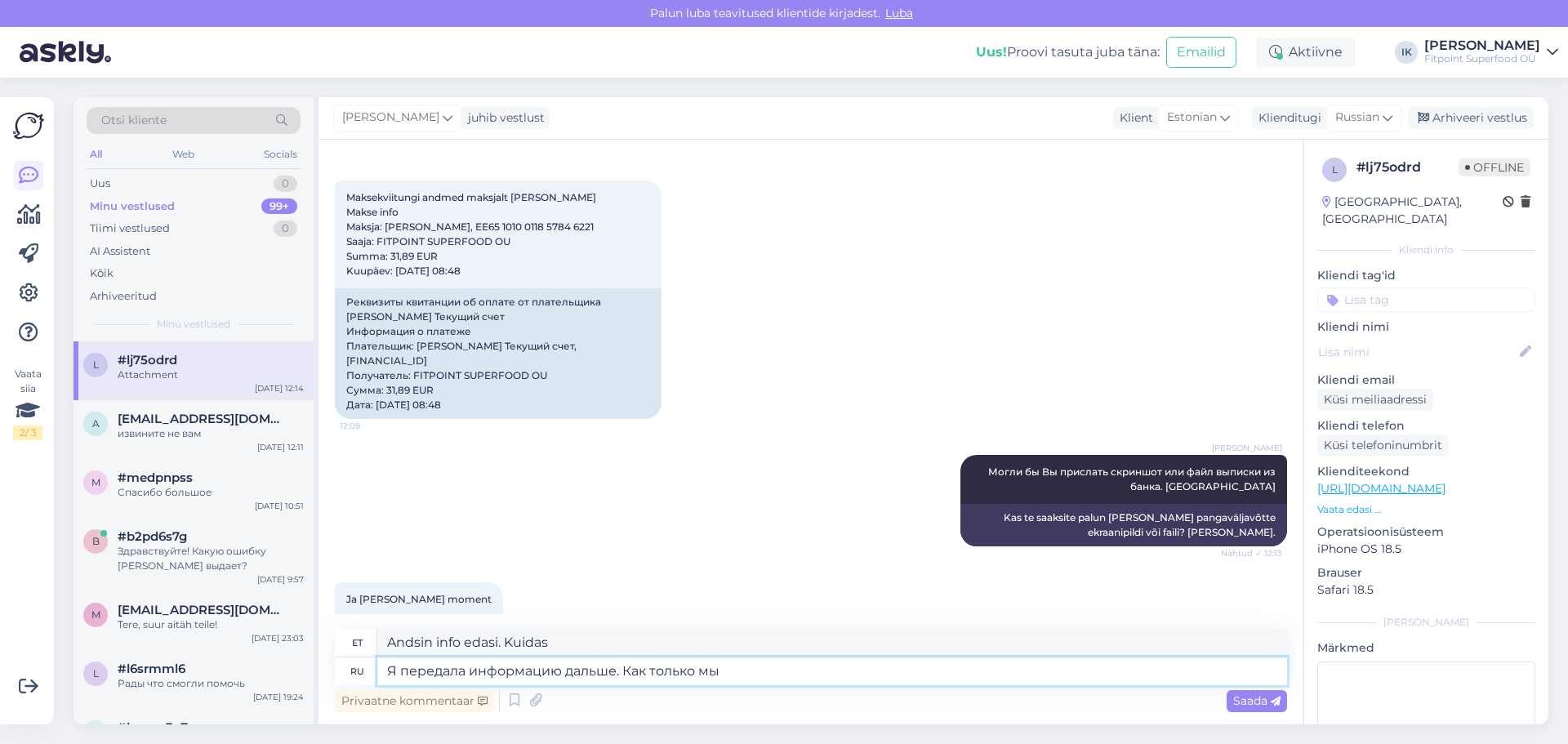
type textarea "Andsin info edasi. Niipea kui"
type textarea "Я передала информацию дальше. Как только мы ее"
type textarea "Andsin info edasi. Niipea kui me"
type textarea "Я передала информацию дальше. Как только мы ее п"
type textarea "Andsin info edasi. Niipea kui me [PERSON_NAME]."
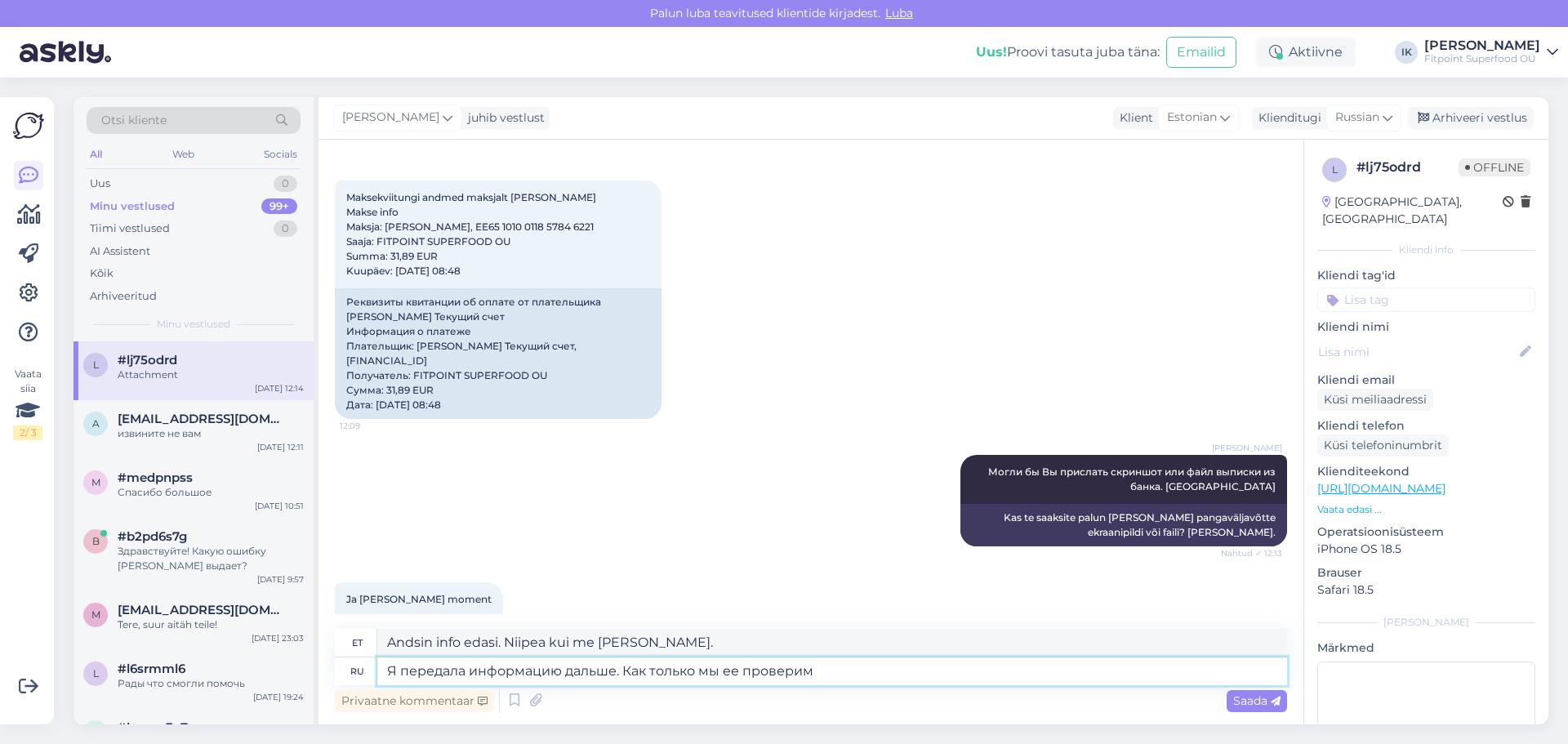
type textarea "Я передала информацию дальше. Как только мы ее проверим -"
type textarea "Olen info edasi andnud. Niipea kui me seda kontrollime."
type textarea "Я передала информацию дальше. Как только мы ее проверим - с"
type textarea "Olen info edasi andnud. Kui [PERSON_NAME] üle vaadanud -"
type textarea "Я передала информацию дальше. Как только мы ее проверим - сразу с"
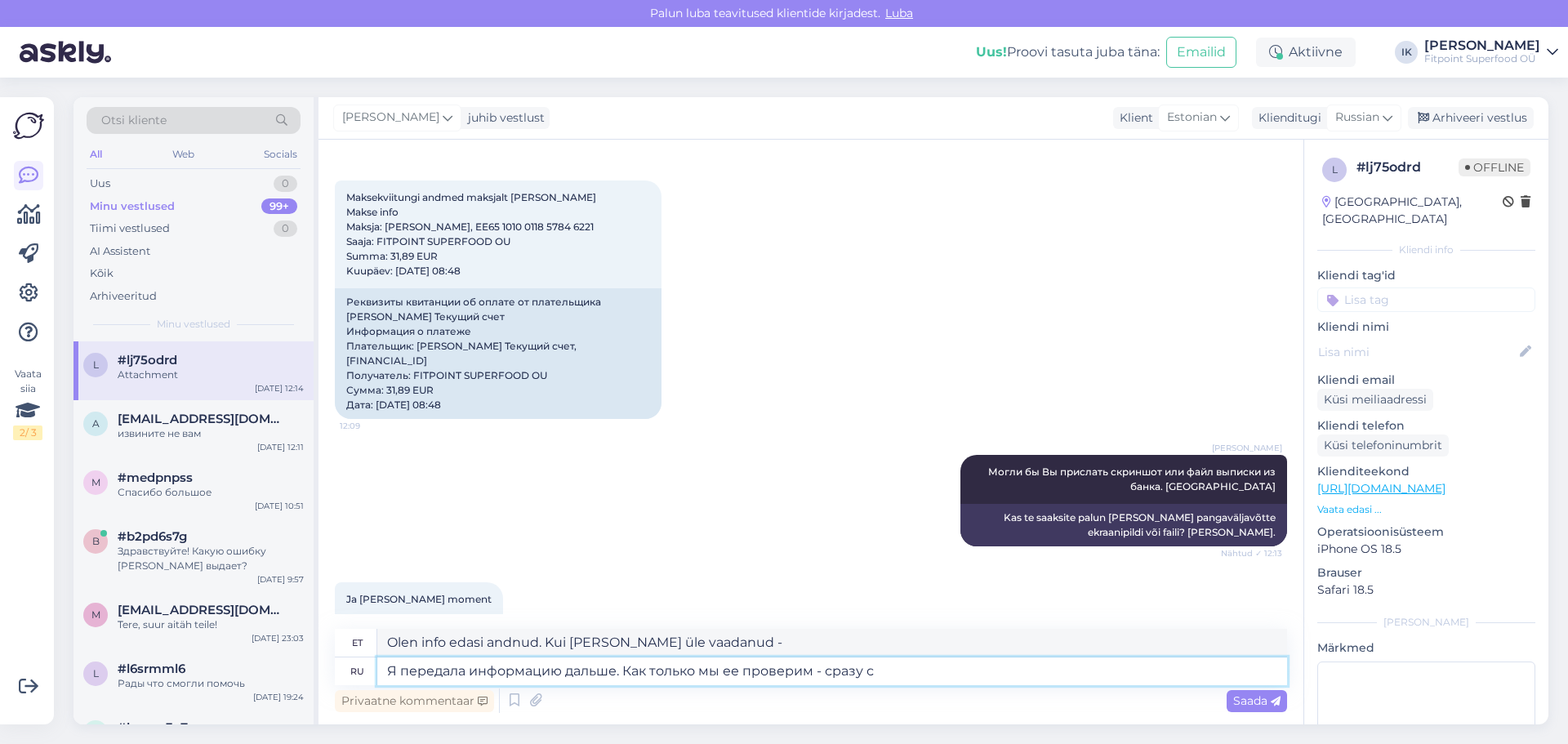
type textarea "Edastasin info edasi. Niipea kui me seda kontrollime, teeme seda kohe."
type textarea "Я передала информацию дальше. Как только мы ее проверим - сразу свяжемся с"
type textarea "Olen info edasi edastanud. Niipea kui [PERSON_NAME] üle kontrollinud, võtame te…"
type textarea "Я передала информацию дальше. Как только мы ее проверим - сразу свяжемся с [PER…"
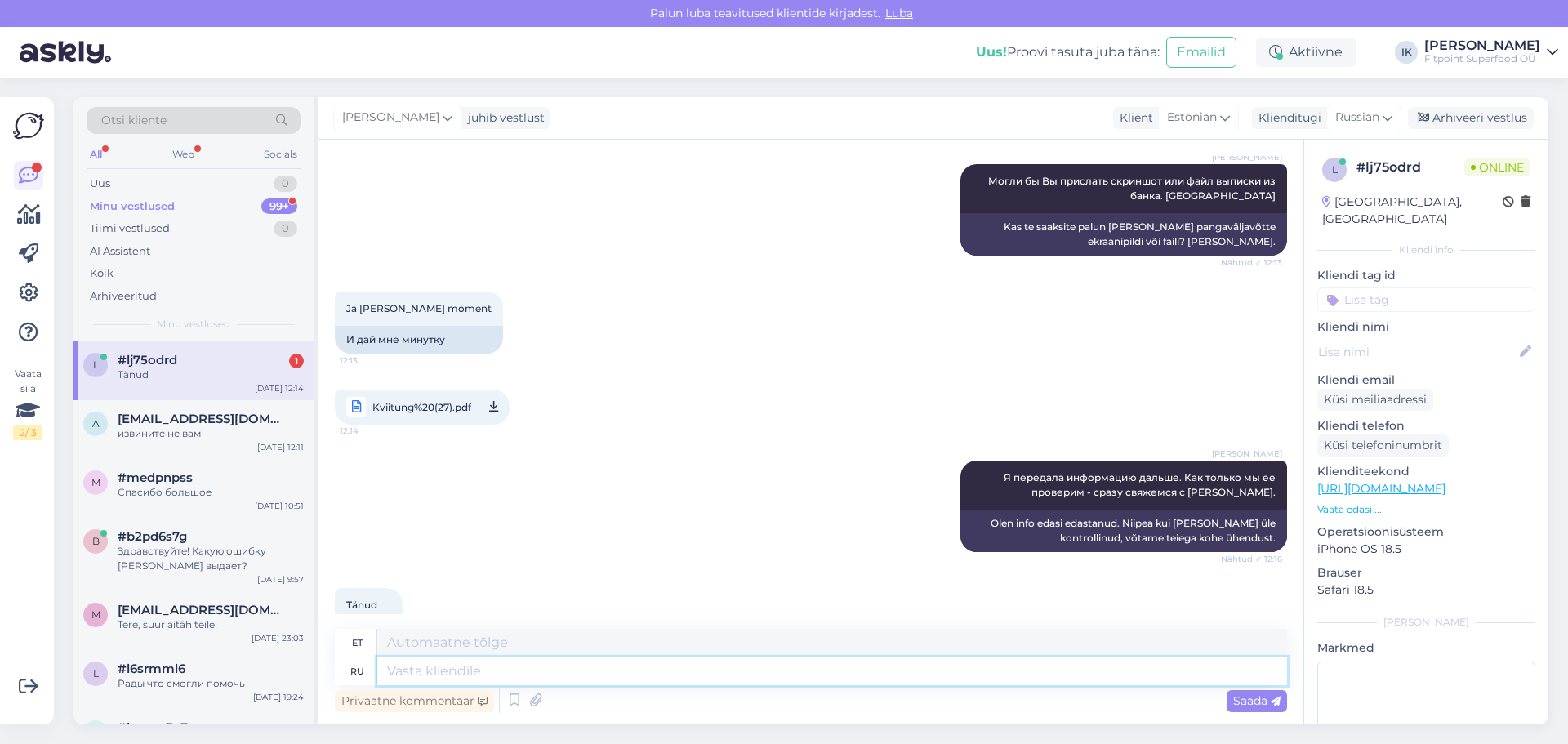
scroll to position [1651, 0]
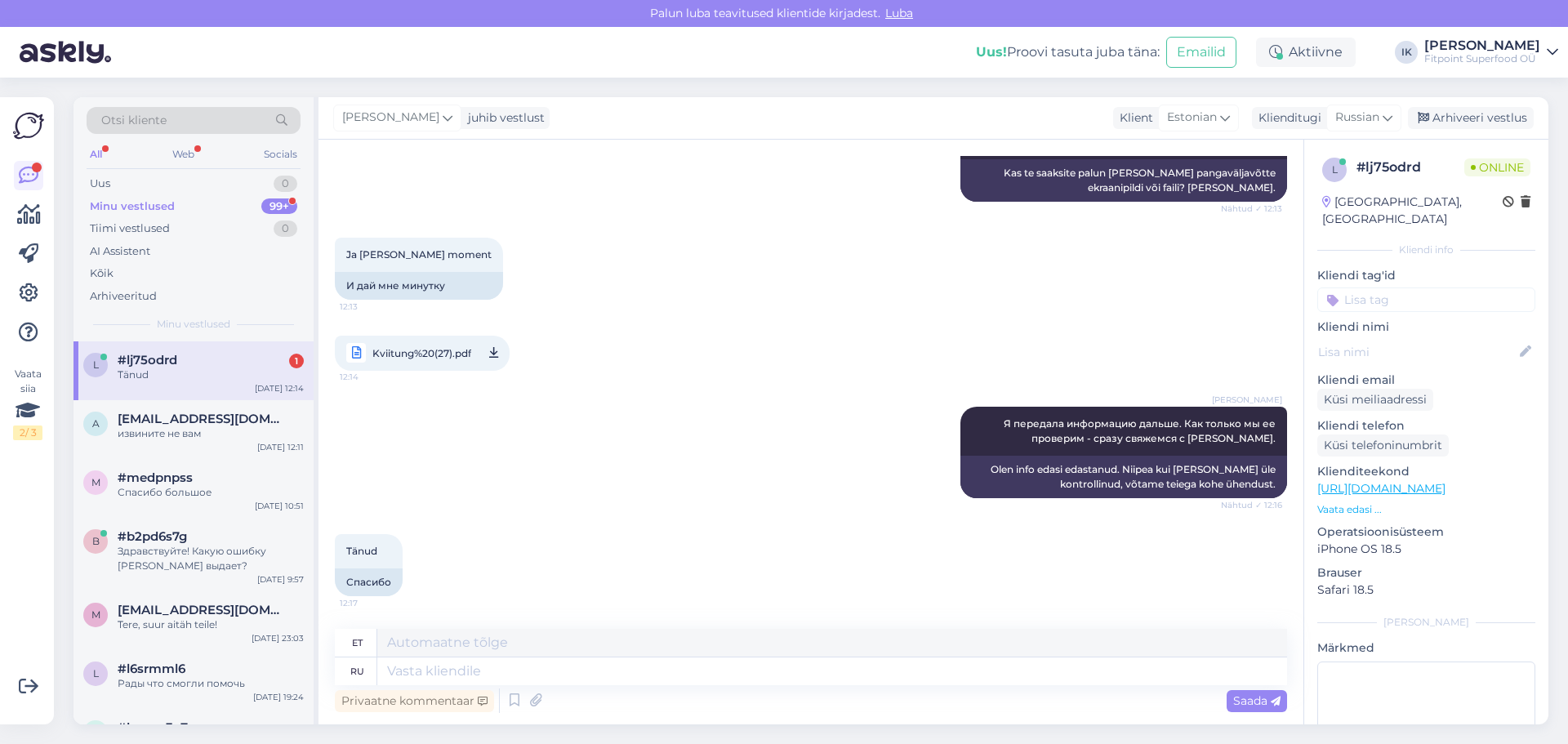
click at [578, 449] on div "[PERSON_NAME] Я передала информацию дальше. Как только мы ее проверим - сразу с…" at bounding box center [810, 453] width 952 height 128
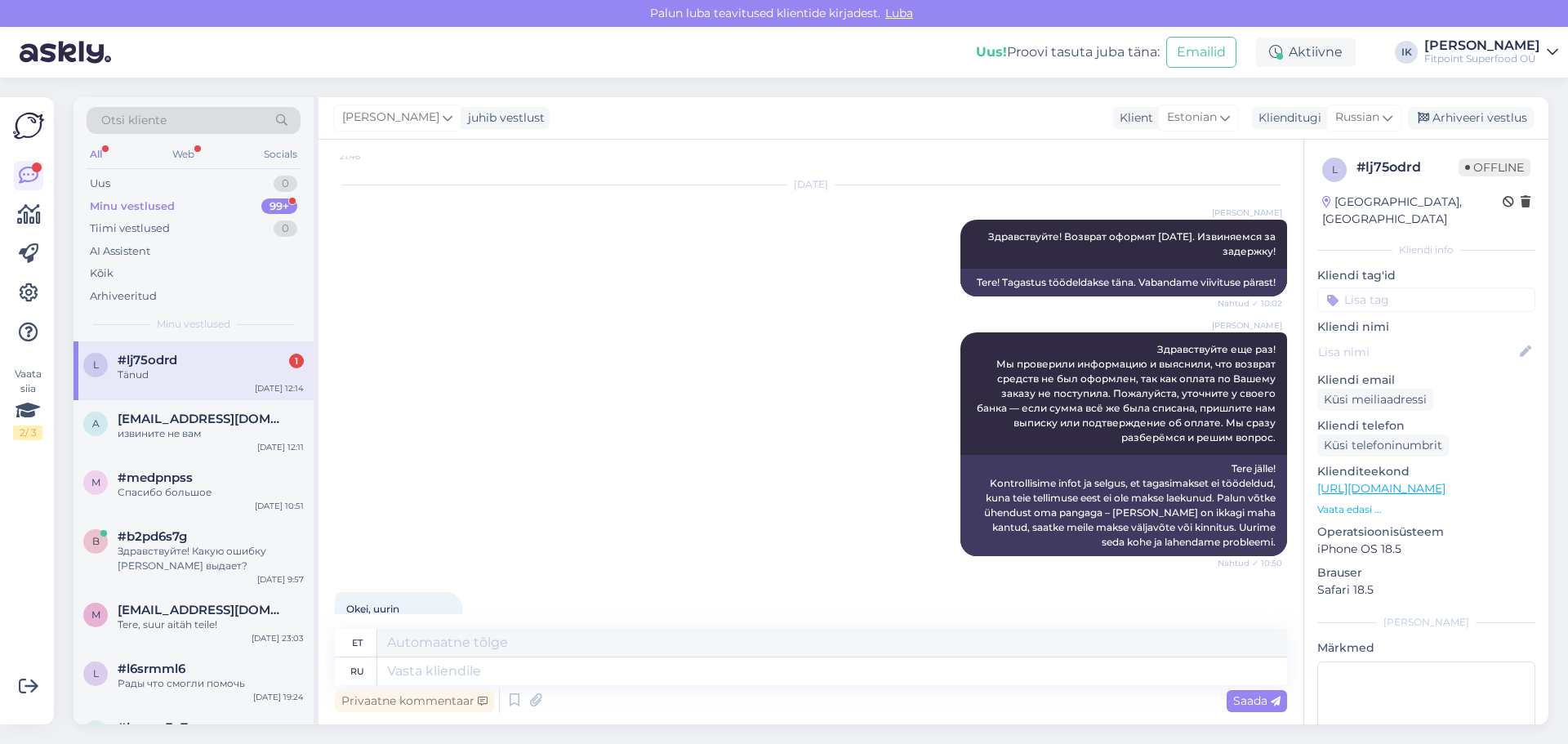
click at [690, 481] on div "[PERSON_NAME] Здравствуйте еще раз! Мы проверили информацию и выяснили, что воз…" at bounding box center [810, 444] width 952 height 259
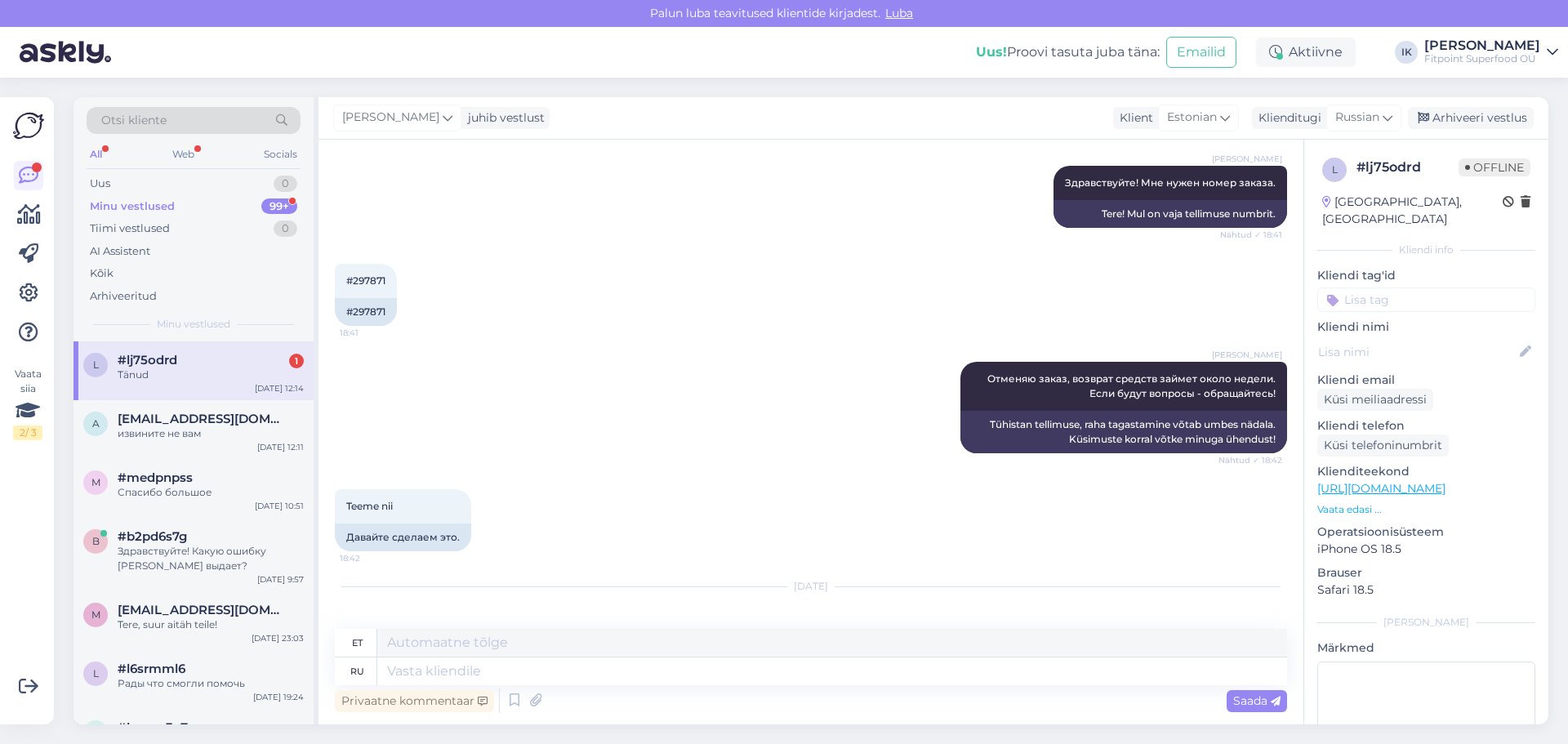
scroll to position [181, 0]
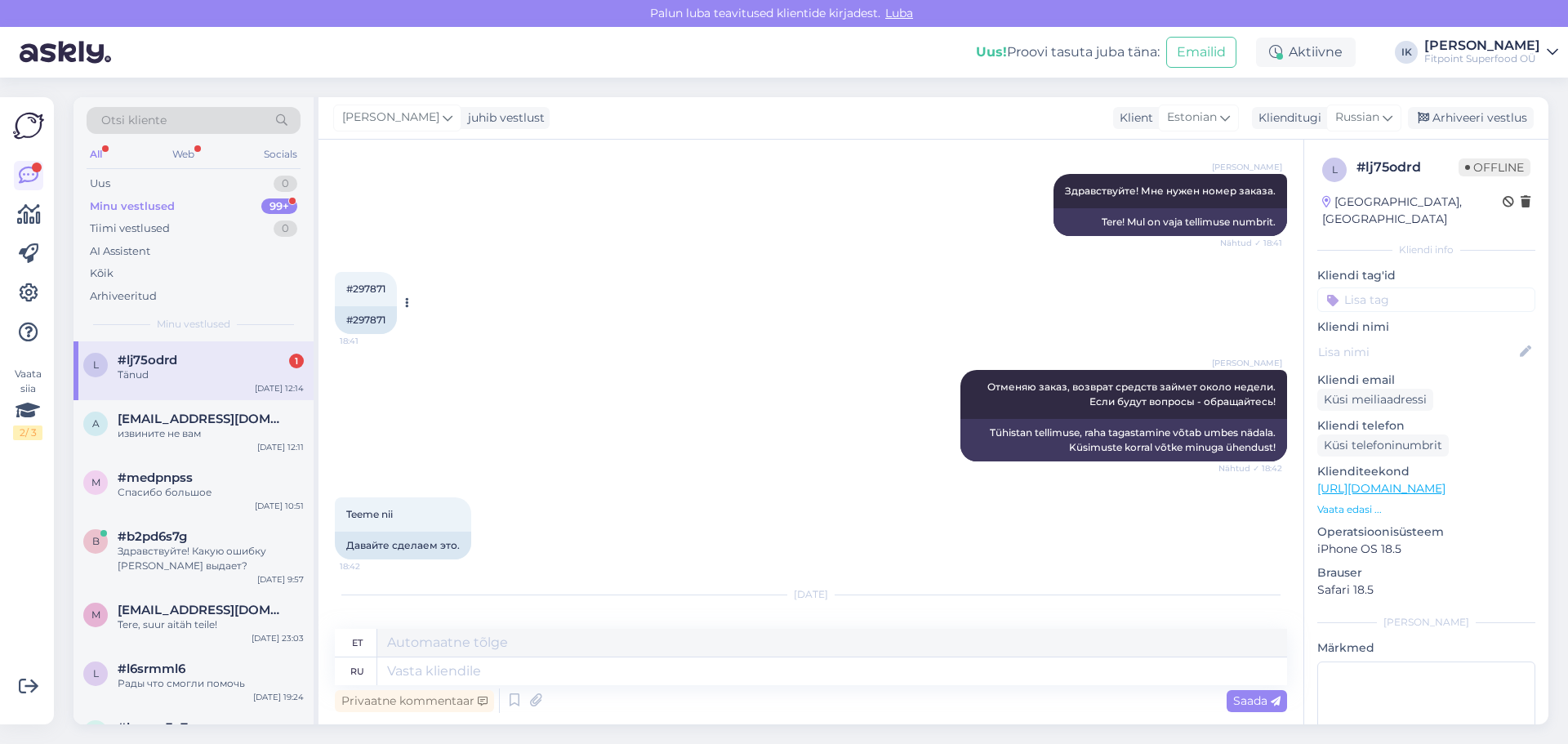
click at [365, 319] on div "#297871" at bounding box center [365, 320] width 62 height 28
copy div "297871"
click at [657, 378] on div "[PERSON_NAME] Отменяю заказ, возврат средств займет около недели. Если будут во…" at bounding box center [810, 416] width 952 height 128
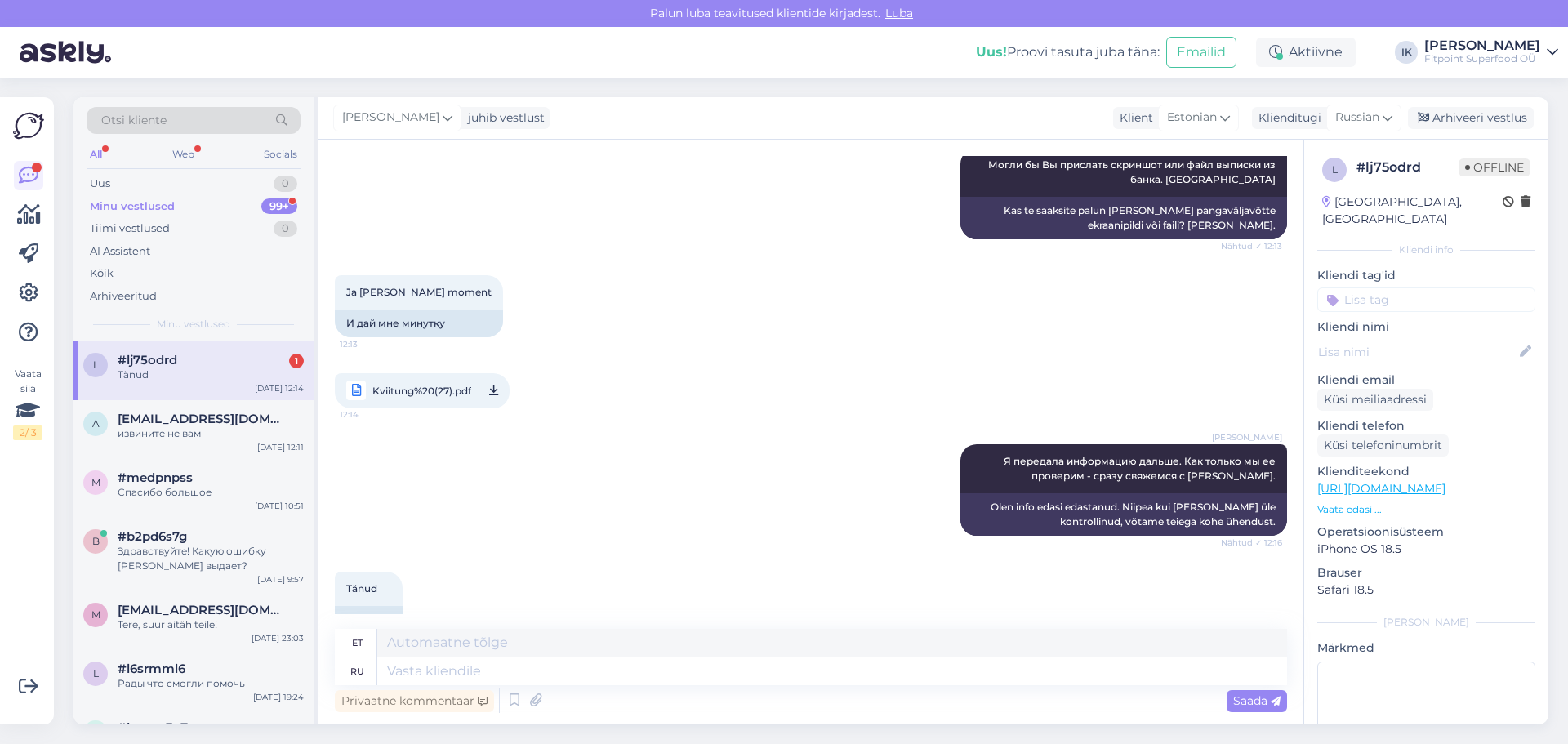
scroll to position [1651, 0]
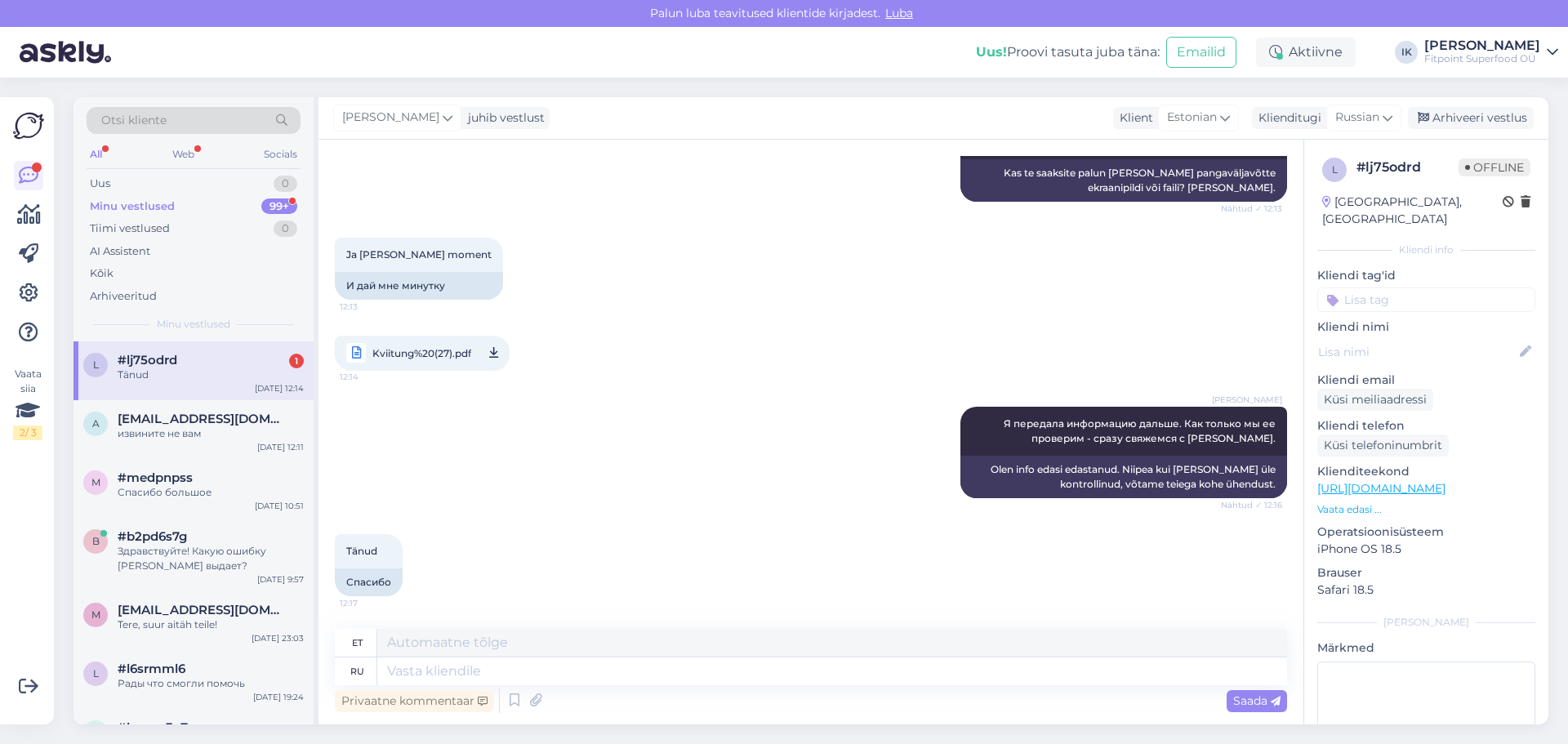
click at [822, 342] on div "Kviitung%20(27).pdf 12:14" at bounding box center [810, 353] width 952 height 71
click at [644, 265] on div "Ja [PERSON_NAME] moment 12:13 И дай мне минутку" at bounding box center [810, 269] width 952 height 98
click at [615, 672] on textarea at bounding box center [832, 672] width 909 height 28
click at [597, 521] on div "Tänud 12:17 Спасибо" at bounding box center [810, 565] width 952 height 98
click at [233, 419] on span "[EMAIL_ADDRESS][DOMAIN_NAME]" at bounding box center [202, 419] width 170 height 15
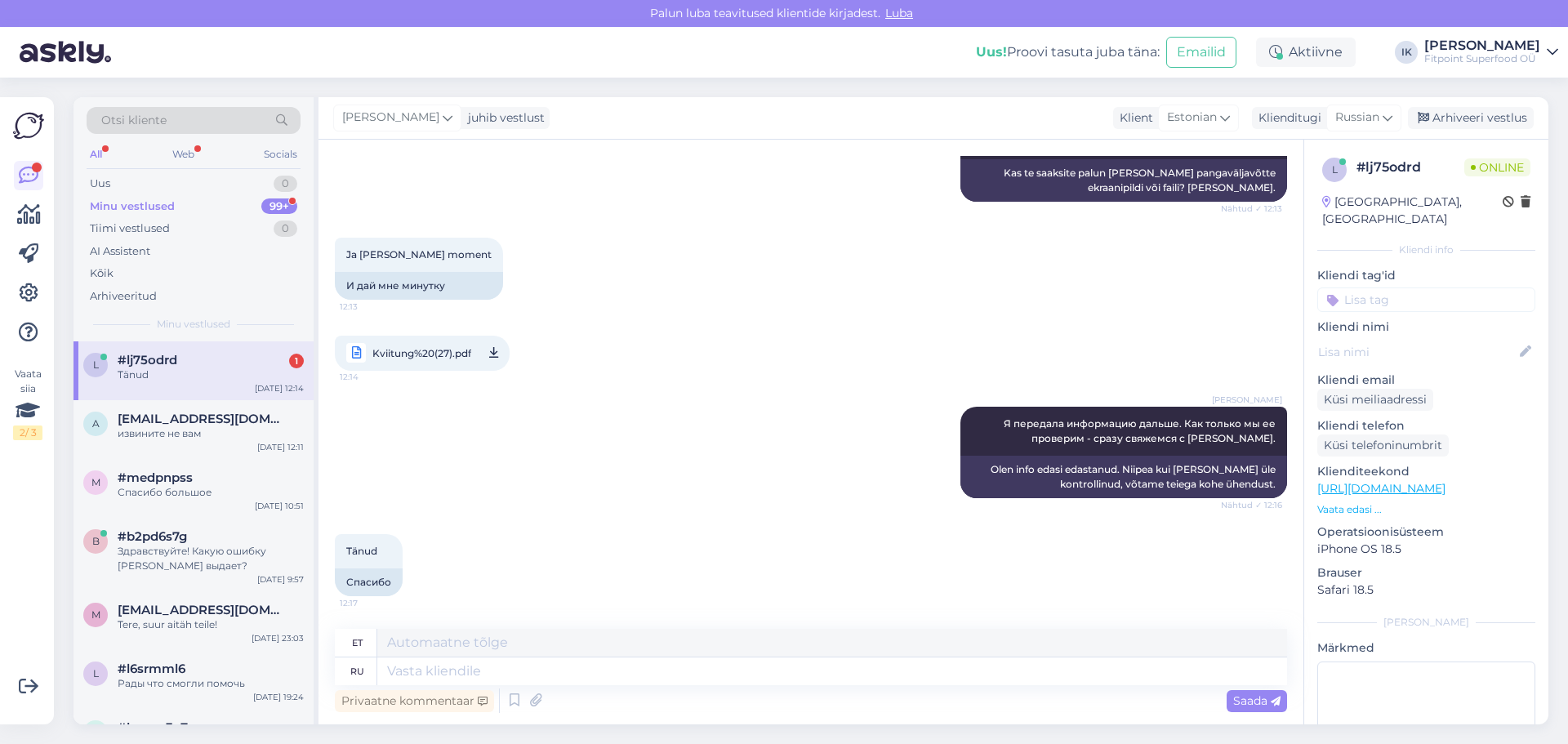
scroll to position [0, 0]
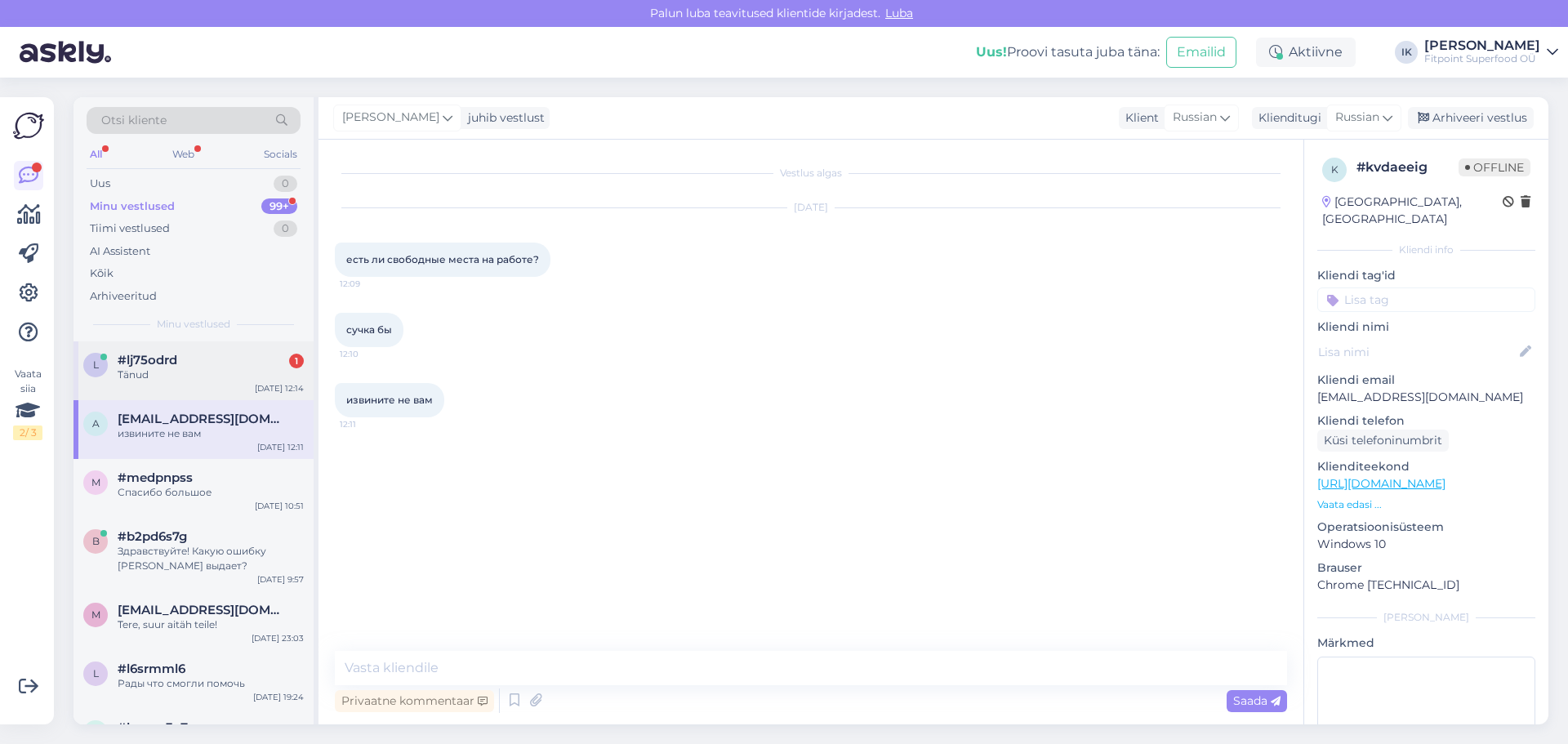
click at [253, 379] on div "Tänud" at bounding box center [210, 375] width 186 height 15
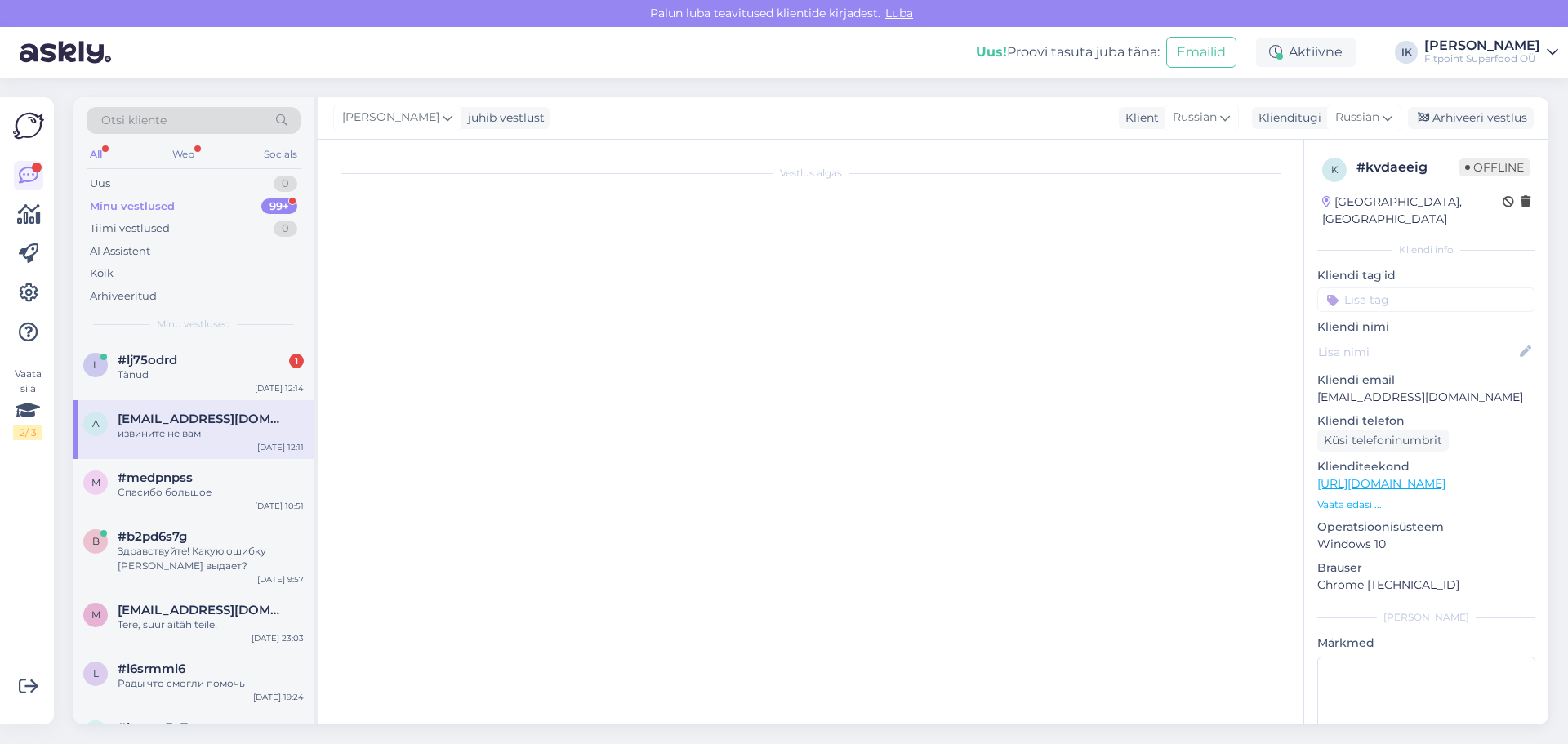
scroll to position [1651, 0]
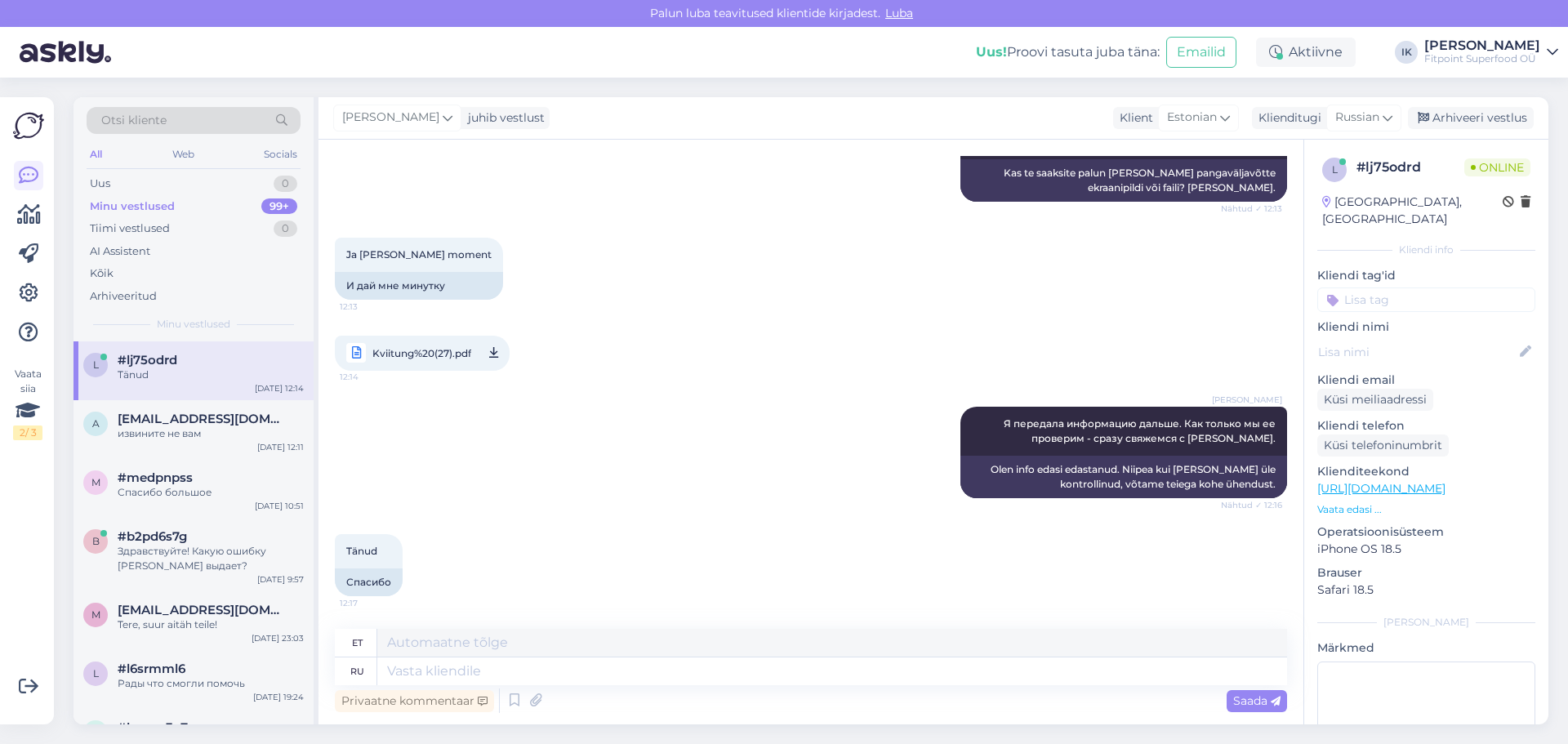
click at [536, 442] on div "[PERSON_NAME] Я передала информацию дальше. Как только мы ее проверим - сразу с…" at bounding box center [810, 453] width 952 height 128
click at [458, 350] on span "Kviitung%20(27).pdf" at bounding box center [421, 353] width 99 height 21
click at [590, 362] on div "Kviitung%20(27).pdf 12:14" at bounding box center [810, 353] width 952 height 71
drag, startPoint x: 1234, startPoint y: 240, endPoint x: 1217, endPoint y: 228, distance: 20.8
click at [1234, 240] on div "Ja [PERSON_NAME] moment 12:13 И дай мне минутку" at bounding box center [810, 269] width 952 height 98
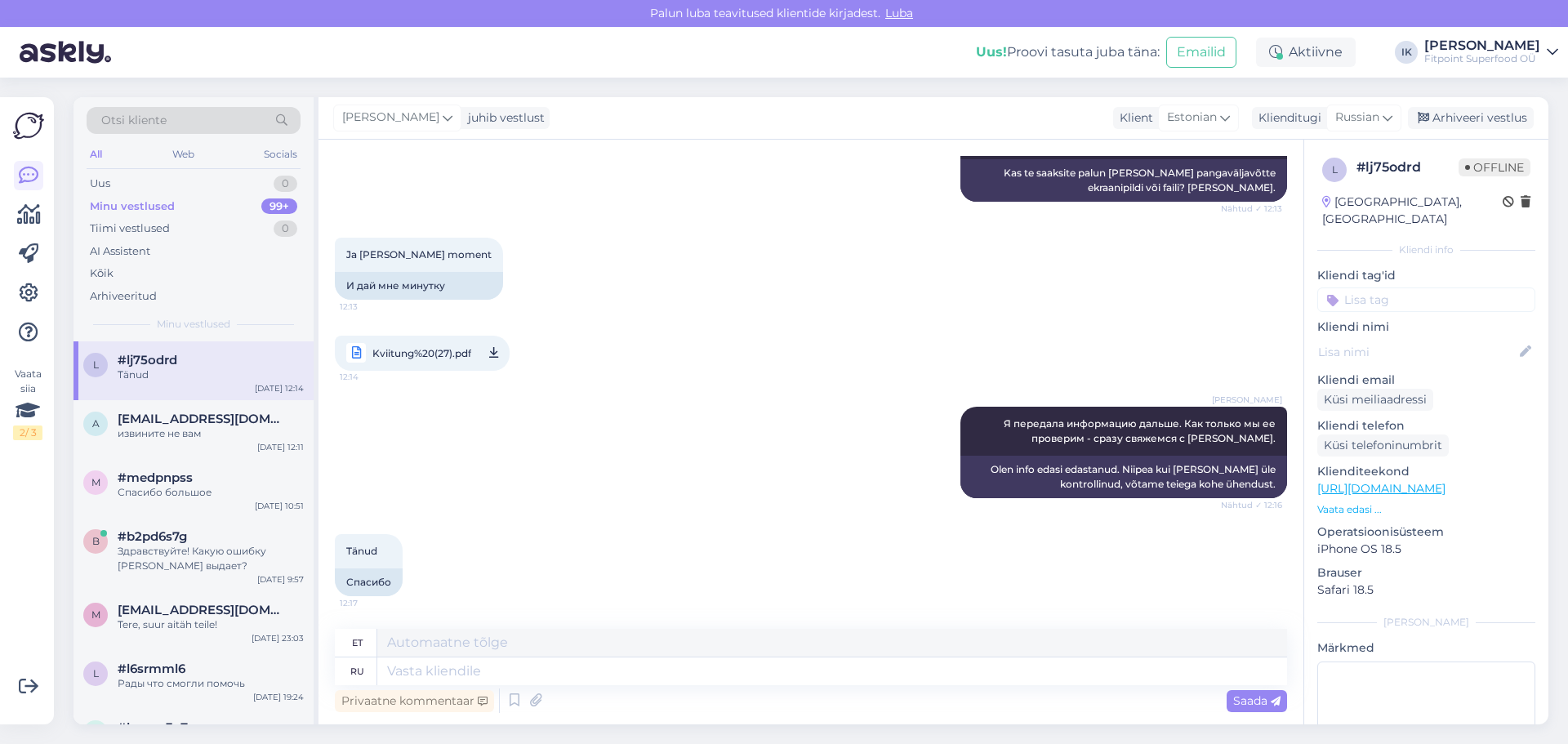
click at [437, 351] on span "Kviitung%20(27).pdf" at bounding box center [421, 353] width 99 height 21
click at [617, 309] on div "Ja [PERSON_NAME] moment 12:13 И дай мне минутку" at bounding box center [810, 269] width 952 height 98
click at [1214, 560] on div "Tänud 12:17 Спасибо" at bounding box center [810, 565] width 952 height 98
click at [1002, 673] on textarea at bounding box center [832, 672] width 909 height 28
paste textarea "В квитанции об оплате в описании перевода должен быть указан номер вашего заказ…"
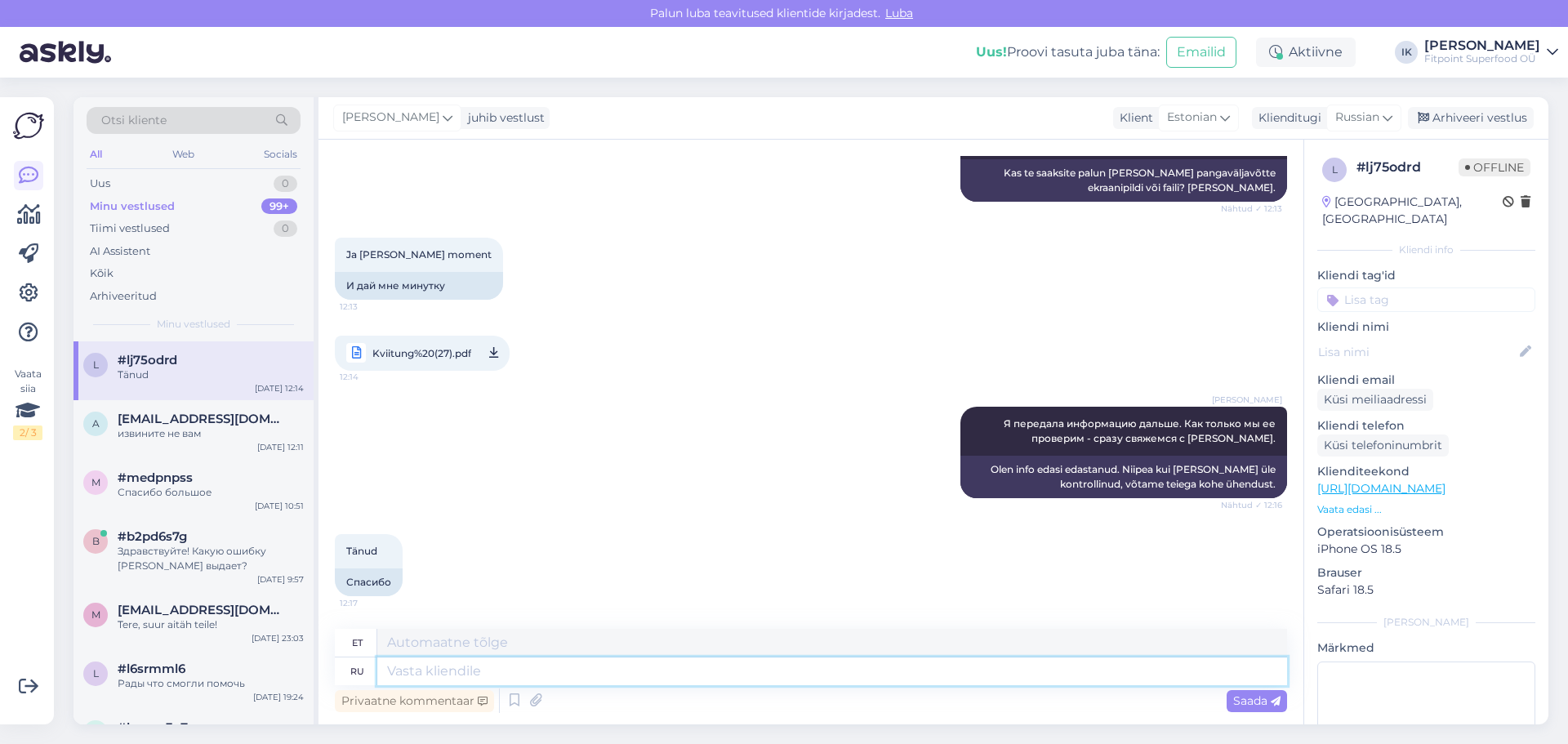
type textarea "В квитанции об оплате в описании перевода должен быть указан номер вашего заказ…"
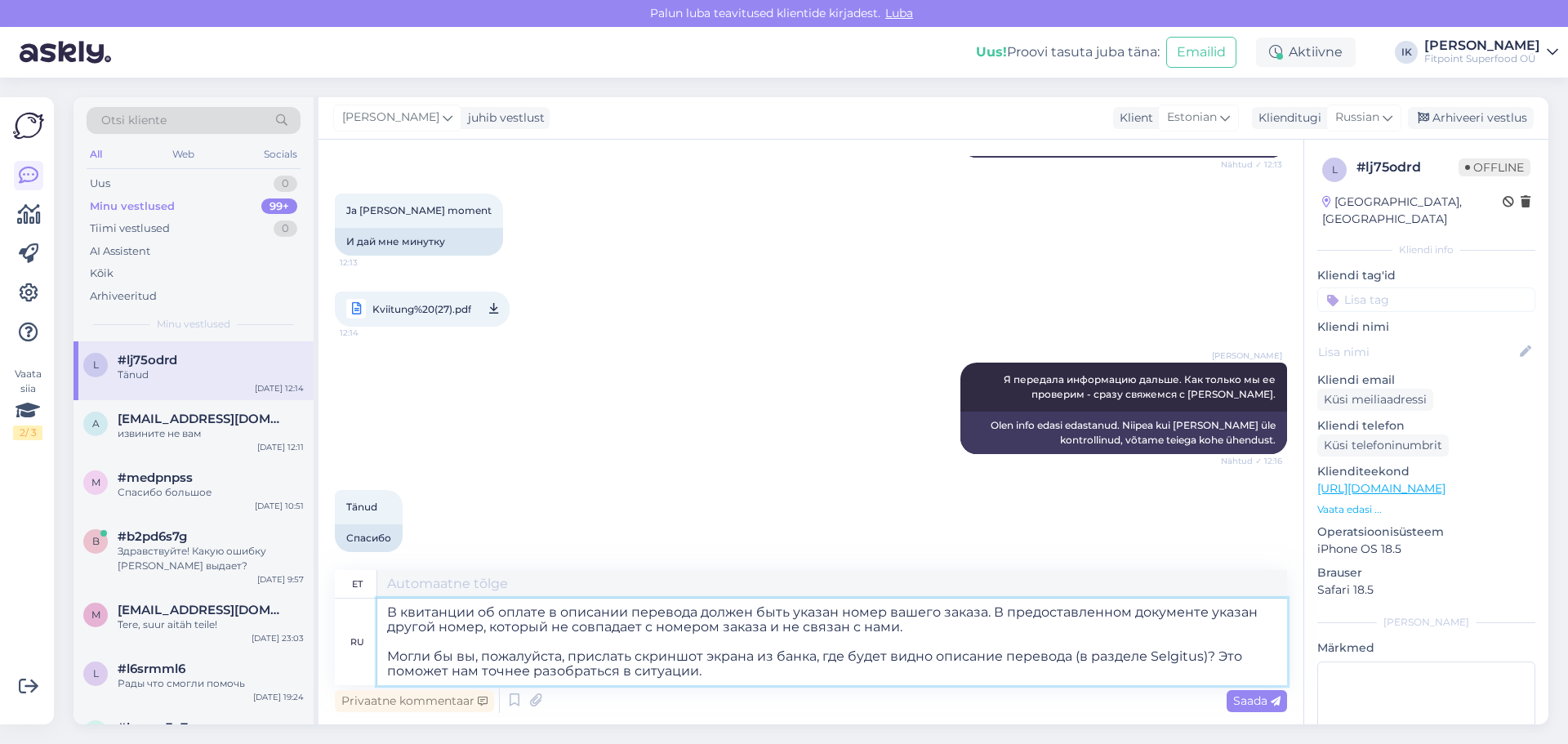
type textarea "Teie maksekviitungi ülekande kirjelduses peaks olema märgitud teie tellimuse nu…"
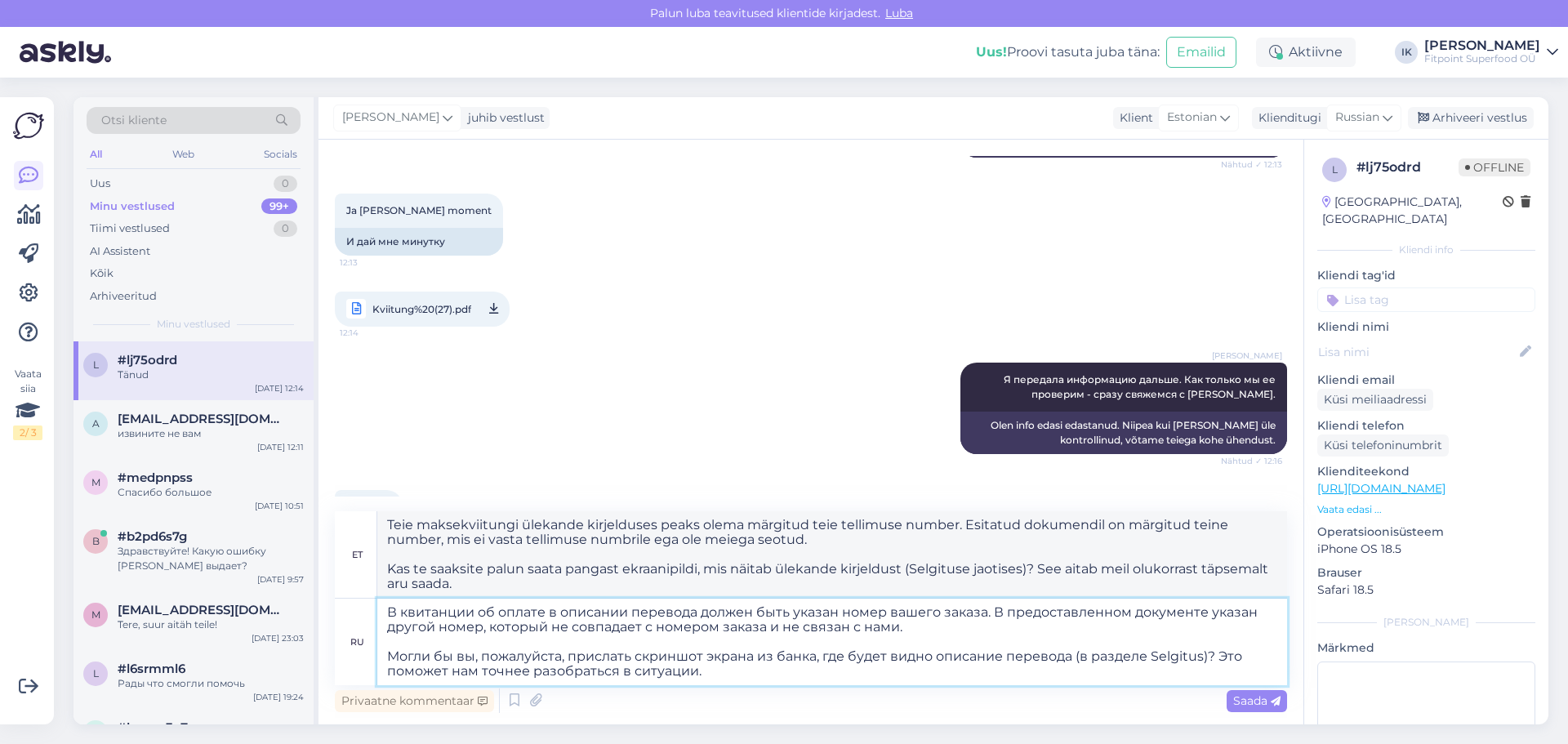
click at [742, 643] on textarea "В квитанции об оплате в описании перевода должен быть указан номер вашего заказ…" at bounding box center [832, 642] width 909 height 86
click at [952, 640] on textarea "В квитанции об оплате в описании перевода должен быть указан номер вашего заказ…" at bounding box center [832, 642] width 909 height 86
click at [896, 626] on textarea "В квитанции об оплате в описании перевода должен быть указан номер вашего заказ…" at bounding box center [832, 642] width 909 height 86
type textarea "В квитанции об оплате в описании перевода должен быть указан номер вашего заказ…"
type textarea "Maksekviitungi ülekande kirjelduses peaks olema märgitud teie tellimuse number.…"
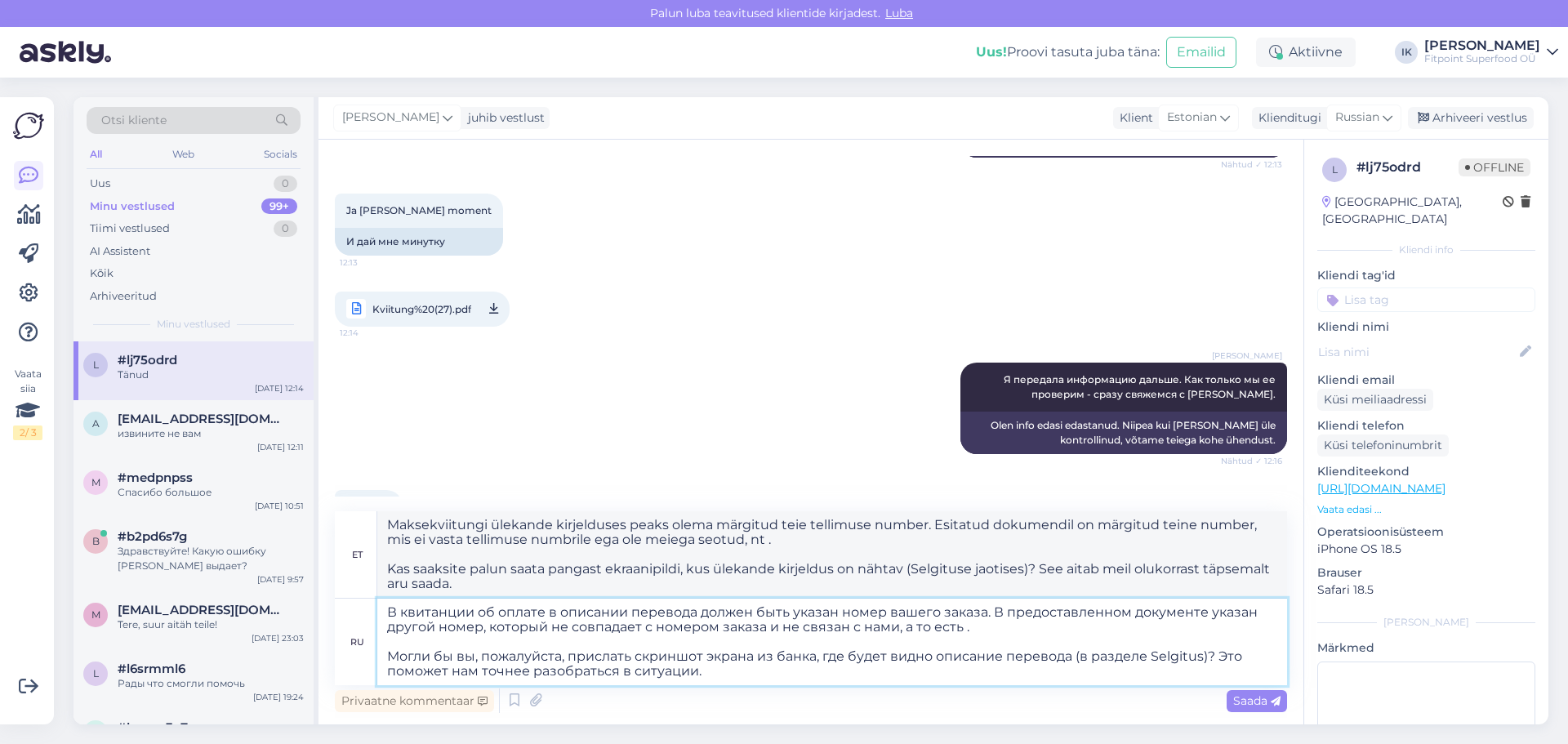
click at [938, 628] on textarea "В квитанции об оплате в описании перевода должен быть указан номер вашего заказ…" at bounding box center [832, 642] width 909 height 86
drag, startPoint x: 965, startPoint y: 630, endPoint x: 917, endPoint y: 628, distance: 48.0
click at [917, 628] on textarea "В квитанции об оплате в описании перевода должен быть указан номер вашего заказ…" at bounding box center [832, 642] width 909 height 86
type textarea "В квитанции об оплате в описании перевода должен быть указан номер вашего заказ…"
click at [421, 319] on span "Kviitung%20(27).pdf" at bounding box center [421, 309] width 99 height 21
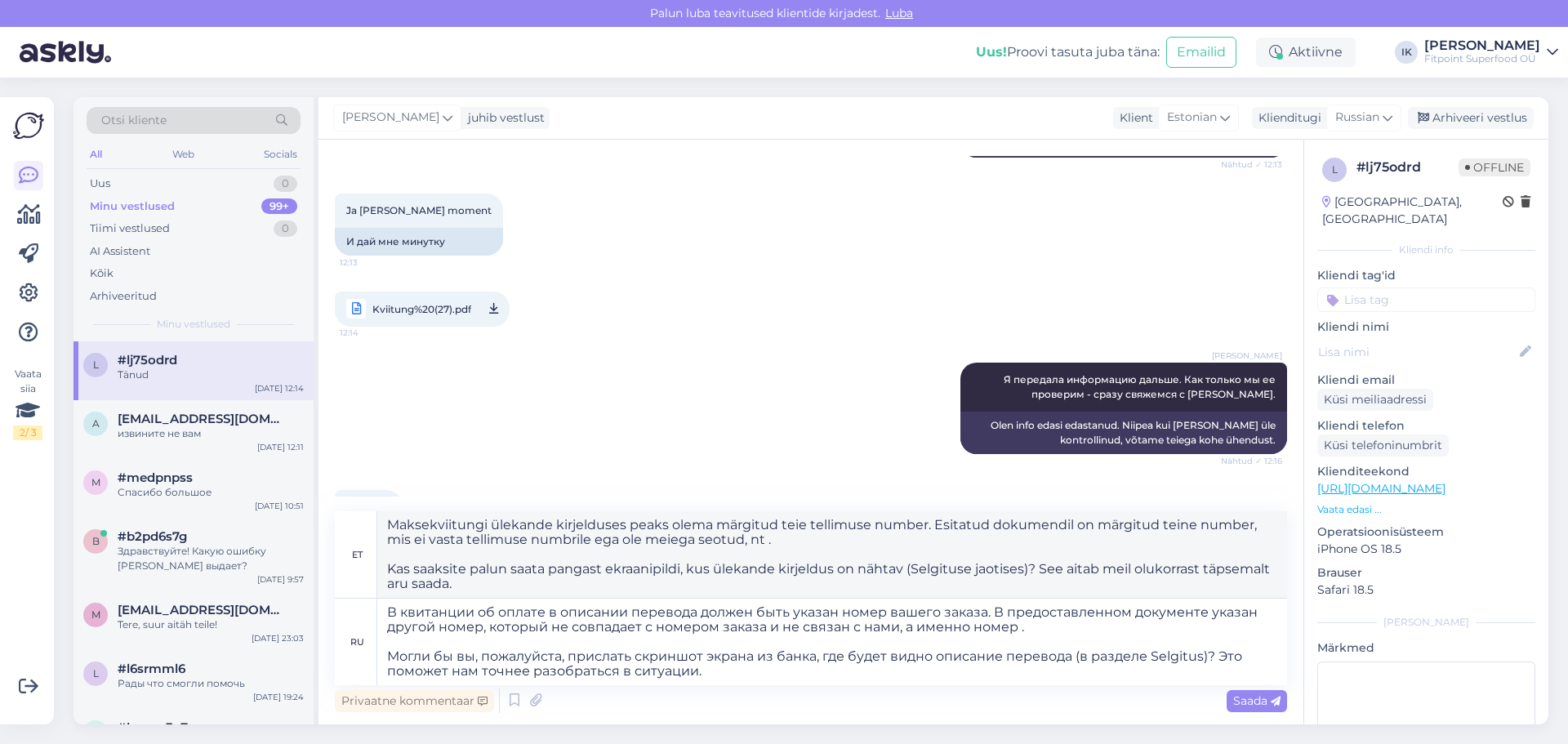
type textarea "Maksekviitungi ülekande kirjelduses peaks olema märgitud teie tellimuse number.…"
click at [1019, 617] on textarea "В квитанции об оплате в описании перевода должен быть указан номер вашего заказ…" at bounding box center [832, 642] width 909 height 86
click at [1019, 625] on textarea "В квитанции об оплате в описании перевода должен быть указан номер вашего заказ…" at bounding box center [832, 642] width 909 height 86
paste textarea "5(#"
type textarea "В квитанции об оплате в описании перевода должен быть указан номер вашего заказ…"
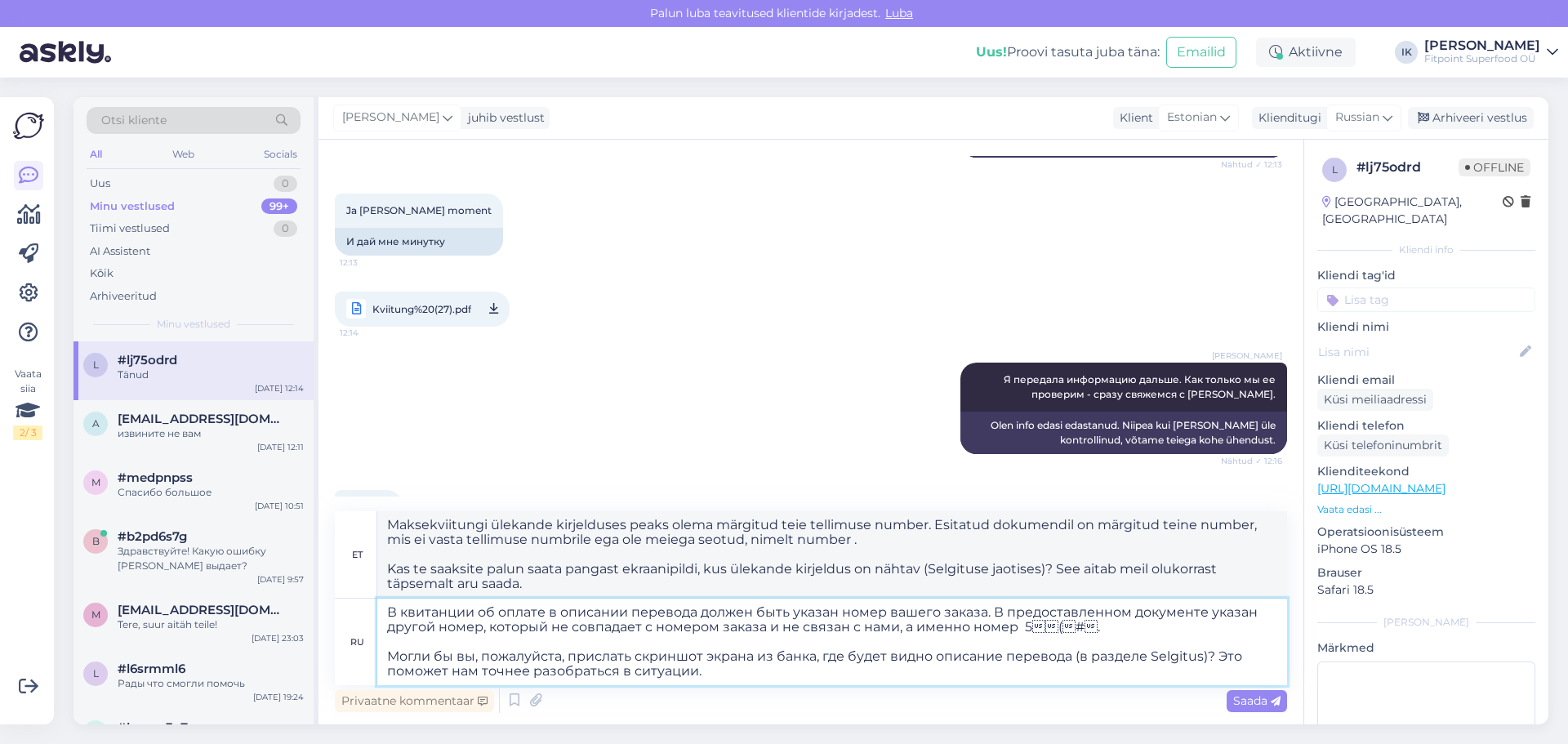
type textarea "Maksekviitungi ülekande kirjelduses peaks olema märgitud teie tellimuse number.…"
drag, startPoint x: 1073, startPoint y: 625, endPoint x: 1026, endPoint y: 626, distance: 47.0
click at [1026, 626] on textarea "В квитанции об оплате в описании перевода должен быть указан номер вашего заказ…" at bounding box center [832, 642] width 909 height 86
type textarea "В квитанции об оплате в описании перевода должен быть указан номер вашего заказ…"
type textarea "Maksekviitungi ülekande kirjelduses peaks olema märgitud teie tellimuse number.…"
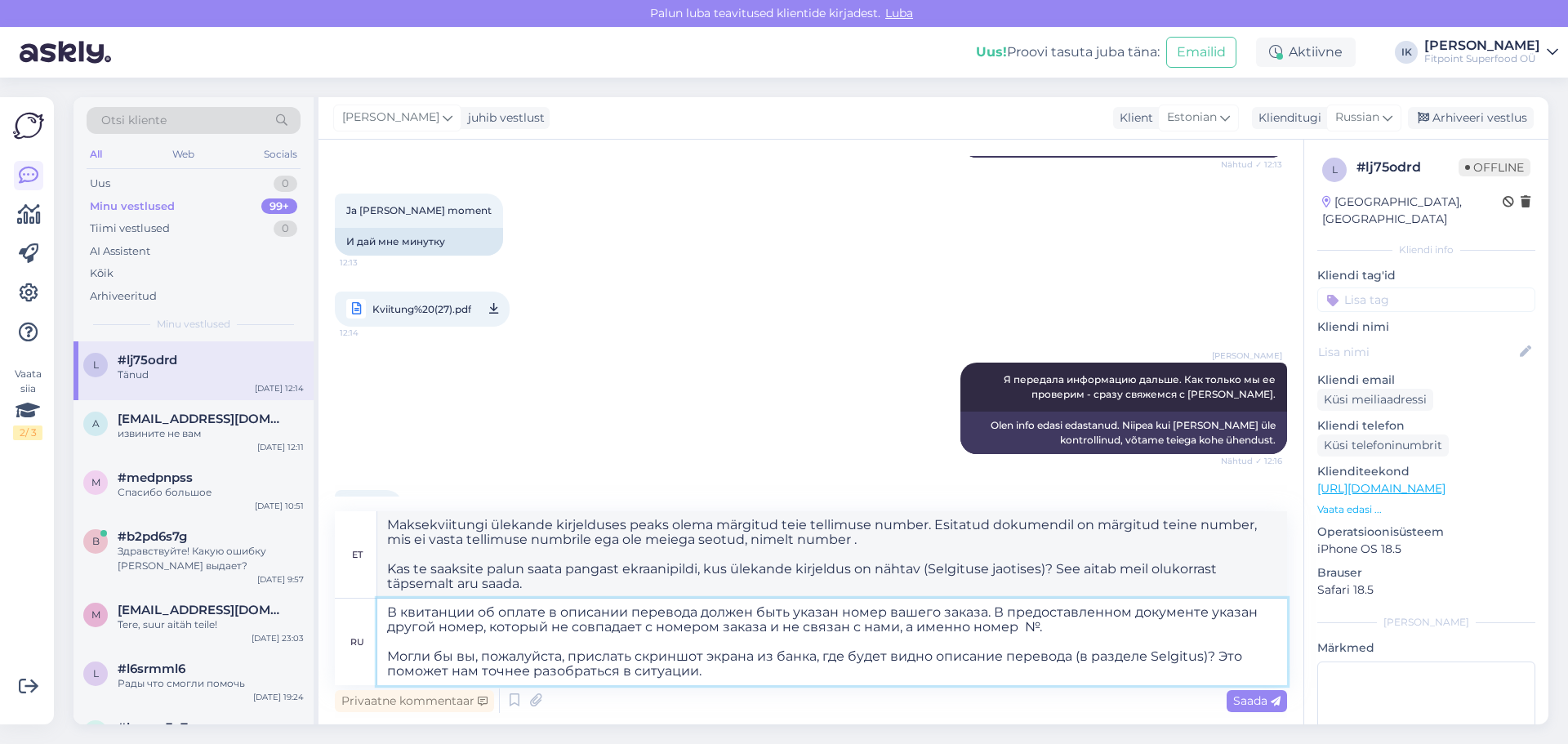
type textarea "В квитанции об оплате в описании перевода должен быть указан номер вашего заказ…"
type textarea "Teie tellimuse number peaks olema märgitud maksekviitungi ülekande kirjelduses.…"
type textarea "В квитанции об оплате в описании перевода должен быть указан номер вашего заказ…"
type textarea "Teie tellimuse number peaks olema märgitud maksekviitungi ülekande kirjelduses.…"
type textarea "В квитанции об оплате в описании перевода должен быть указан номер вашего заказ…"
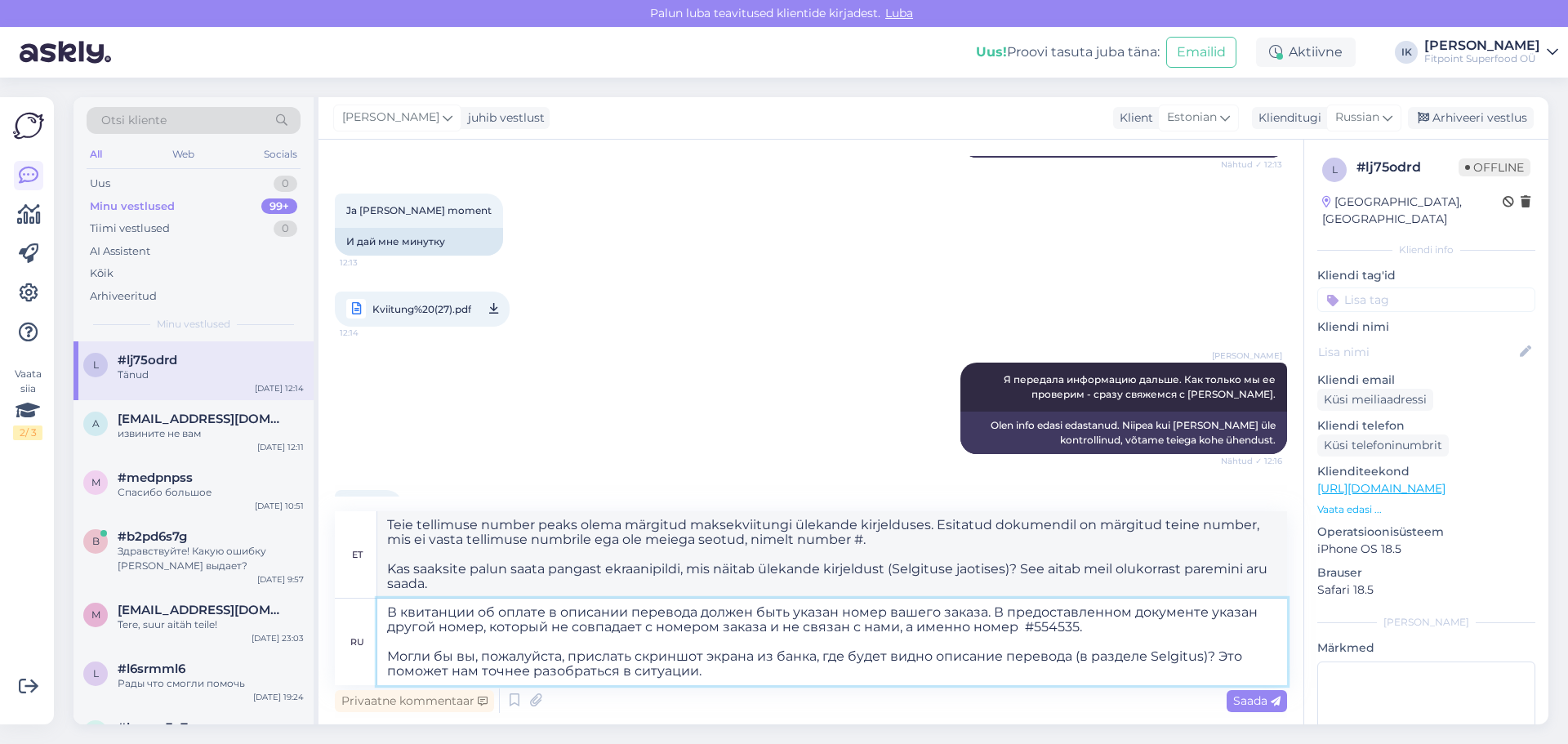
type textarea "Maksekviitungi ülekande kirjelduses peaks olema märgitud teie tellimuse number.…"
click at [1022, 626] on textarea "В квитанции об оплате в описании перевода должен быть указан номер вашего заказ…" at bounding box center [832, 642] width 909 height 86
click at [746, 671] on textarea "В квитанции об оплате в описании перевода должен быть указан номер вашего заказ…" at bounding box center [832, 642] width 909 height 86
click at [846, 675] on textarea "В квитанции об оплате в описании перевода должен быть указан номер вашего заказ…" at bounding box center [832, 642] width 909 height 86
drag, startPoint x: 1150, startPoint y: 653, endPoint x: 1078, endPoint y: 659, distance: 72.2
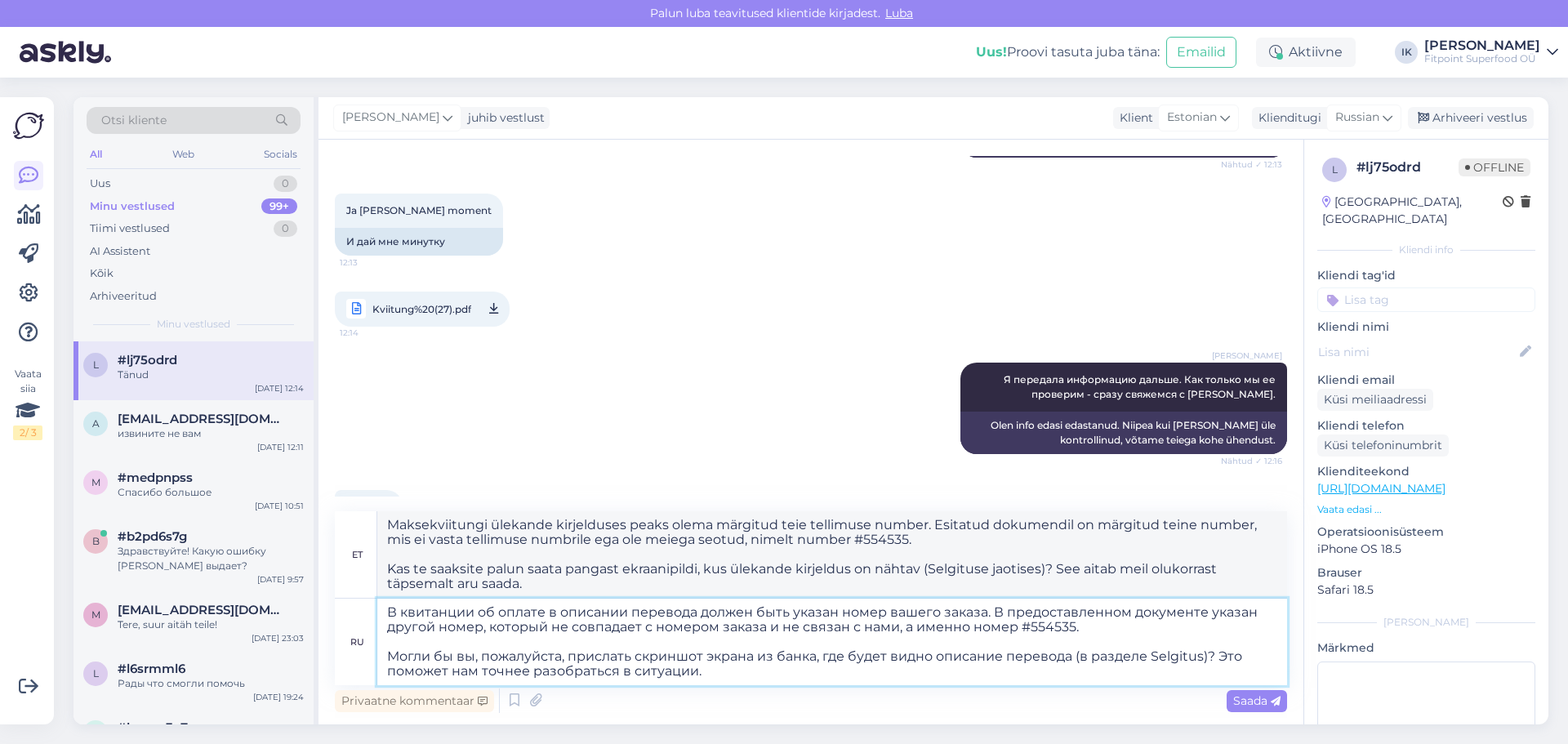
click at [1078, 659] on textarea "В квитанции об оплате в описании перевода должен быть указан номер вашего заказ…" at bounding box center [832, 642] width 909 height 86
type textarea "В квитанции об оплате в описании перевода должен быть указан номер вашего заказ…"
type textarea "Maksekviitungi ülekande kirjelduses peaks olema märgitud teie tellimuse number.…"
drag, startPoint x: 1138, startPoint y: 659, endPoint x: 1071, endPoint y: 661, distance: 67.0
click at [1071, 661] on textarea "В квитанции об оплате в описании перевода должен быть указан номер вашего заказ…" at bounding box center [832, 642] width 909 height 86
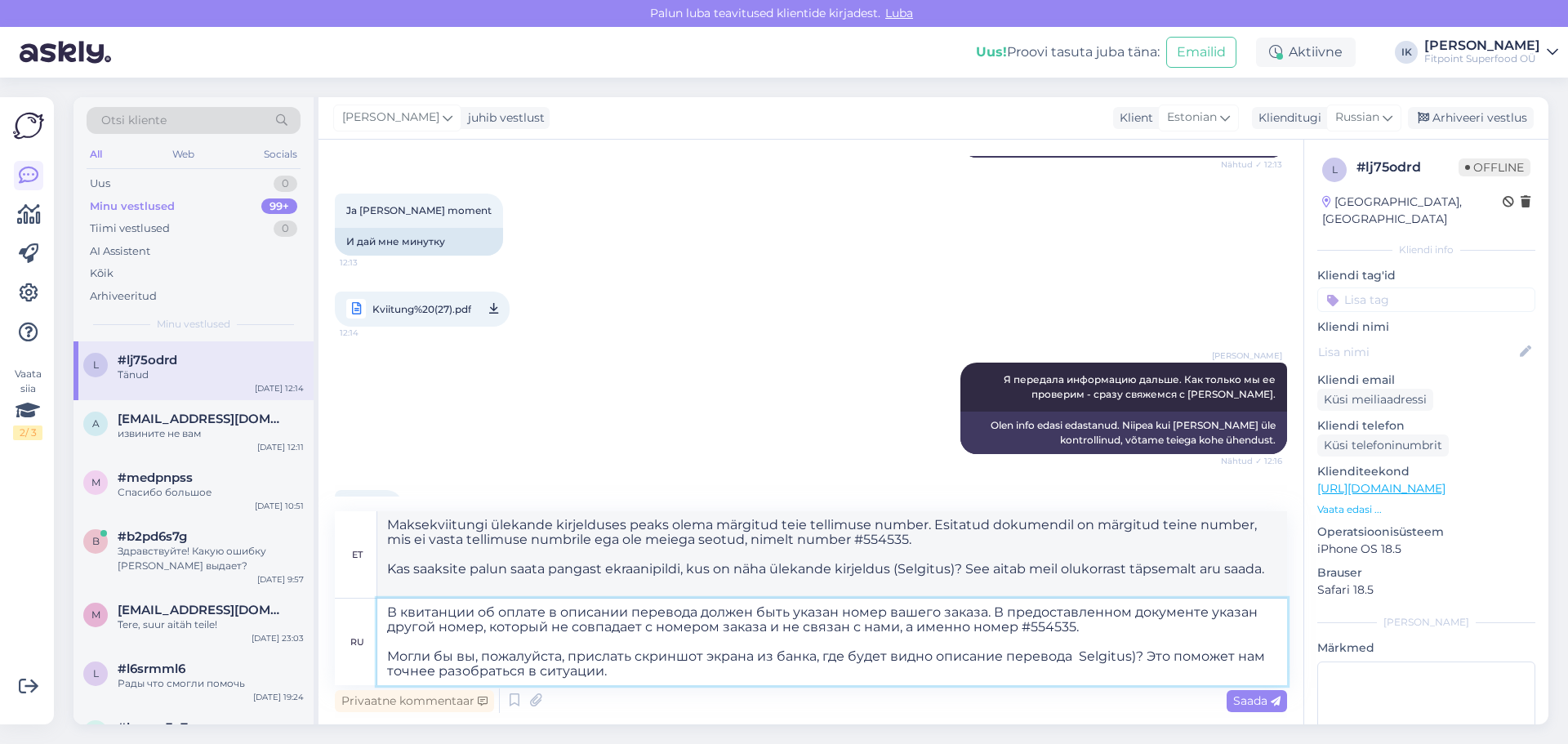
type textarea "В квитанции об оплате в описании перевода должен быть указан номер вашего заказ…"
type textarea "Teie maksekviitungi ülekande kirjelduses peaks olema märgitud teie tellimuse nu…"
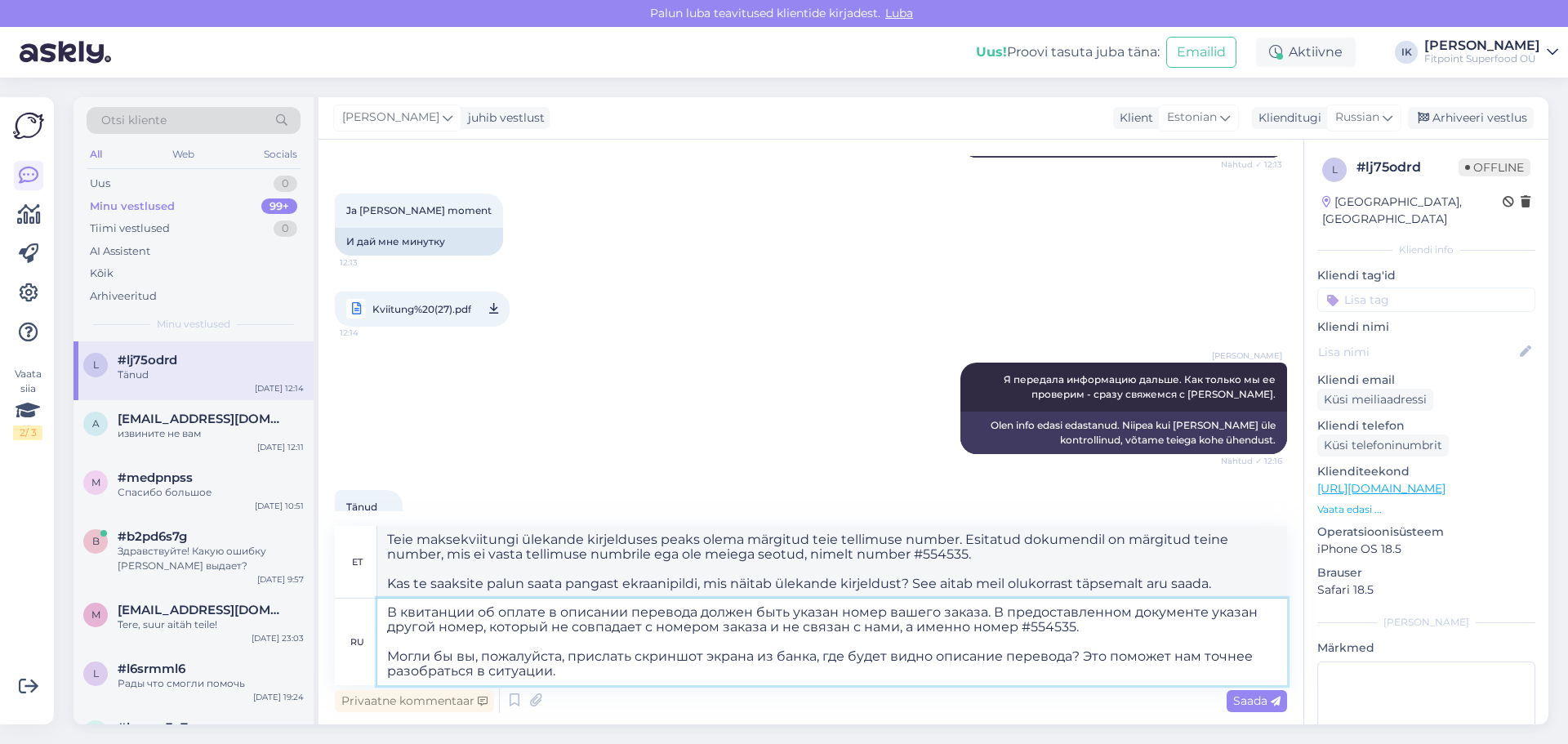
click at [890, 657] on textarea "В квитанции об оплате в описании перевода должен быть указан номер вашего заказ…" at bounding box center [832, 642] width 909 height 86
type textarea "В квитанции об оплате в описании перевода должен быть указан номер вашего заказ…"
drag, startPoint x: 902, startPoint y: 581, endPoint x: 842, endPoint y: 578, distance: 60.1
click at [842, 578] on textarea "Teie maksekviitungi ülekande kirjelduses peaks olema märgitud teie tellimuse nu…" at bounding box center [832, 562] width 909 height 71
type textarea "Teie maksekviitungi ülekande kirjelduses peaks olema märgitud teie tellimuse nu…"
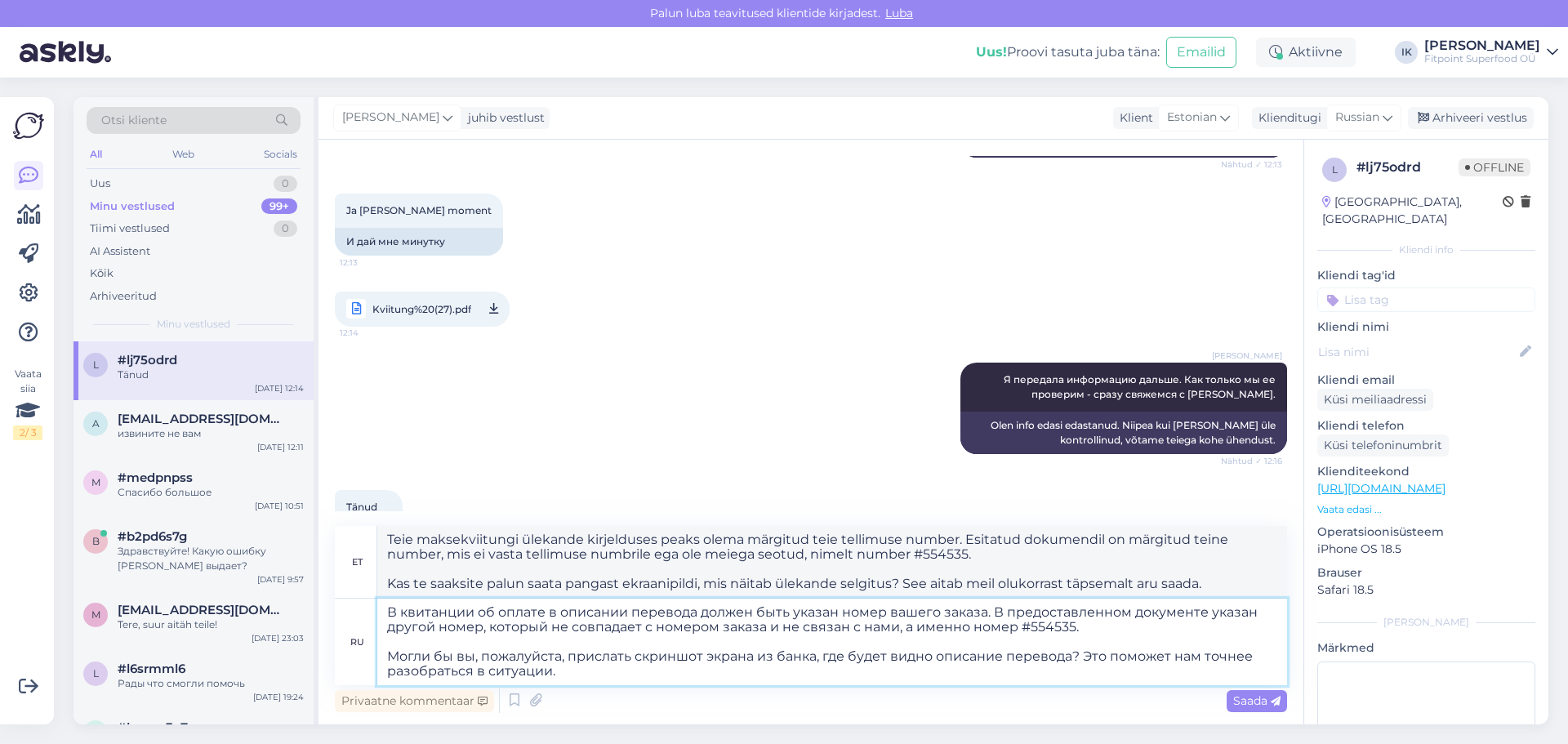
click at [690, 677] on textarea "В квитанции об оплате в описании перевода должен быть указан номер вашего заказ…" at bounding box center [832, 642] width 909 height 86
click at [1268, 695] on span "Saada" at bounding box center [1257, 701] width 47 height 15
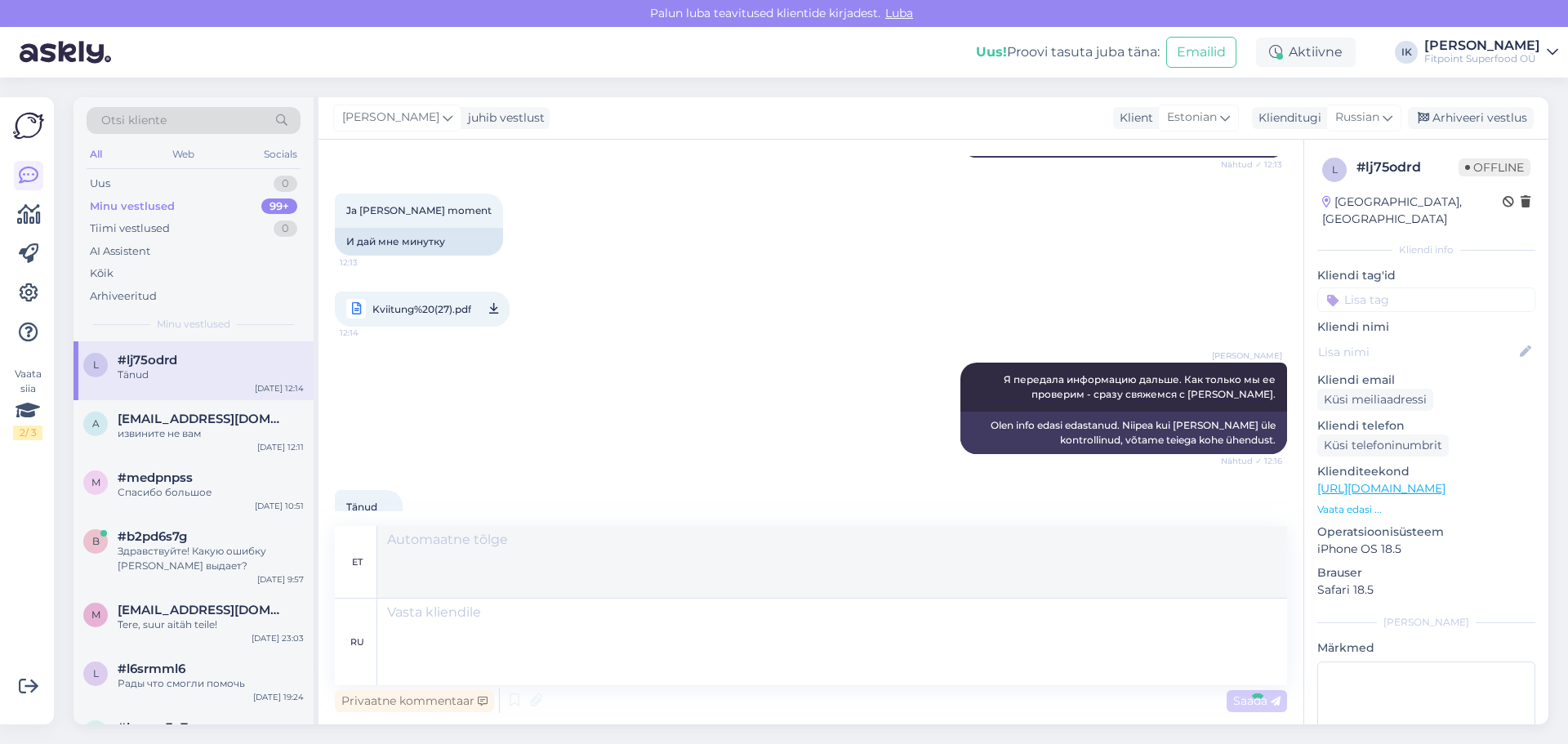
scroll to position [1970, 0]
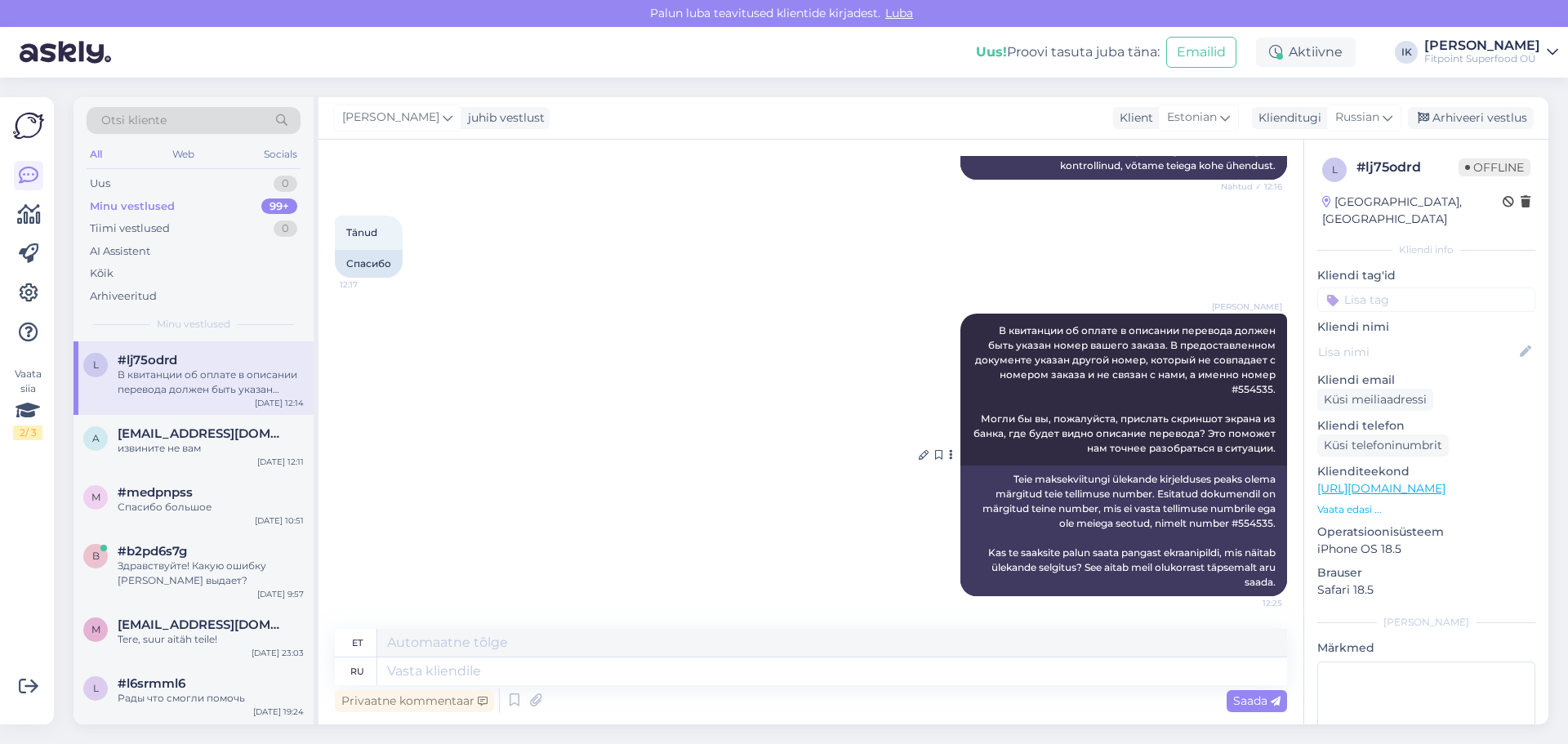
click at [1250, 502] on div "Teie maksekviitungi ülekande kirjelduses peaks olema märgitud teie tellimuse nu…" at bounding box center [1124, 530] width 327 height 131
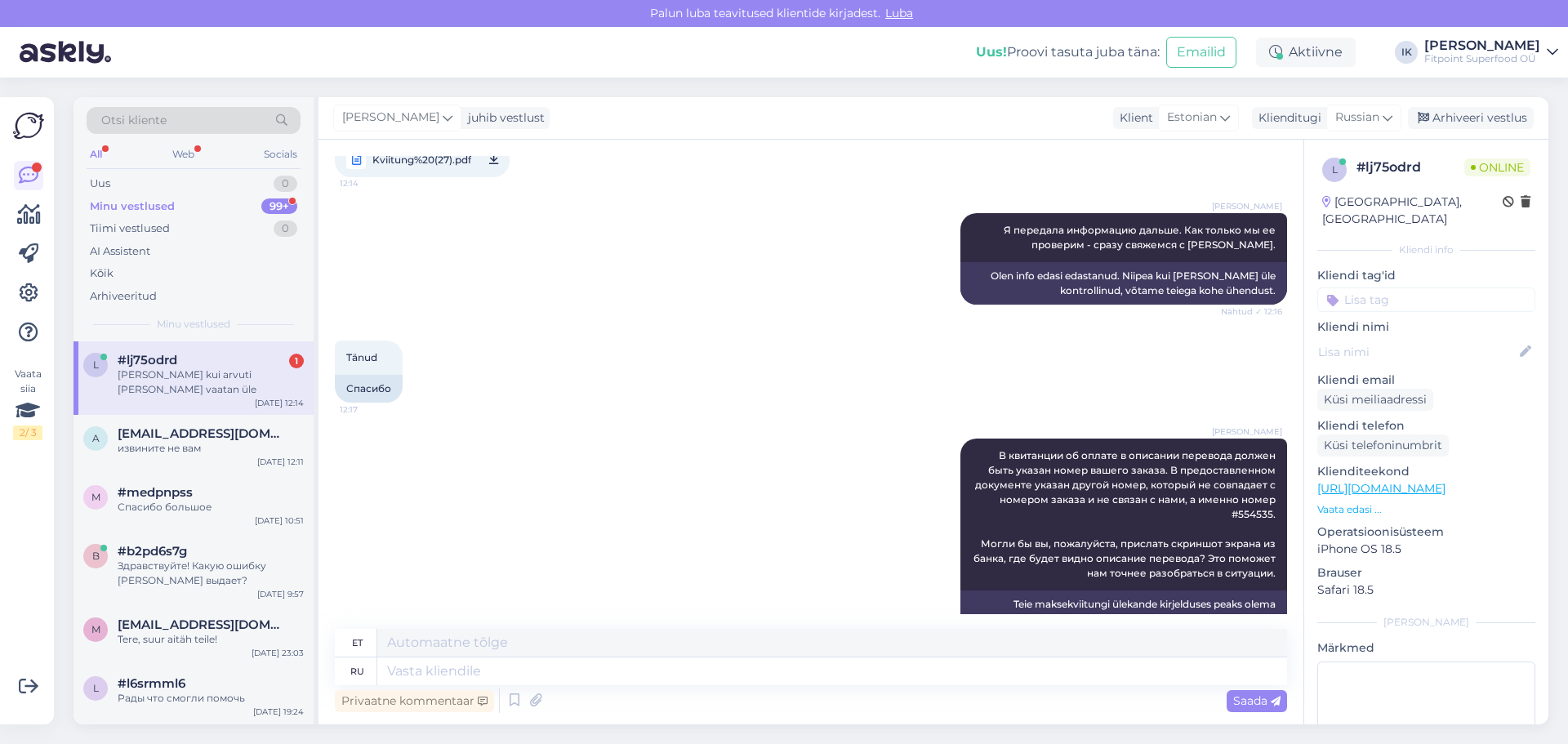
scroll to position [2068, 0]
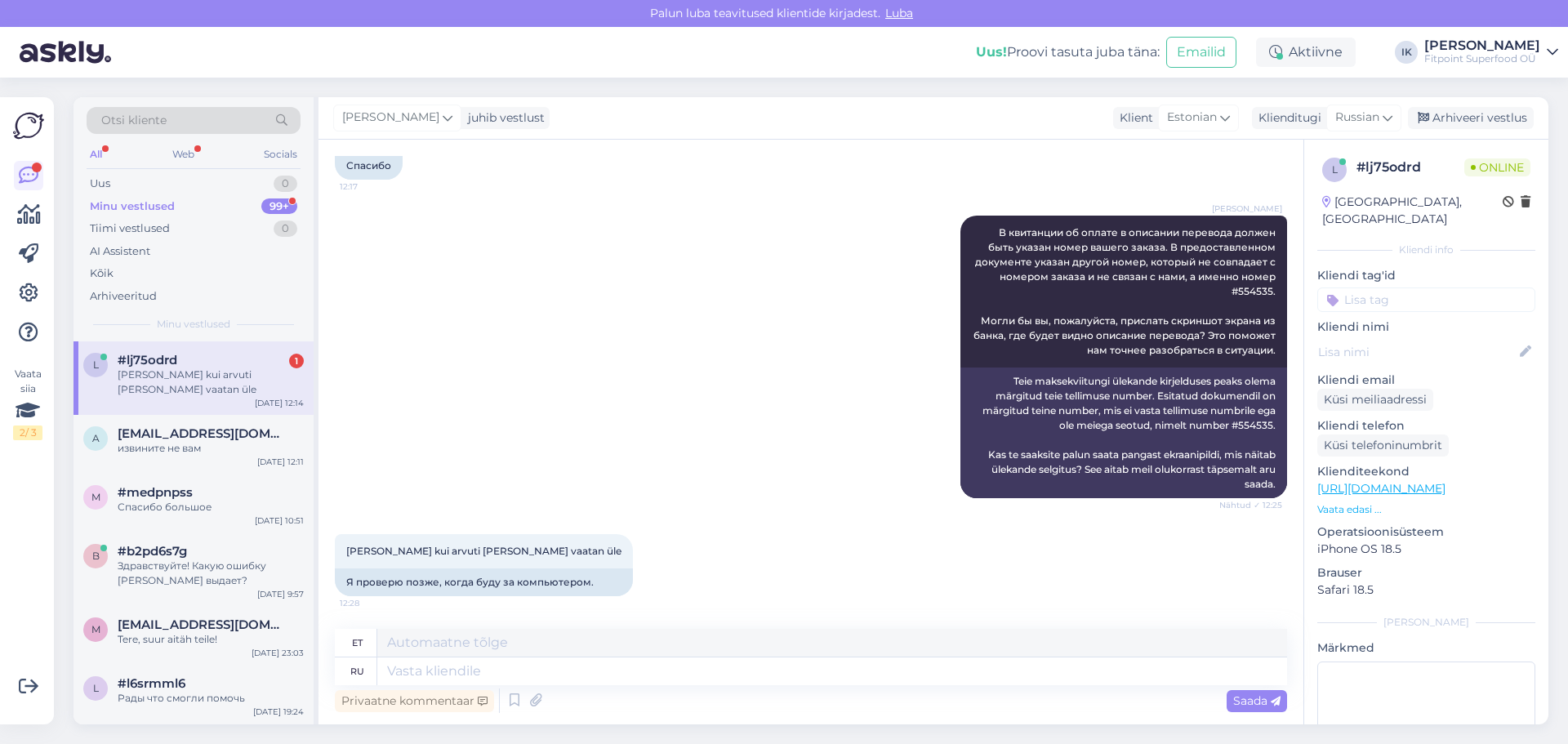
click at [675, 491] on div "[PERSON_NAME] В квитанции об оплате в описании перевода должен быть указан номе…" at bounding box center [810, 356] width 952 height 318
click at [248, 441] on div "извините не вам" at bounding box center [210, 448] width 186 height 15
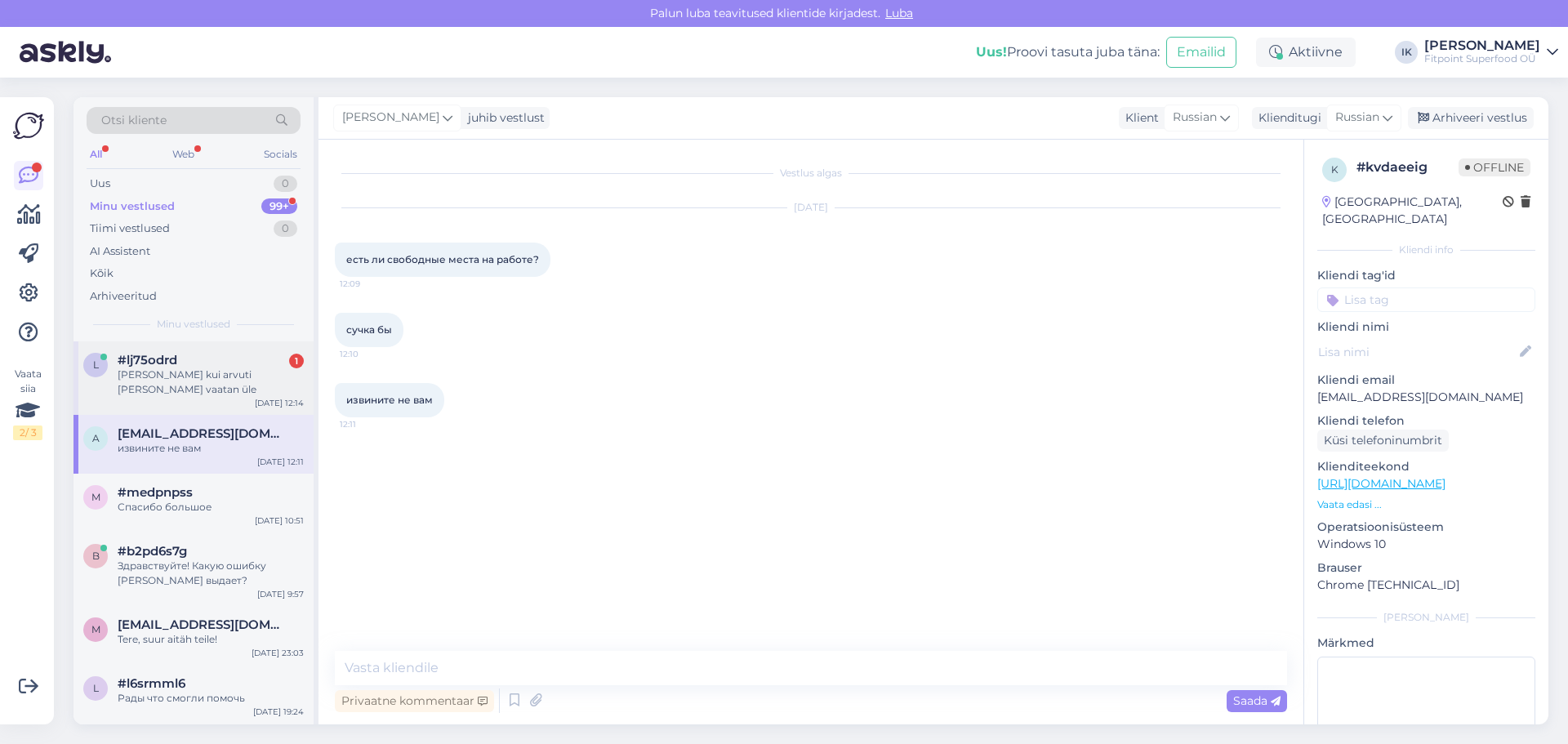
click at [245, 394] on div "l #lj75odrd 1 Hiljem kui arvuti [PERSON_NAME] vaatan üle [DATE] 12:14" at bounding box center [194, 378] width 241 height 73
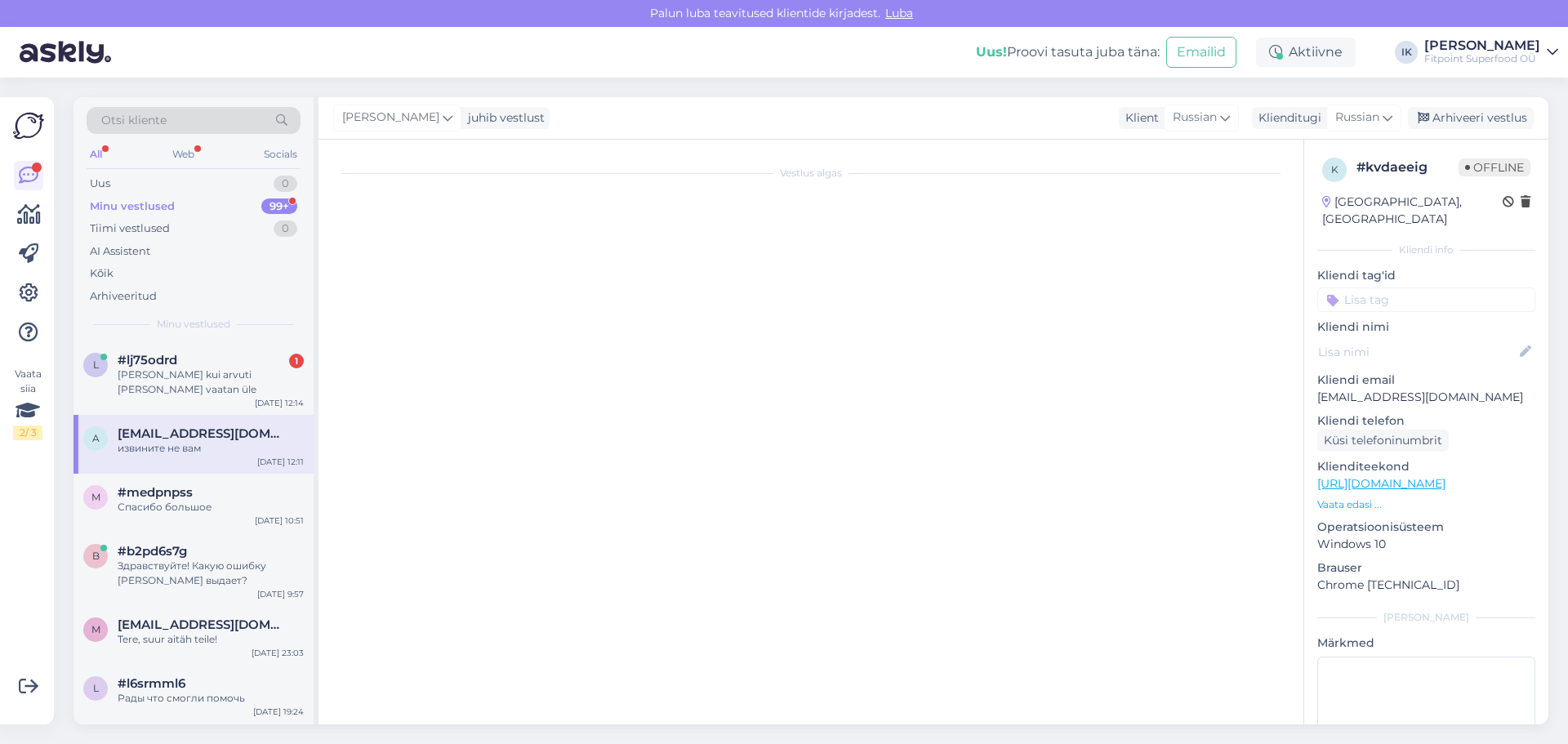
scroll to position [1813, 0]
